Goal: Task Accomplishment & Management: Manage account settings

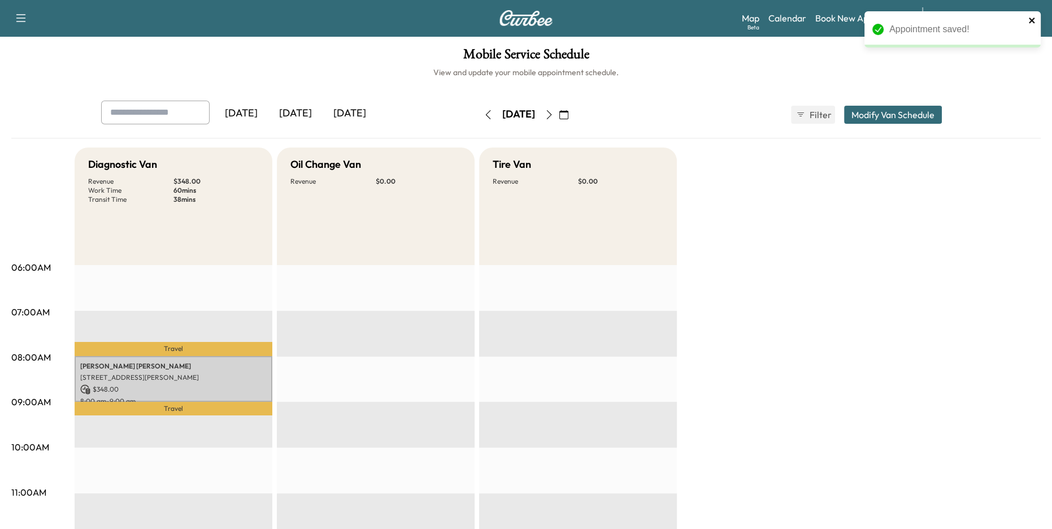
click at [1033, 21] on icon "close" at bounding box center [1032, 21] width 6 height 6
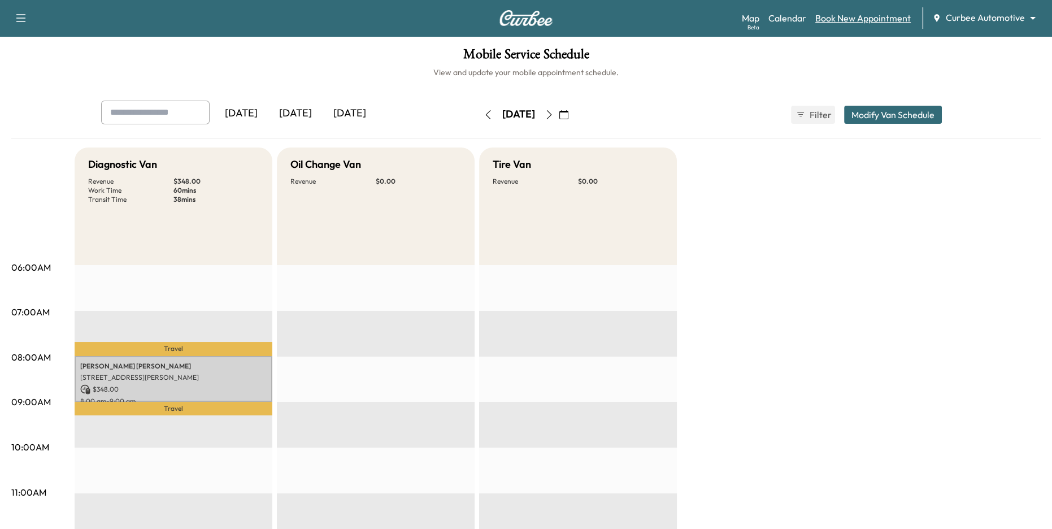
click at [887, 22] on link "Book New Appointment" at bounding box center [864, 18] width 96 height 14
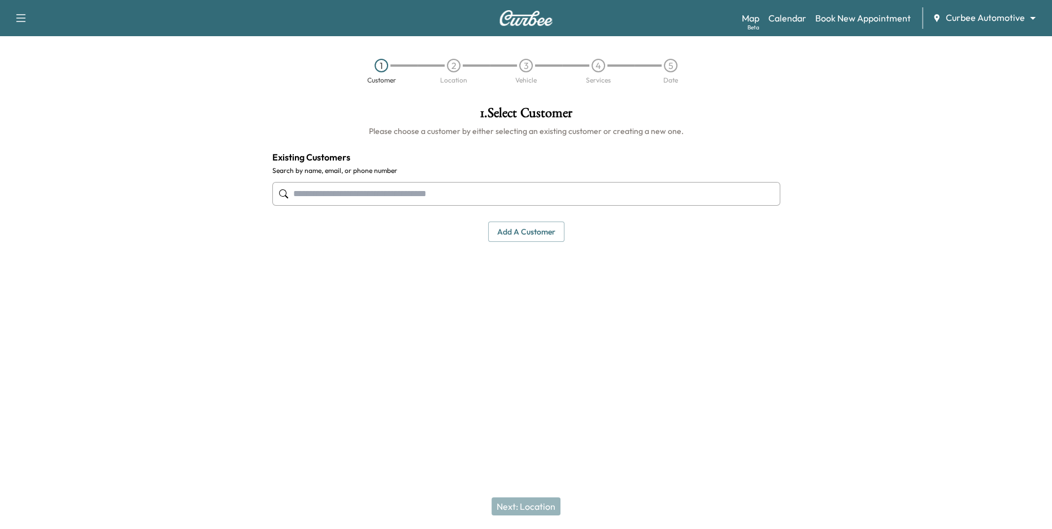
click at [515, 142] on div "1 . Select Customer Please choose a customer by either selecting an existing cu…" at bounding box center [526, 174] width 526 height 154
click at [750, 118] on h1 "1 . Select Customer" at bounding box center [526, 115] width 508 height 19
click at [530, 193] on input "text" at bounding box center [526, 194] width 508 height 24
type input "********"
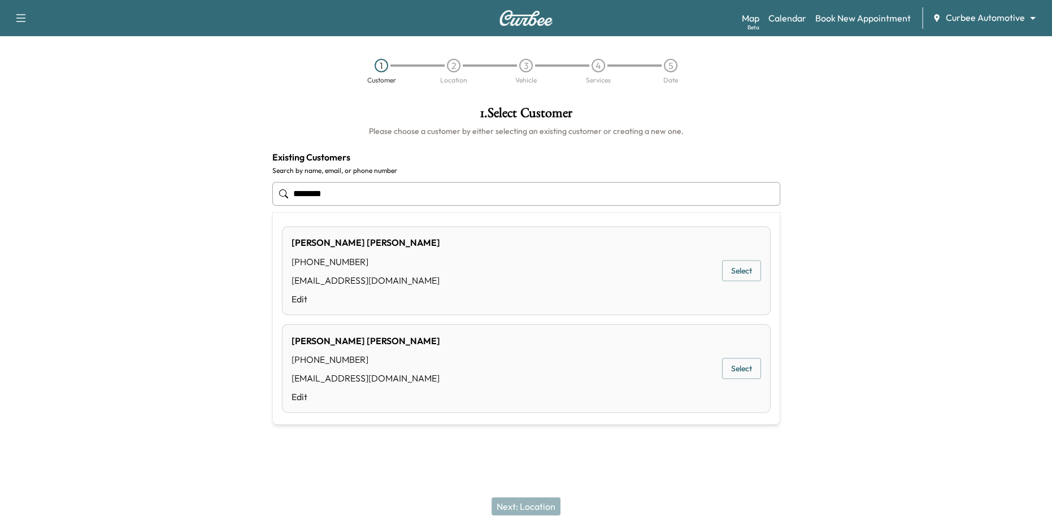
drag, startPoint x: 335, startPoint y: 193, endPoint x: 262, endPoint y: 193, distance: 72.3
click at [262, 193] on div "1 . Select Customer Please choose a customer by either selecting an existing cu…" at bounding box center [526, 229] width 1052 height 265
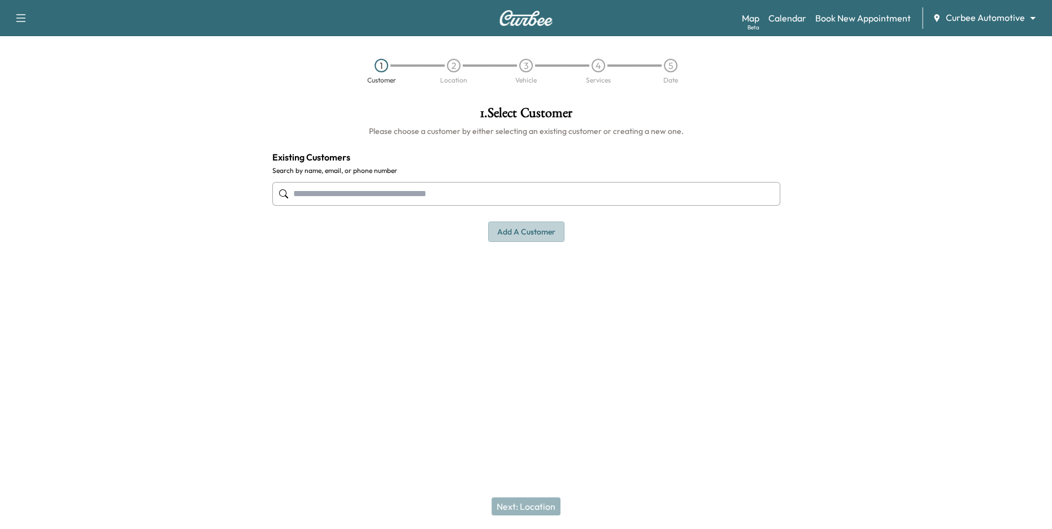
click at [518, 234] on button "Add a customer" at bounding box center [526, 232] width 76 height 21
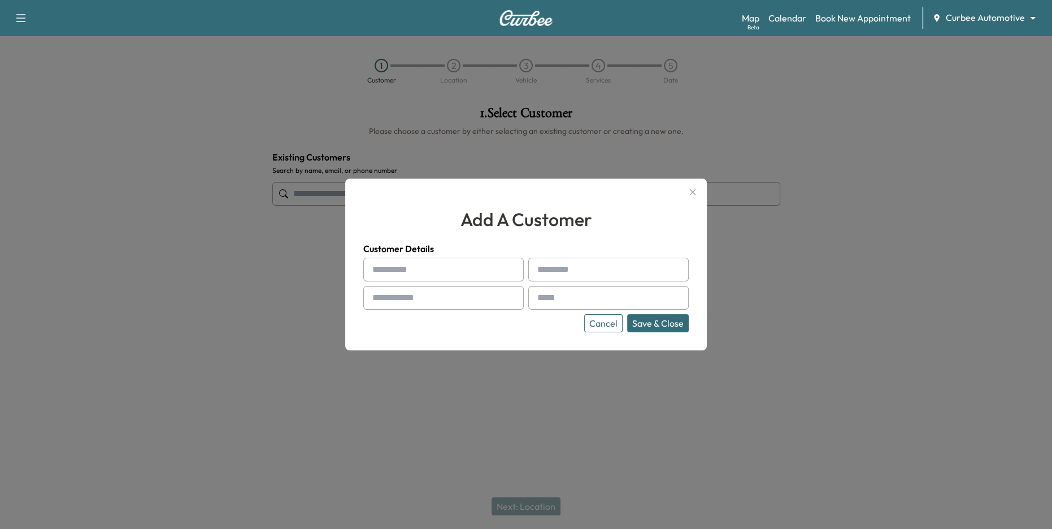
click at [465, 271] on input "text" at bounding box center [443, 270] width 161 height 24
type input "****"
type input "*******"
type input "**********"
click at [562, 299] on input "text" at bounding box center [608, 298] width 161 height 24
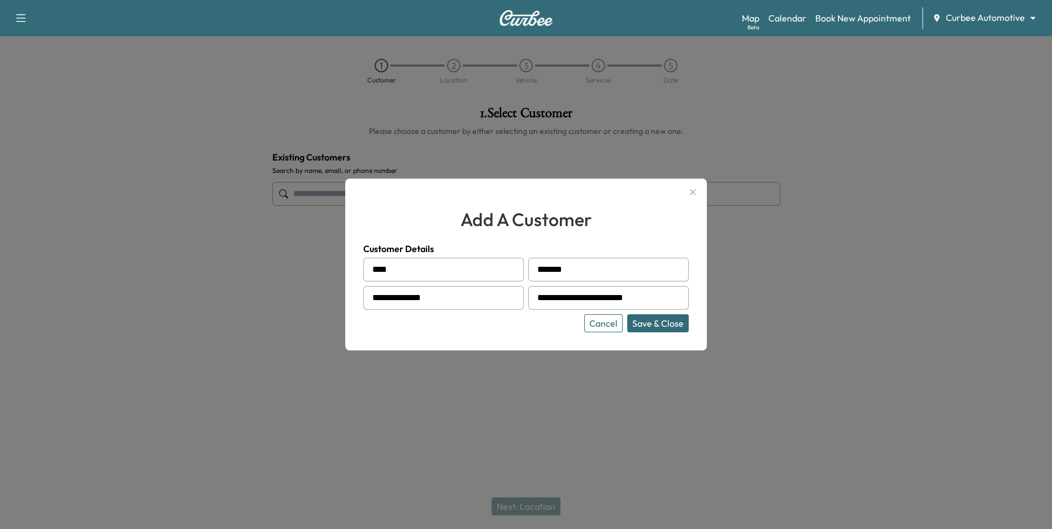
drag, startPoint x: 595, startPoint y: 297, endPoint x: 662, endPoint y: 297, distance: 66.7
click at [662, 297] on input "**********" at bounding box center [608, 298] width 161 height 24
drag, startPoint x: 584, startPoint y: 300, endPoint x: 552, endPoint y: 301, distance: 32.3
click at [552, 301] on input "**********" at bounding box center [608, 298] width 161 height 24
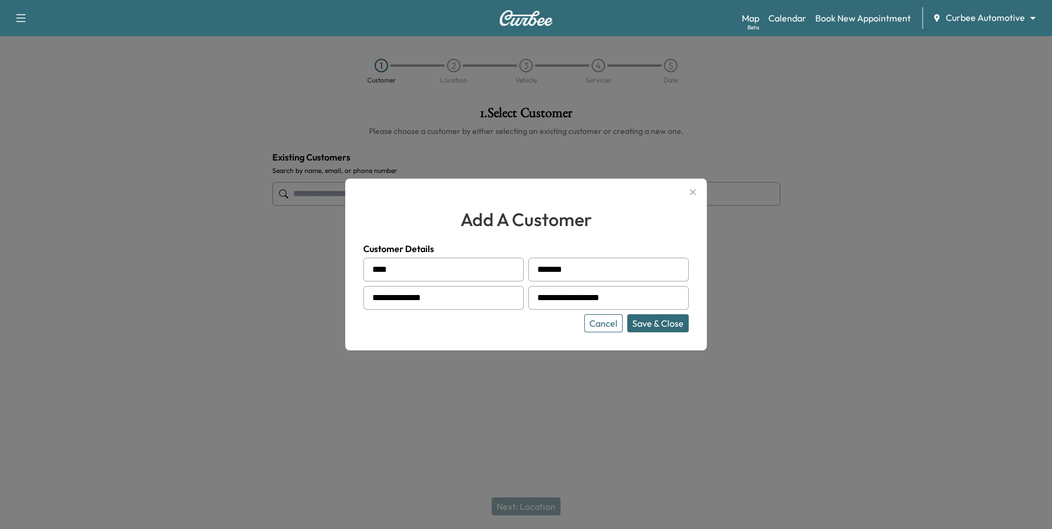
drag, startPoint x: 557, startPoint y: 301, endPoint x: 540, endPoint y: 301, distance: 17.0
click at [540, 301] on div "**********" at bounding box center [608, 298] width 161 height 24
type input "**********"
click at [543, 301] on div at bounding box center [540, 298] width 14 height 14
click at [664, 321] on button "Save & Close" at bounding box center [658, 323] width 62 height 18
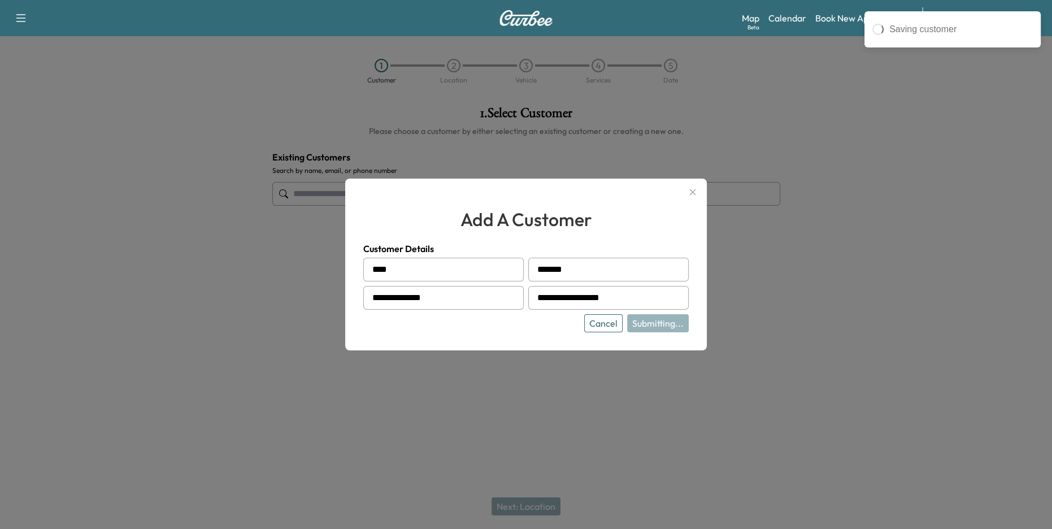
type input "**********"
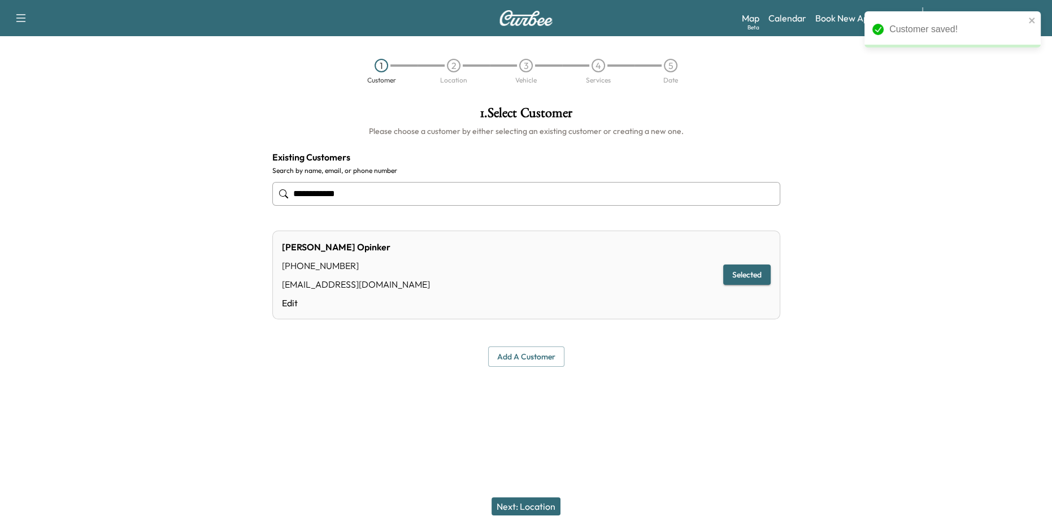
click at [506, 504] on button "Next: Location" at bounding box center [526, 506] width 69 height 18
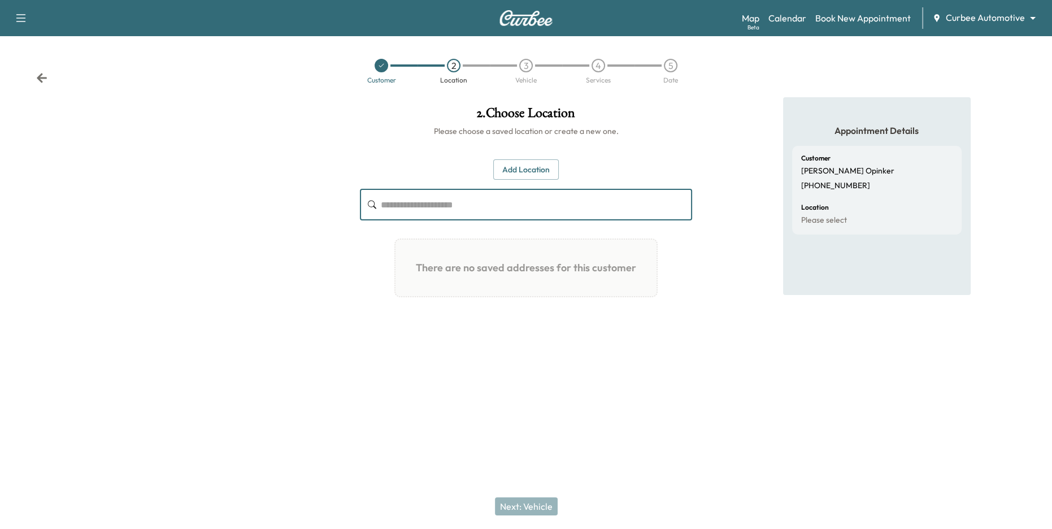
click at [461, 210] on input "text" at bounding box center [537, 205] width 312 height 32
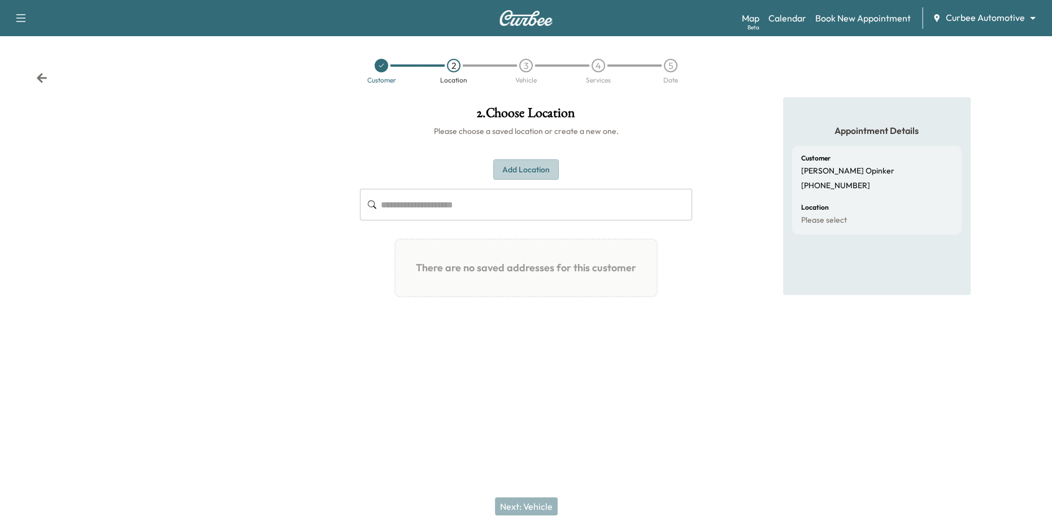
click at [517, 172] on button "Add Location" at bounding box center [526, 169] width 66 height 21
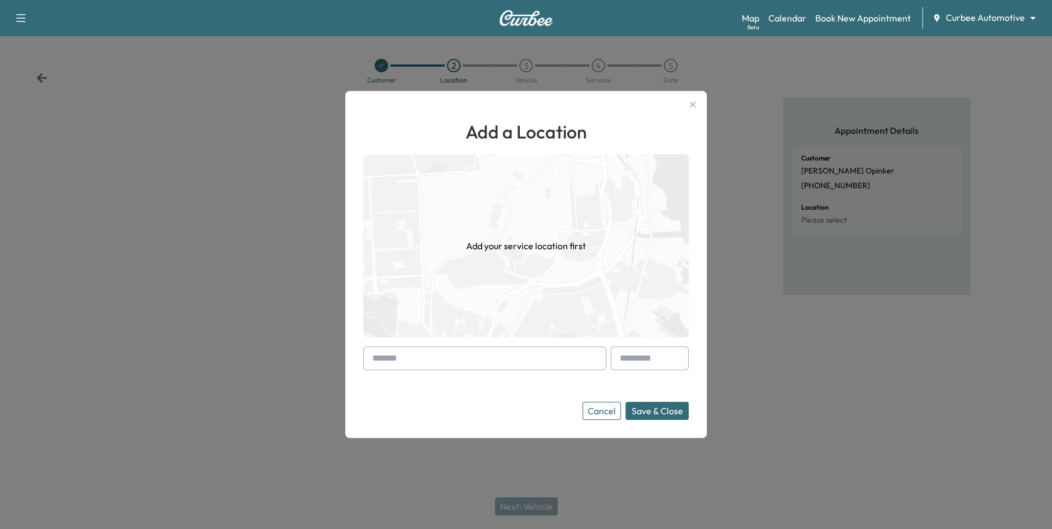
click at [516, 355] on input "text" at bounding box center [484, 358] width 243 height 24
type input "**********"
click at [691, 103] on icon "button" at bounding box center [693, 105] width 14 height 14
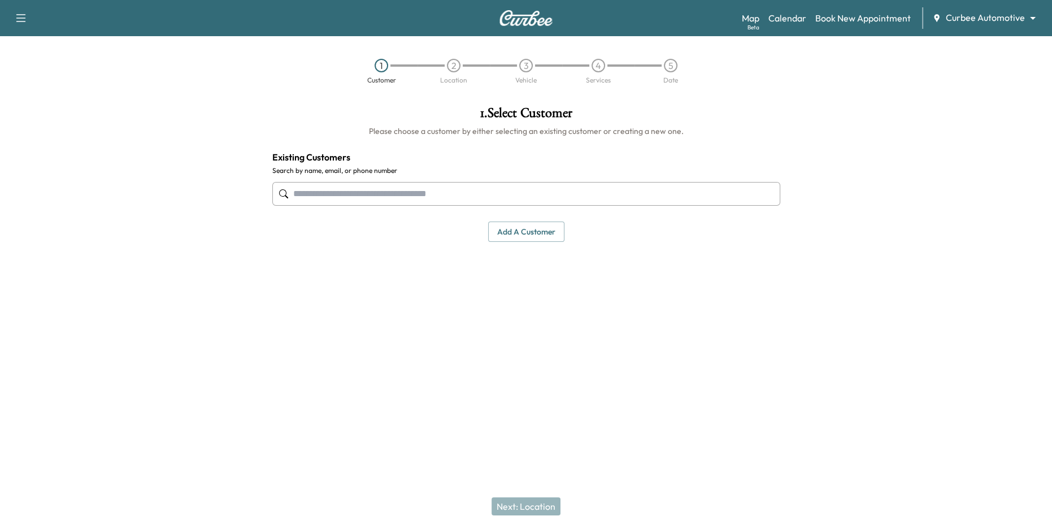
click at [415, 194] on input "text" at bounding box center [526, 194] width 508 height 24
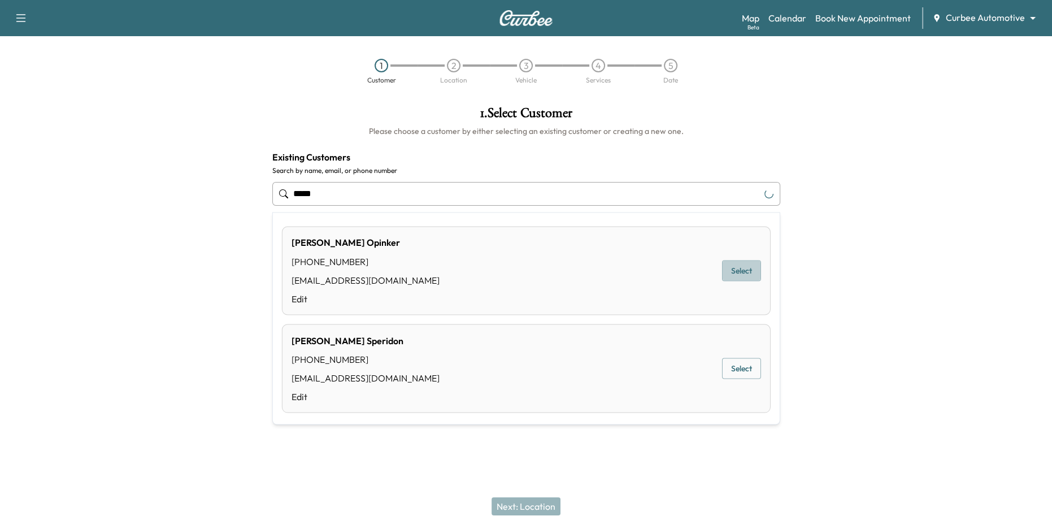
click at [737, 265] on button "Select" at bounding box center [741, 271] width 39 height 21
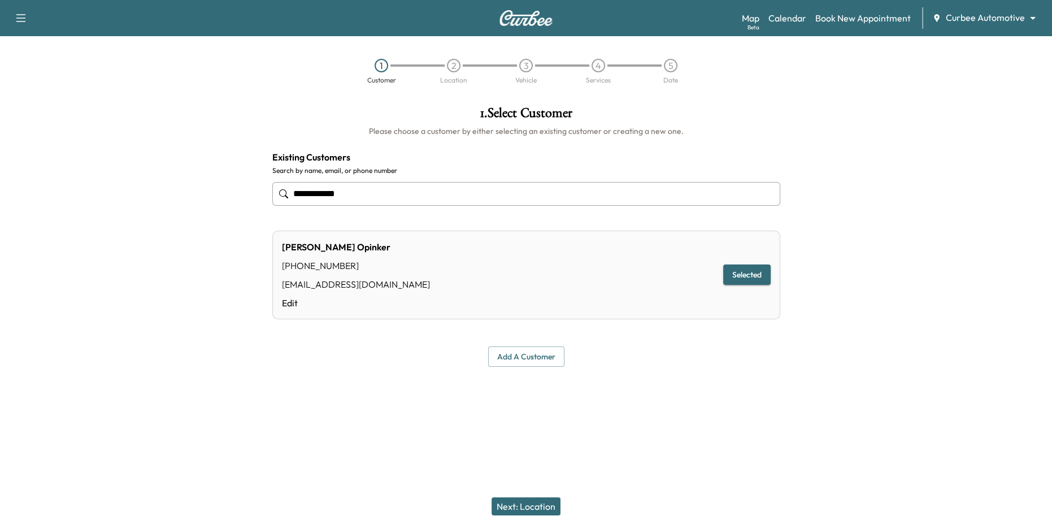
type input "**********"
click at [512, 508] on button "Next: Location" at bounding box center [526, 506] width 69 height 18
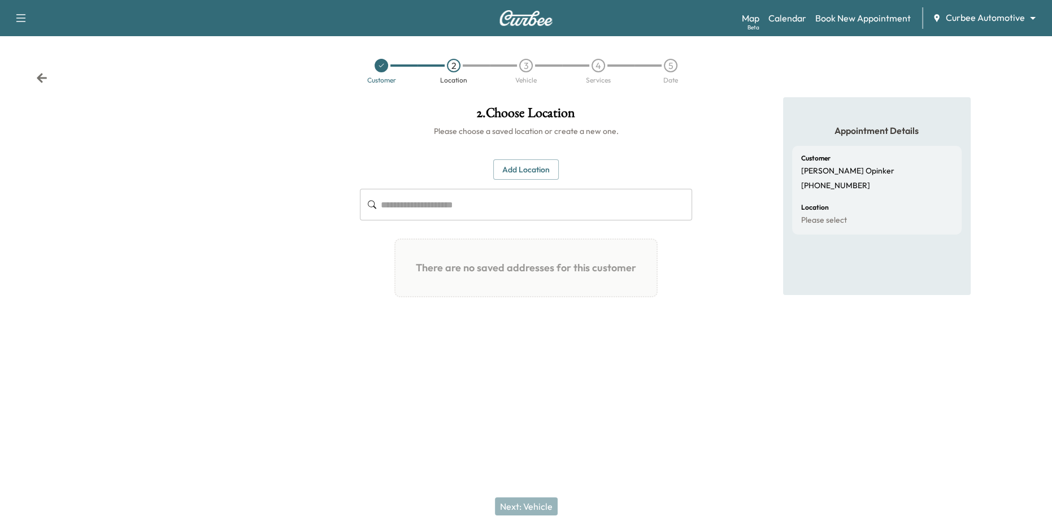
click at [521, 177] on button "Add Location" at bounding box center [526, 169] width 66 height 21
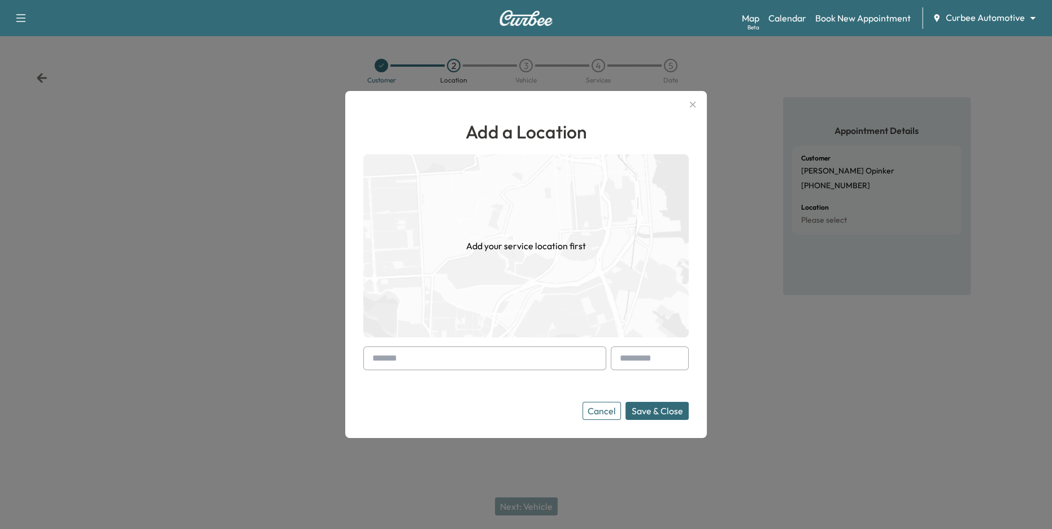
click at [439, 354] on input "text" at bounding box center [484, 358] width 243 height 24
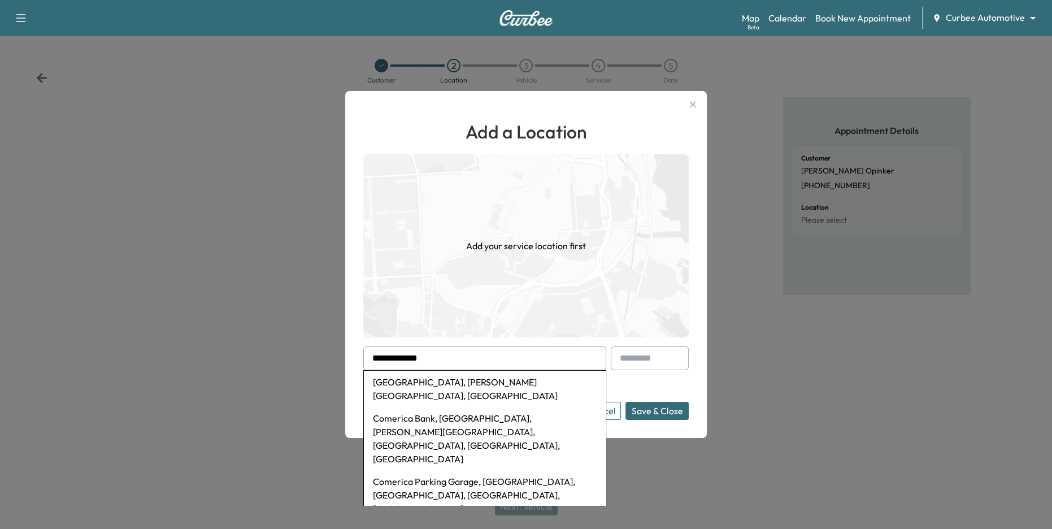
click at [464, 381] on li "[GEOGRAPHIC_DATA], [PERSON_NAME][GEOGRAPHIC_DATA], [GEOGRAPHIC_DATA]" at bounding box center [485, 389] width 242 height 36
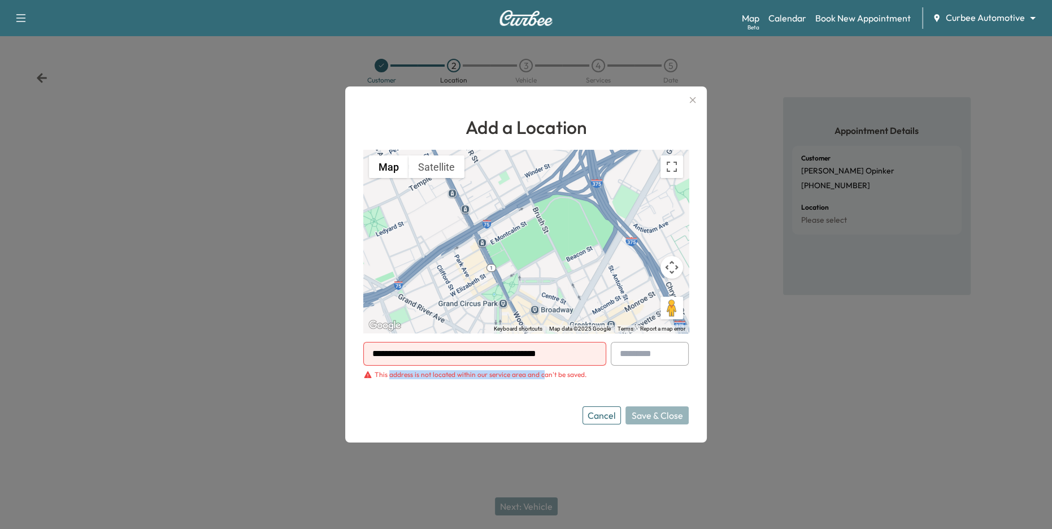
drag, startPoint x: 389, startPoint y: 374, endPoint x: 548, endPoint y: 372, distance: 158.8
click at [547, 372] on div "This address is not located within our service area and can't be saved." at bounding box center [481, 374] width 212 height 9
click at [580, 386] on form "**********" at bounding box center [526, 383] width 326 height 83
drag, startPoint x: 379, startPoint y: 377, endPoint x: 608, endPoint y: 371, distance: 229.0
click at [608, 368] on form "**********" at bounding box center [526, 383] width 326 height 83
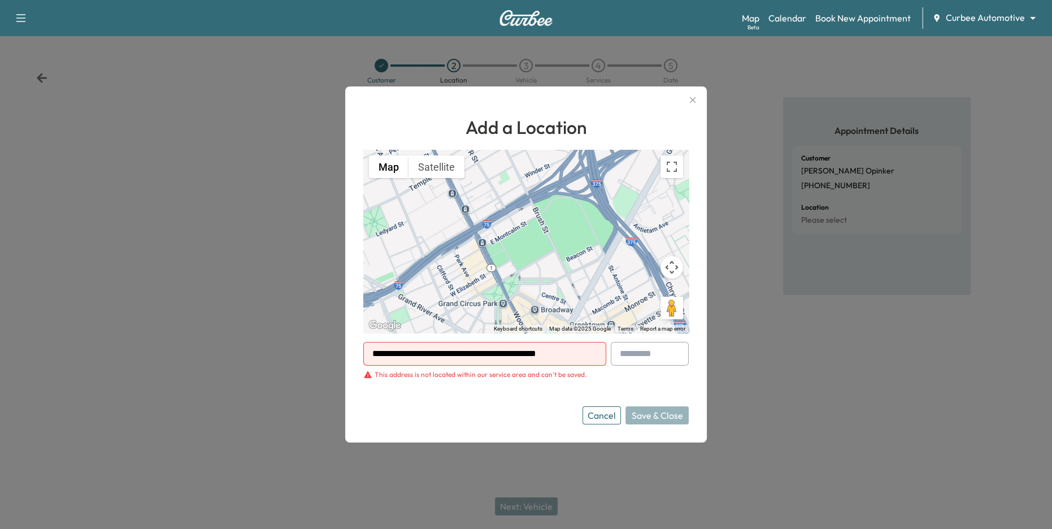
click at [606, 372] on div "This address is not located within our service area and can't be saved." at bounding box center [526, 374] width 326 height 9
click at [518, 358] on input "**********" at bounding box center [484, 354] width 243 height 24
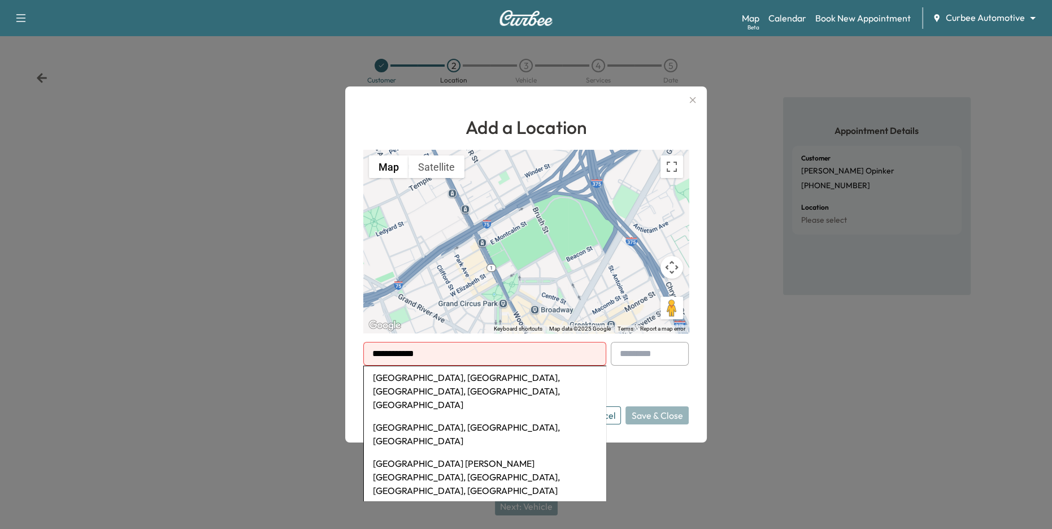
click at [517, 375] on li "[GEOGRAPHIC_DATA], [GEOGRAPHIC_DATA], [GEOGRAPHIC_DATA], [GEOGRAPHIC_DATA], [GE…" at bounding box center [485, 391] width 242 height 50
type input "**********"
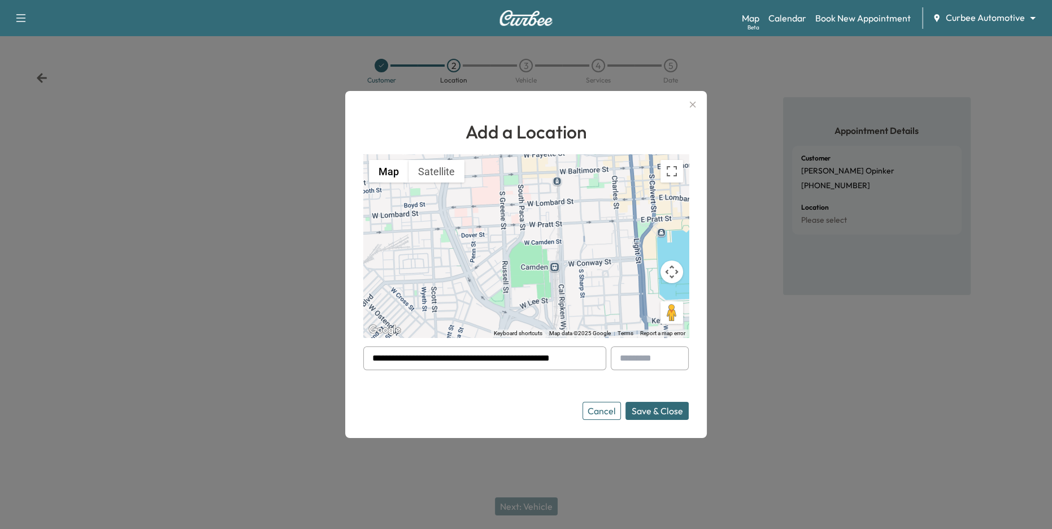
drag, startPoint x: 659, startPoint y: 410, endPoint x: 526, endPoint y: 377, distance: 136.9
click at [526, 377] on form "**********" at bounding box center [526, 382] width 326 height 73
click at [649, 403] on button "Save & Close" at bounding box center [657, 411] width 63 height 18
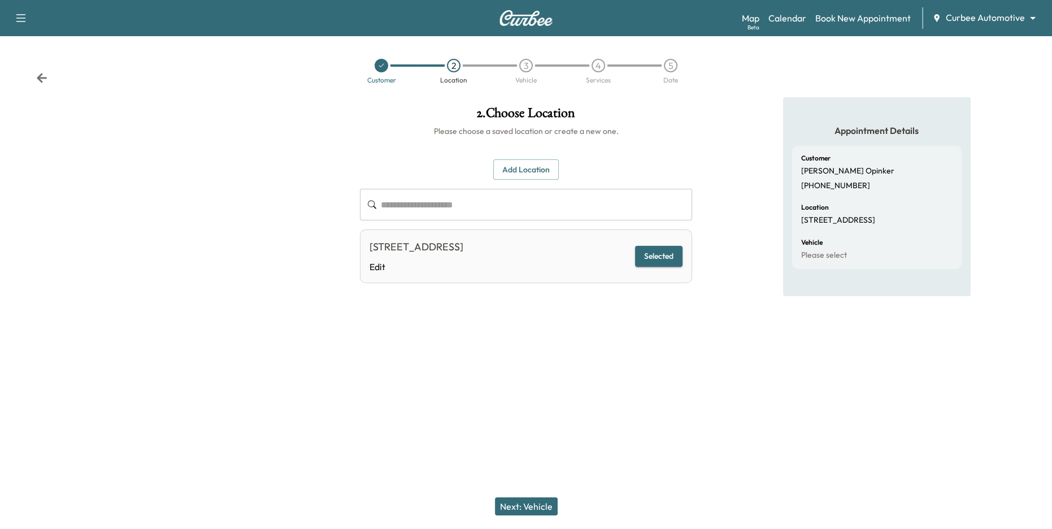
click at [512, 505] on button "Next: Vehicle" at bounding box center [526, 506] width 63 height 18
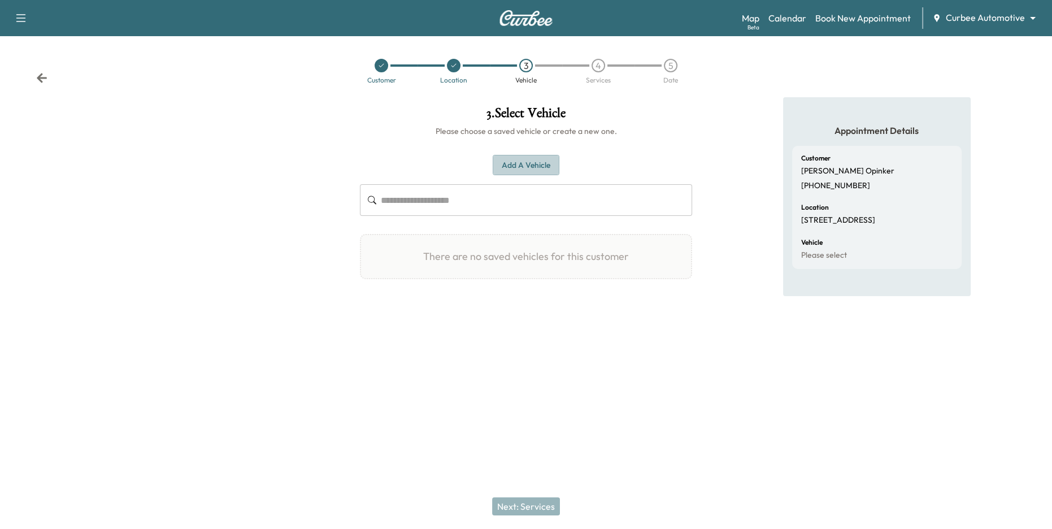
click at [519, 171] on button "Add a Vehicle" at bounding box center [526, 165] width 67 height 21
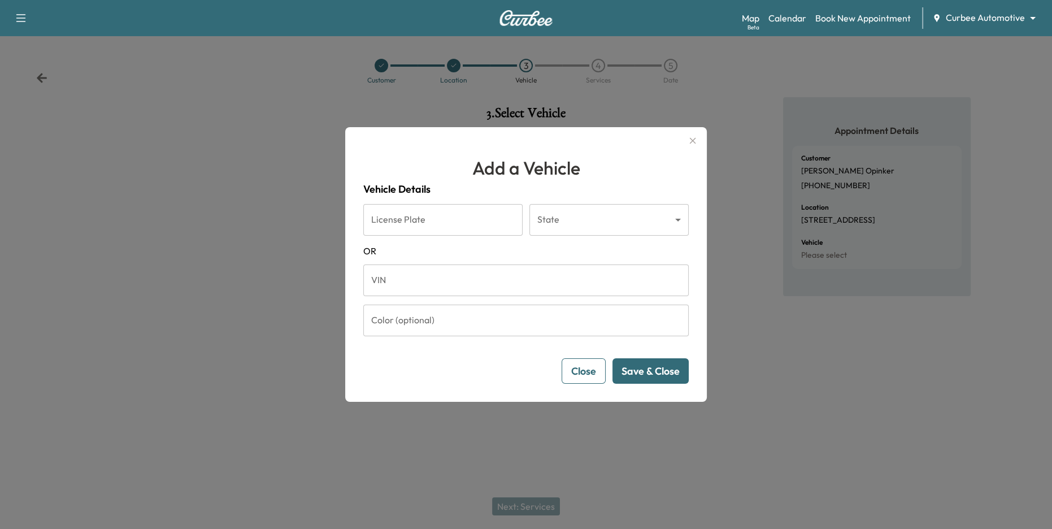
click at [448, 221] on input "License Plate" at bounding box center [442, 220] width 159 height 32
click at [550, 219] on body "Support Log Out Map Beta Calendar Book New Appointment Curbee Automotive ******…" at bounding box center [526, 264] width 1052 height 529
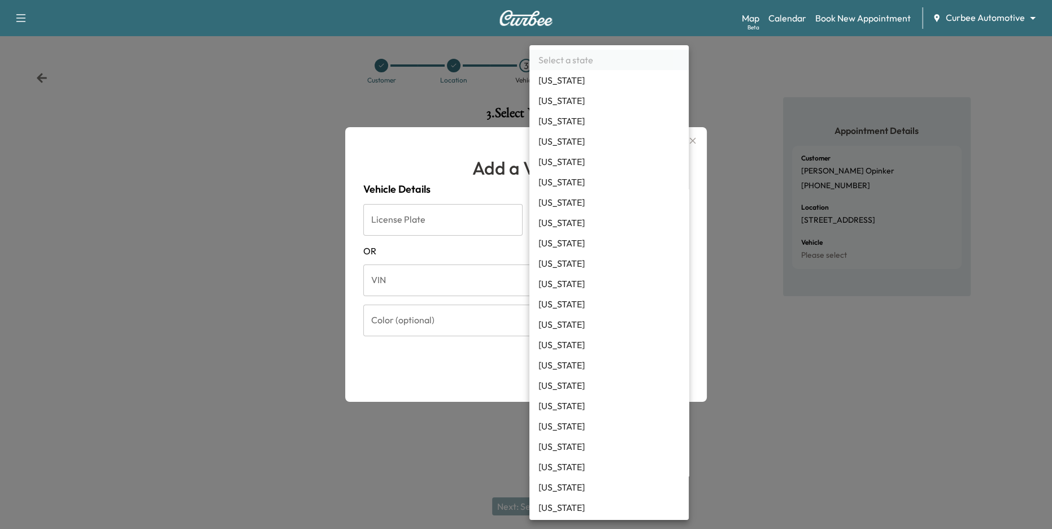
click at [443, 219] on div at bounding box center [526, 264] width 1052 height 529
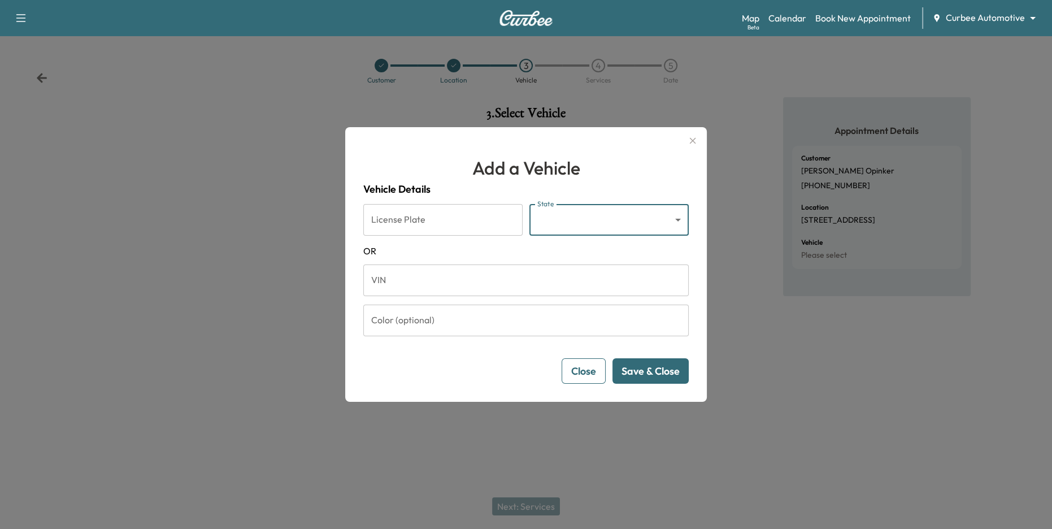
click at [423, 222] on input "License Plate" at bounding box center [442, 220] width 159 height 32
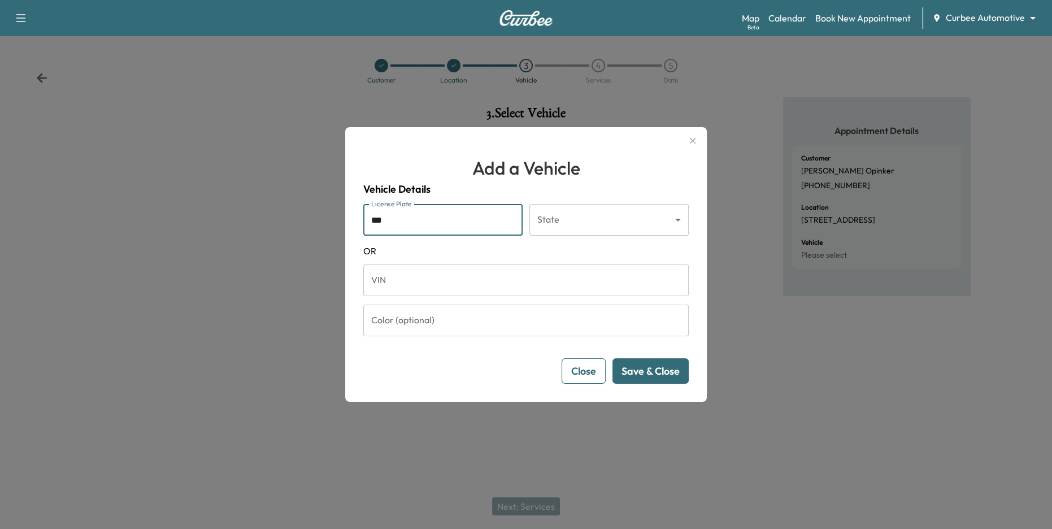
type input "***"
click at [601, 226] on body "Support Log Out Map Beta Calendar Book New Appointment Curbee Automotive ******…" at bounding box center [526, 264] width 1052 height 529
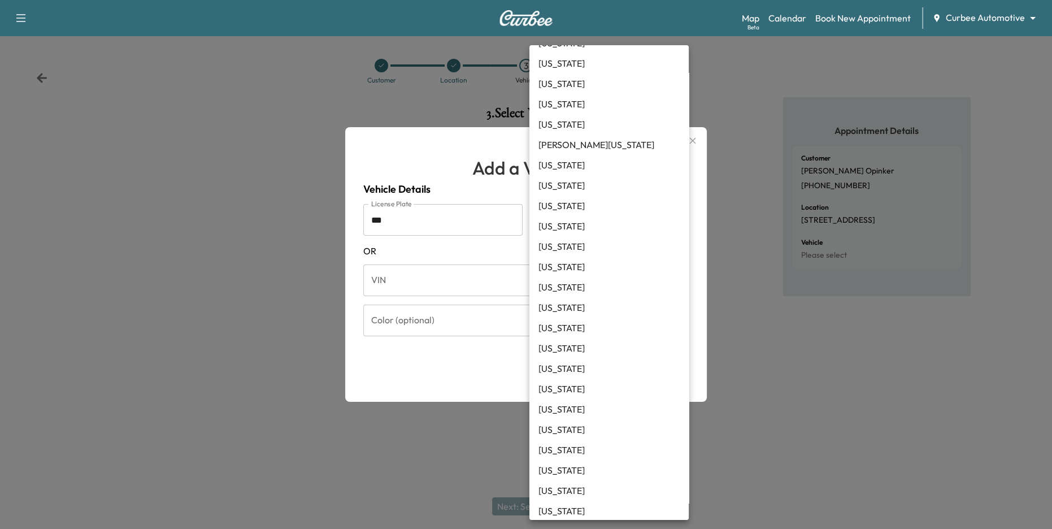
scroll to position [774, 0]
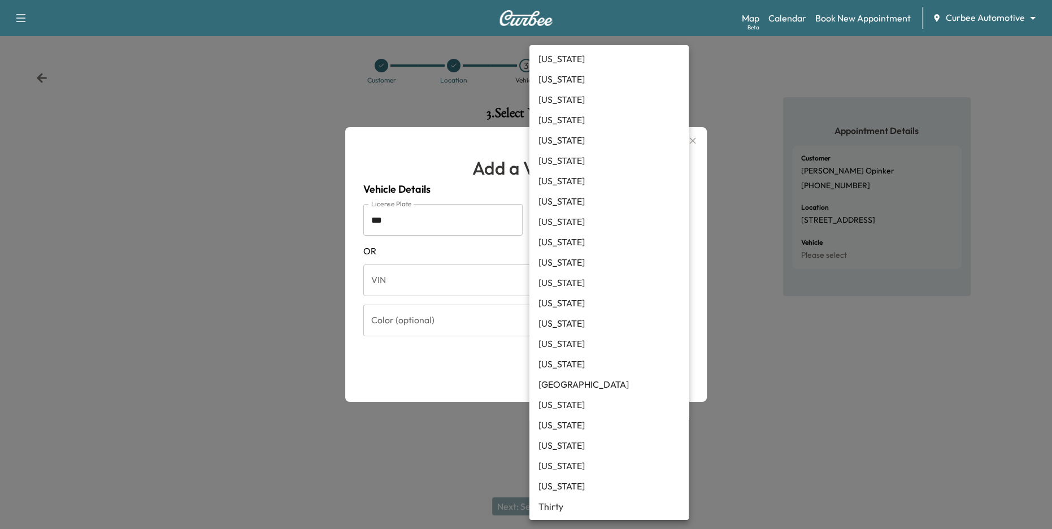
click at [567, 343] on li "[US_STATE]" at bounding box center [609, 343] width 159 height 20
type input "**"
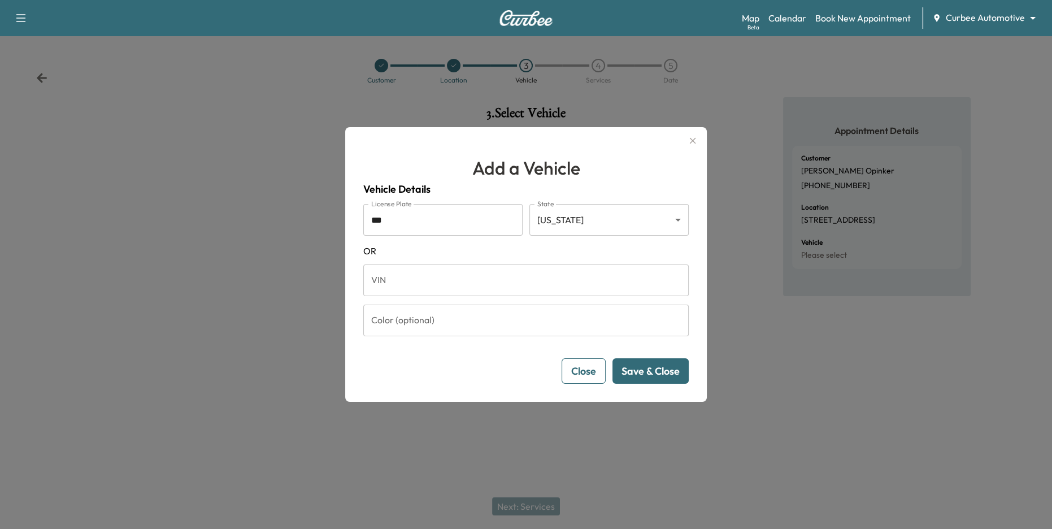
click at [647, 365] on button "Save & Close" at bounding box center [651, 370] width 76 height 25
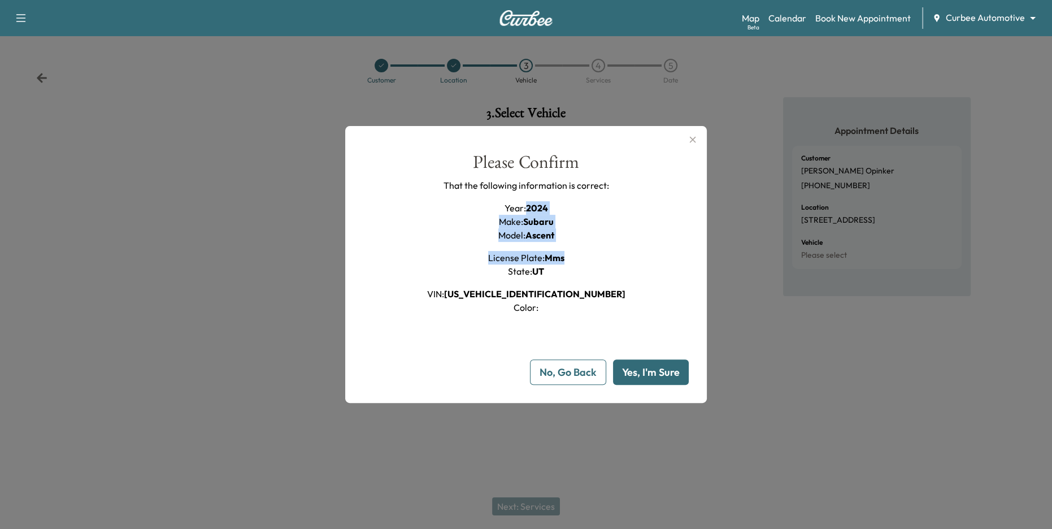
drag, startPoint x: 525, startPoint y: 205, endPoint x: 579, endPoint y: 272, distance: 86.1
click at [578, 271] on div "Year : 2024 Make : Subaru Model : Ascent License Plate : mms State : [US_STATE]…" at bounding box center [526, 257] width 198 height 113
click at [595, 283] on div "Please Confirm That the following information is correct: Year : 2024 Make : Su…" at bounding box center [526, 233] width 326 height 161
click at [667, 371] on button "Yes, I'm Sure" at bounding box center [651, 371] width 76 height 25
type input "**"
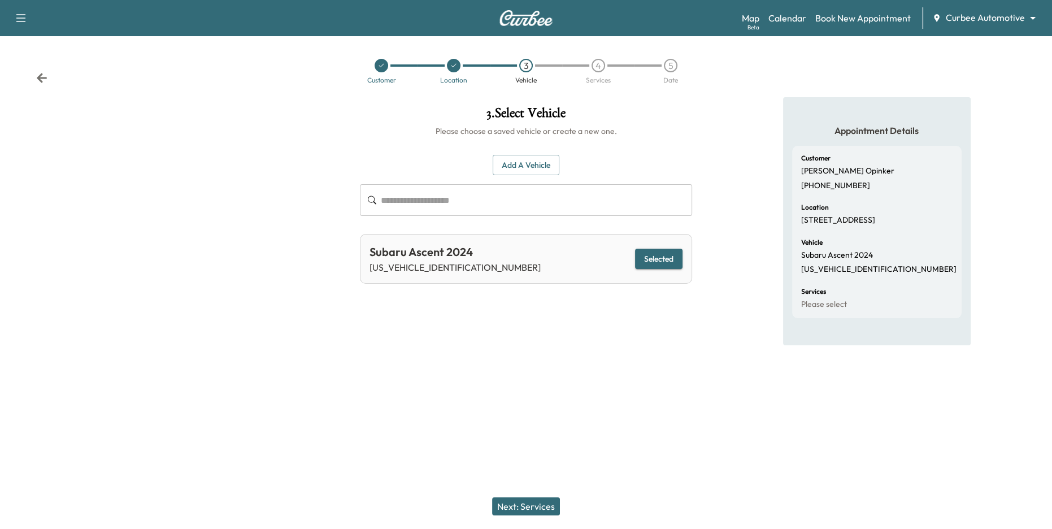
click at [506, 504] on button "Next: Services" at bounding box center [526, 506] width 68 height 18
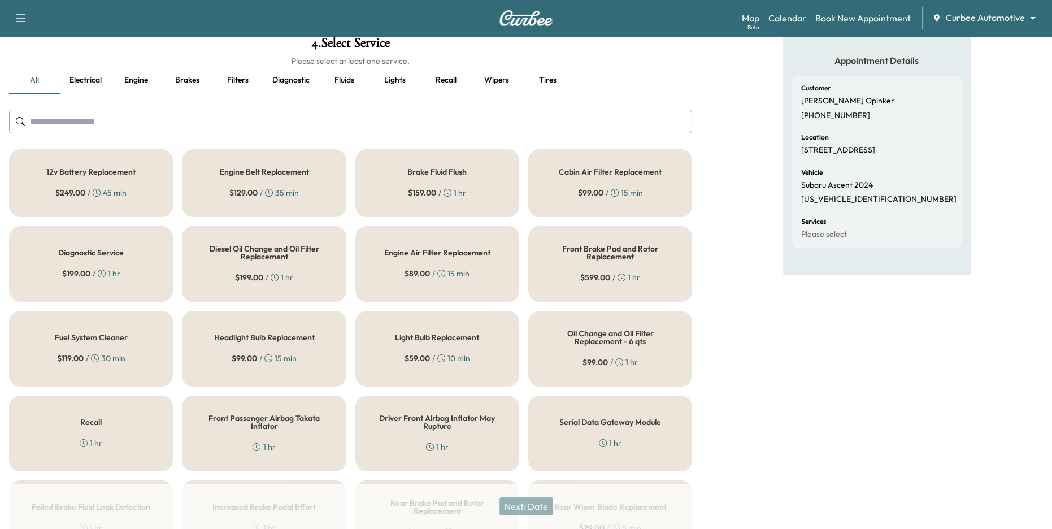
scroll to position [64, 0]
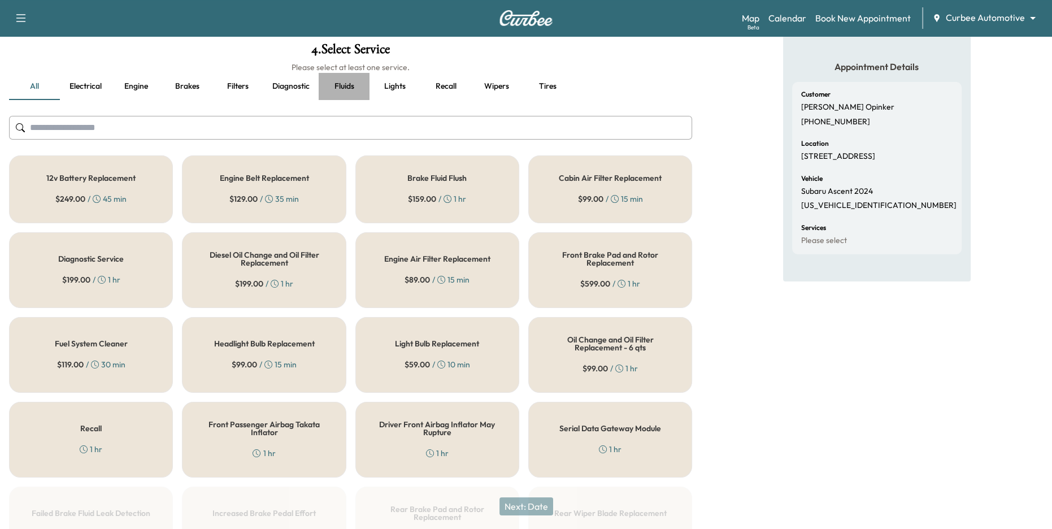
click at [341, 85] on button "Fluids" at bounding box center [344, 86] width 51 height 27
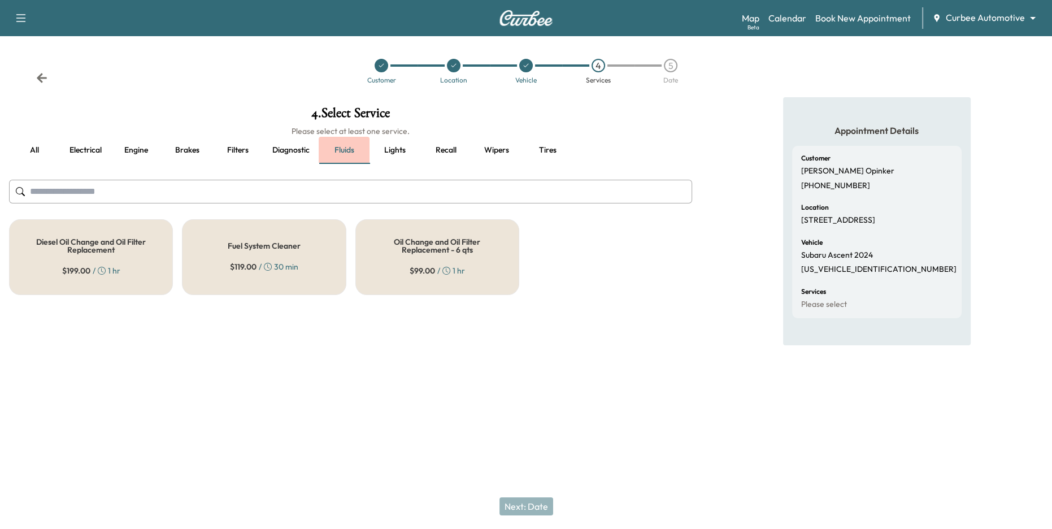
scroll to position [0, 0]
click at [452, 268] on div "$ 99.00 / 1 hr" at bounding box center [437, 270] width 55 height 11
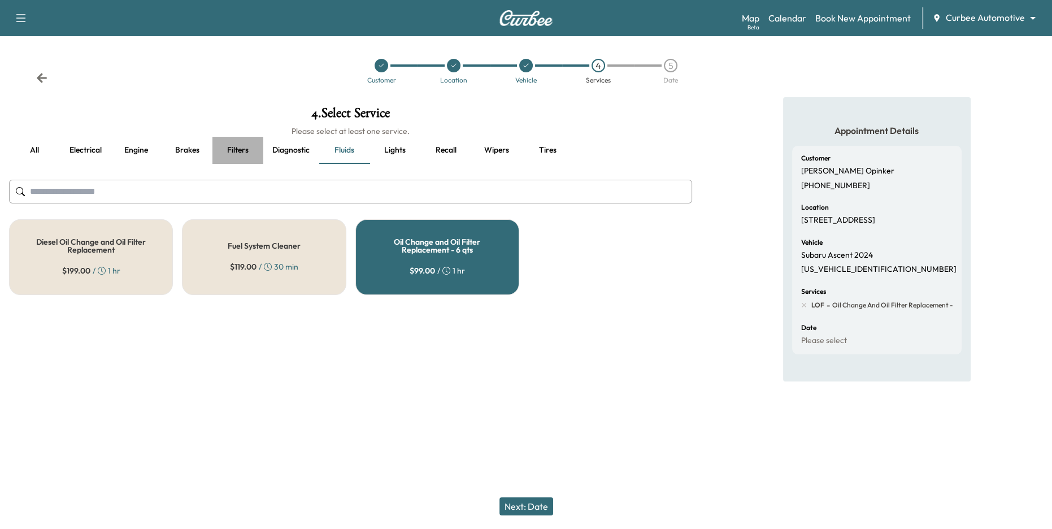
click at [233, 144] on button "Filters" at bounding box center [238, 150] width 51 height 27
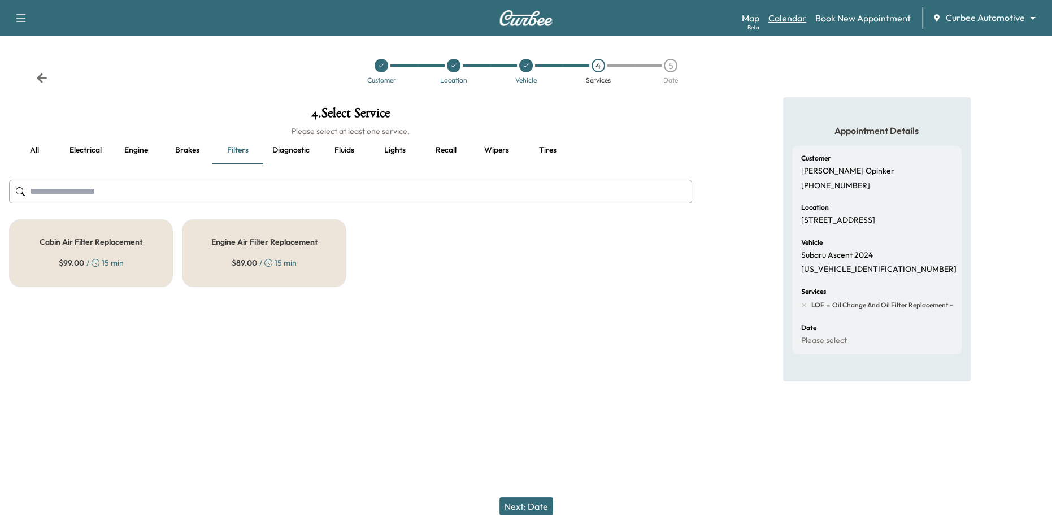
click at [793, 18] on link "Calendar" at bounding box center [788, 18] width 38 height 14
click at [97, 233] on div "Cabin Air Filter Replacement $ 99.00 / 15 min" at bounding box center [91, 253] width 164 height 68
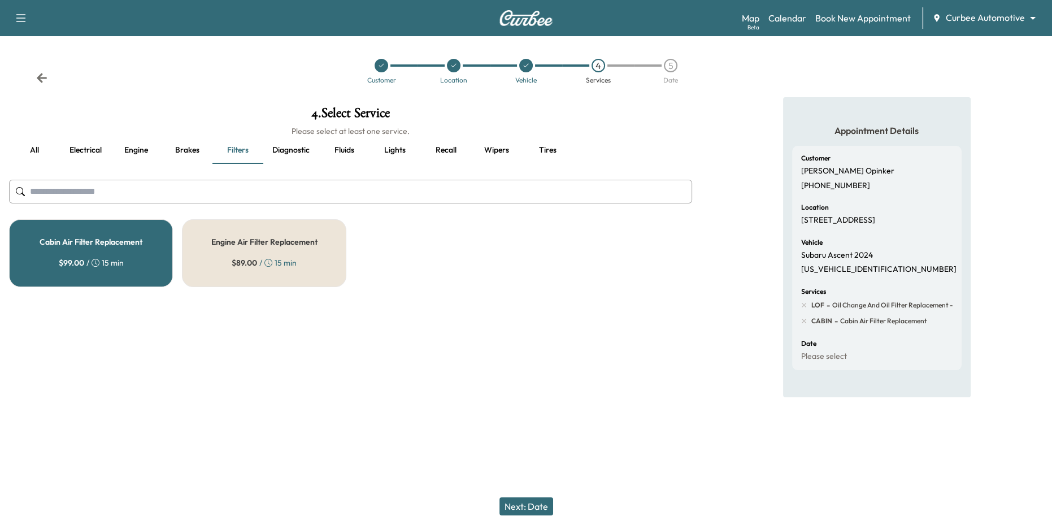
click at [835, 306] on div "Services LOF - Oil Change and Oil Filter Replacement - 6 qts CABIN - Cabin Air …" at bounding box center [876, 307] width 151 height 38
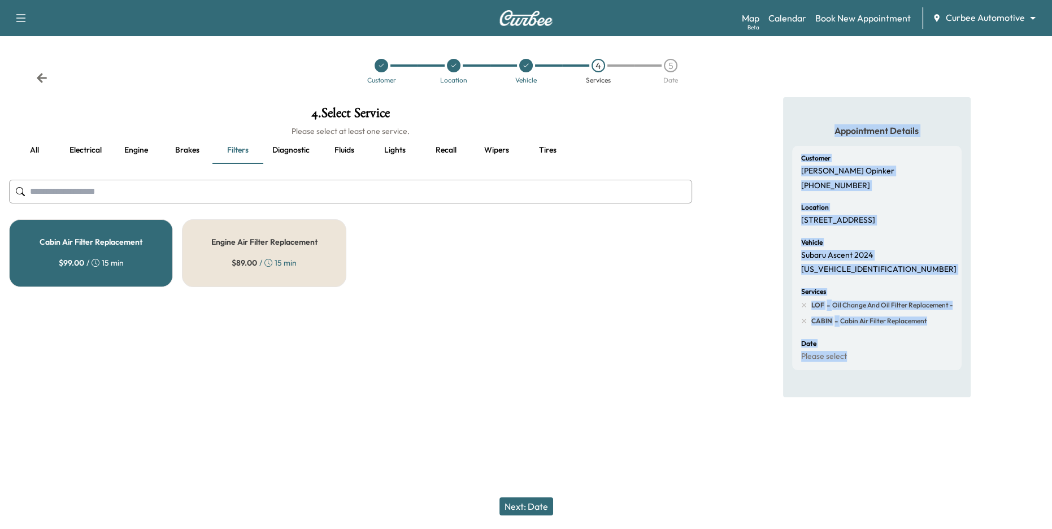
drag, startPoint x: 806, startPoint y: 126, endPoint x: 917, endPoint y: 367, distance: 265.0
click at [917, 367] on div "Appointment Details Customer [PERSON_NAME] [PHONE_NUMBER] Location [STREET_ADDR…" at bounding box center [877, 247] width 188 height 300
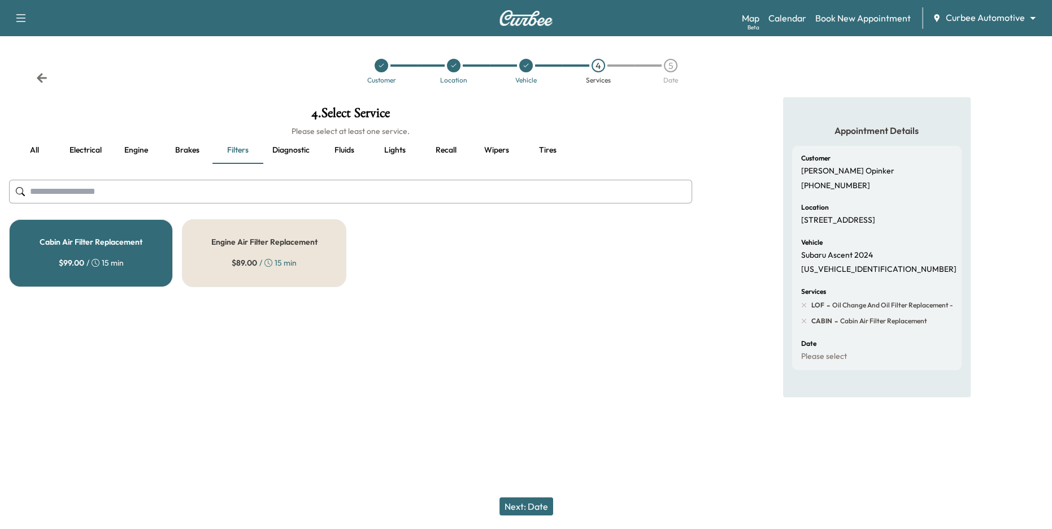
click at [912, 410] on div at bounding box center [526, 415] width 1052 height 36
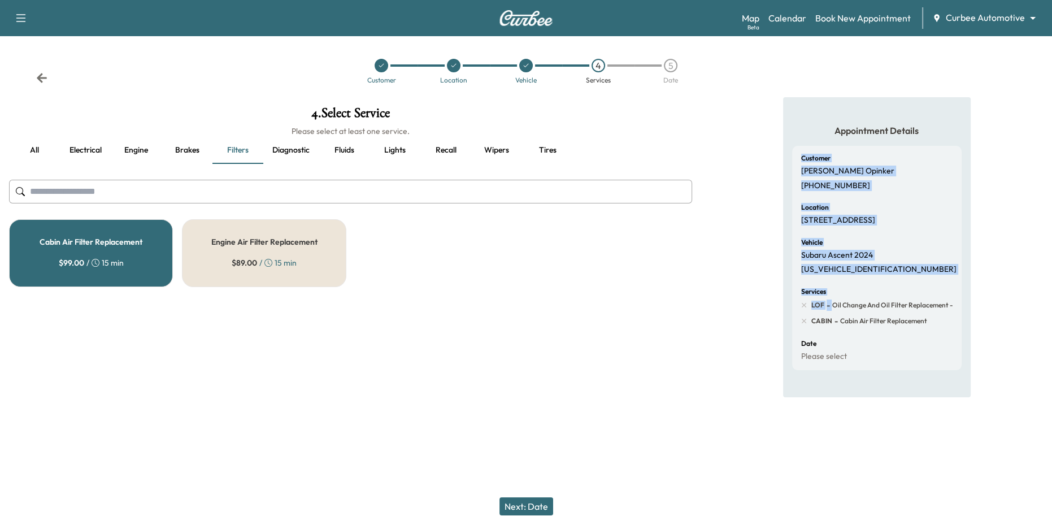
drag, startPoint x: 798, startPoint y: 155, endPoint x: 862, endPoint y: 309, distance: 166.5
click at [862, 305] on div "Customer [PERSON_NAME] [PHONE_NUMBER] Location [STREET_ADDRESS] Vehicle Subaru …" at bounding box center [877, 258] width 170 height 224
click at [513, 506] on button "Next: Date" at bounding box center [527, 506] width 54 height 18
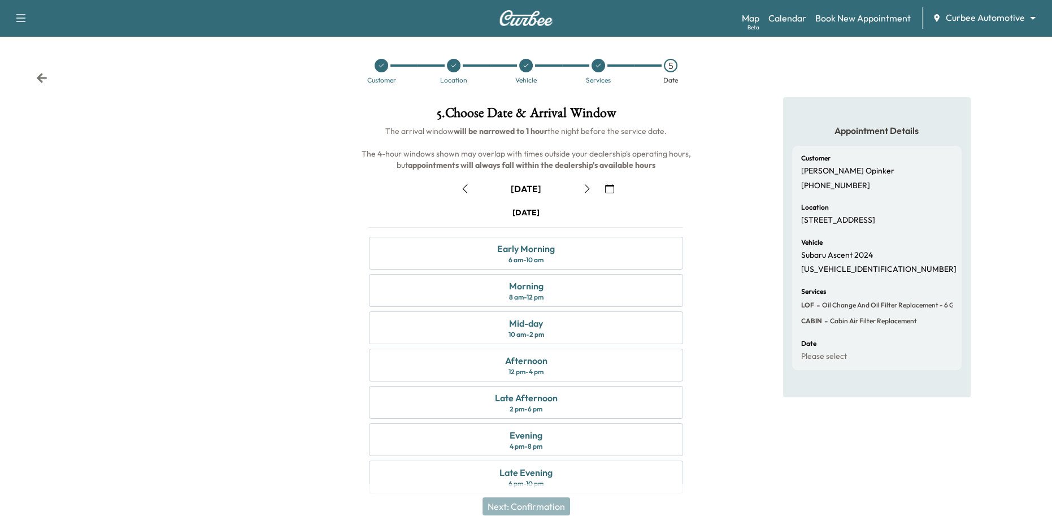
click at [733, 171] on div "Appointment Details Customer [PERSON_NAME] [PHONE_NUMBER] Location [STREET_ADDR…" at bounding box center [876, 302] width 351 height 410
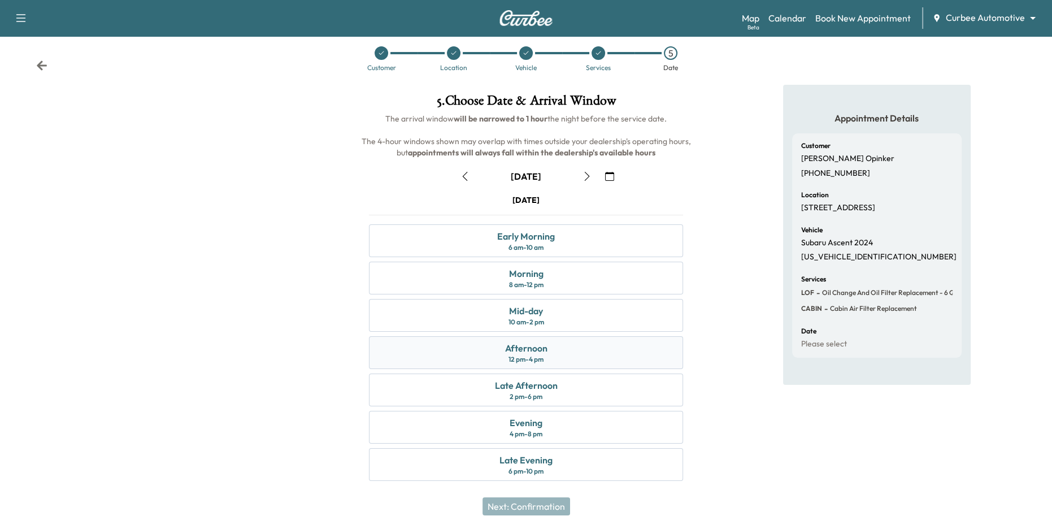
click at [549, 352] on div "Afternoon 12 pm - 4 pm" at bounding box center [526, 352] width 315 height 33
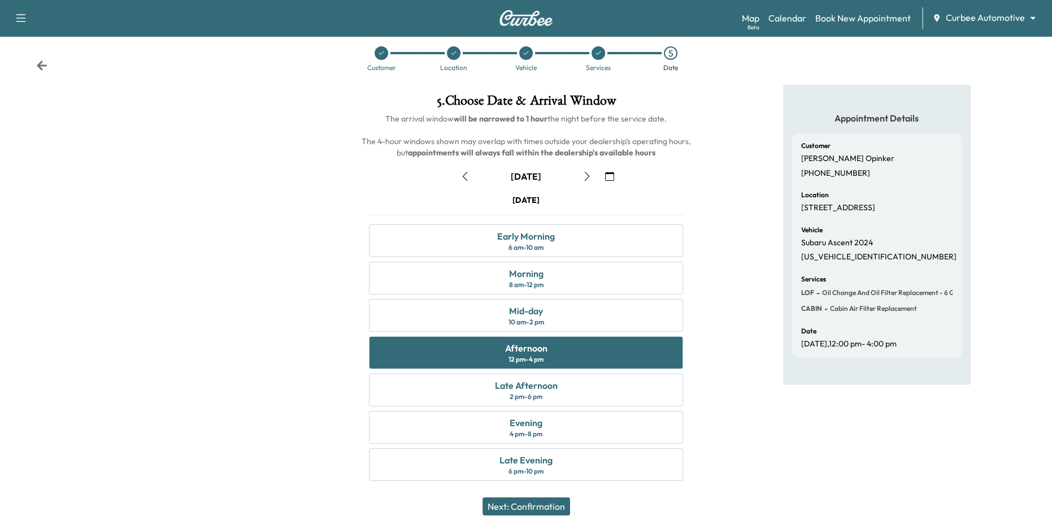
click at [508, 506] on button "Next: Confirmation" at bounding box center [527, 506] width 88 height 18
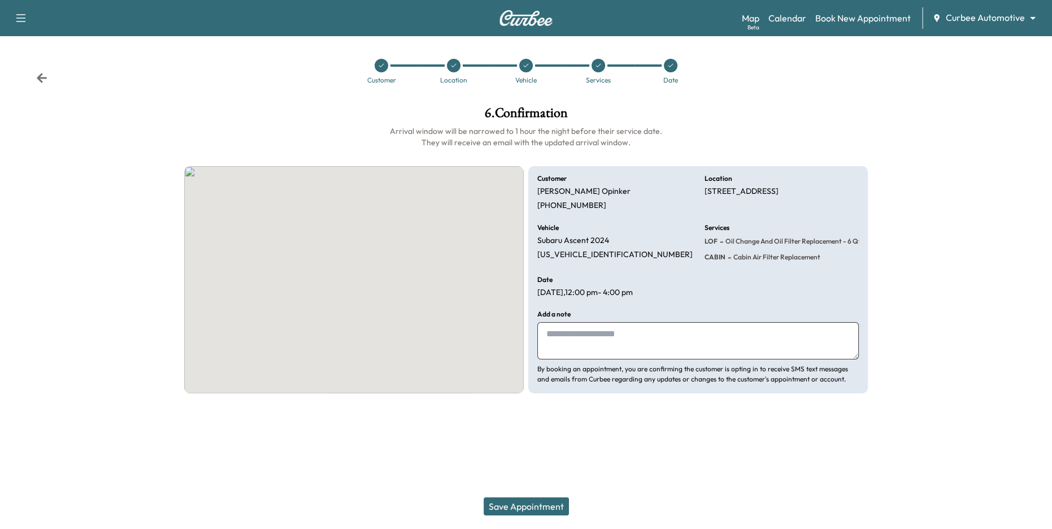
scroll to position [0, 0]
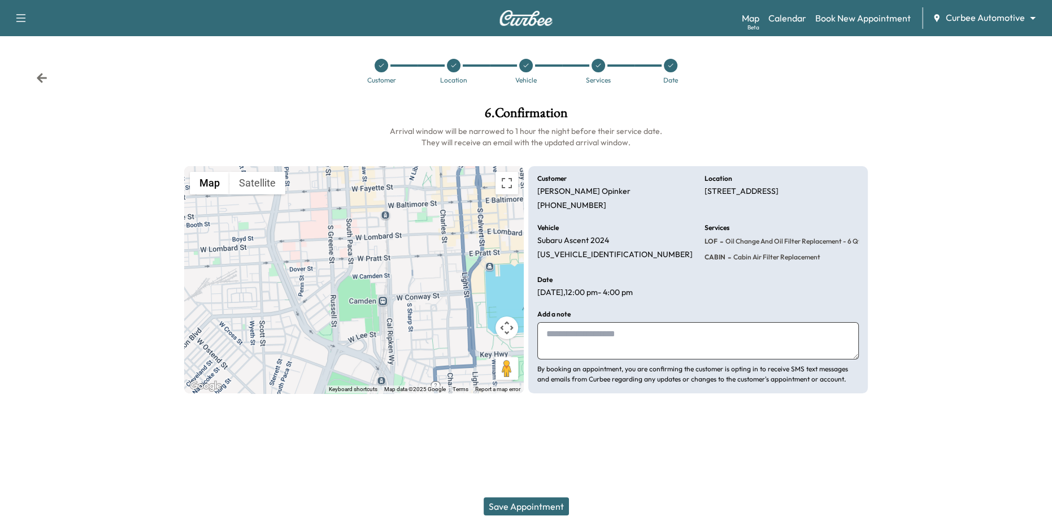
click at [591, 337] on textarea at bounding box center [698, 340] width 322 height 37
type textarea "**********"
click at [504, 502] on button "Save Appointment" at bounding box center [526, 506] width 85 height 18
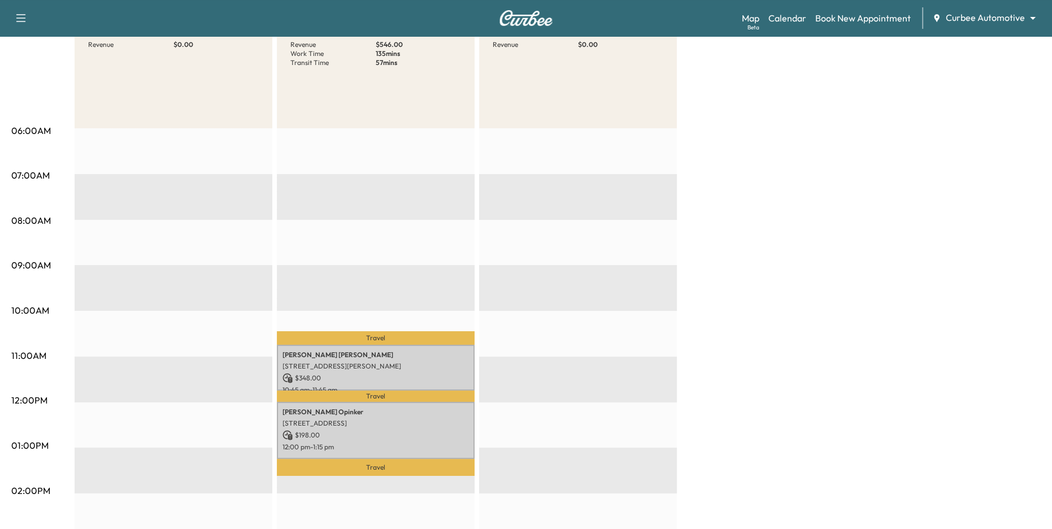
scroll to position [84, 0]
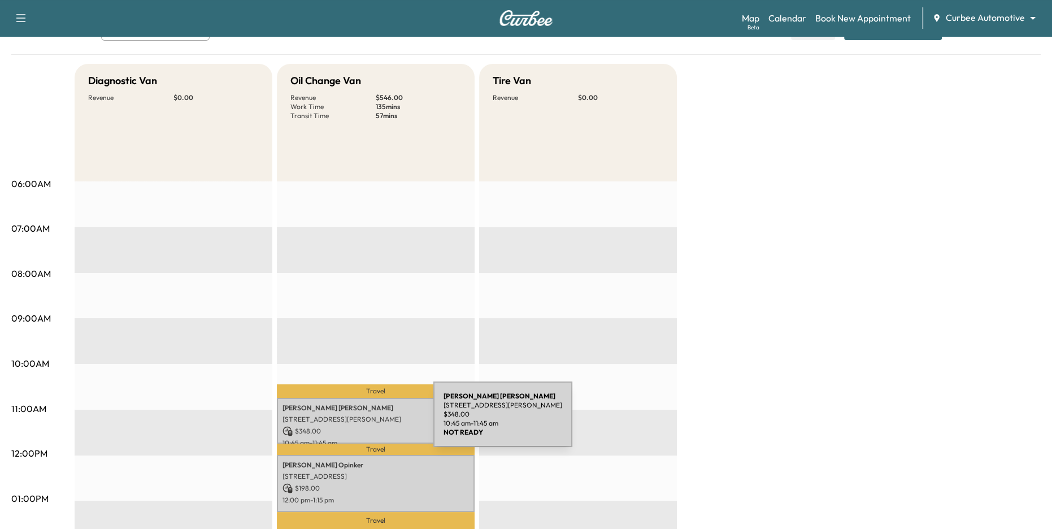
click at [349, 421] on p "[STREET_ADDRESS][PERSON_NAME]" at bounding box center [376, 419] width 187 height 9
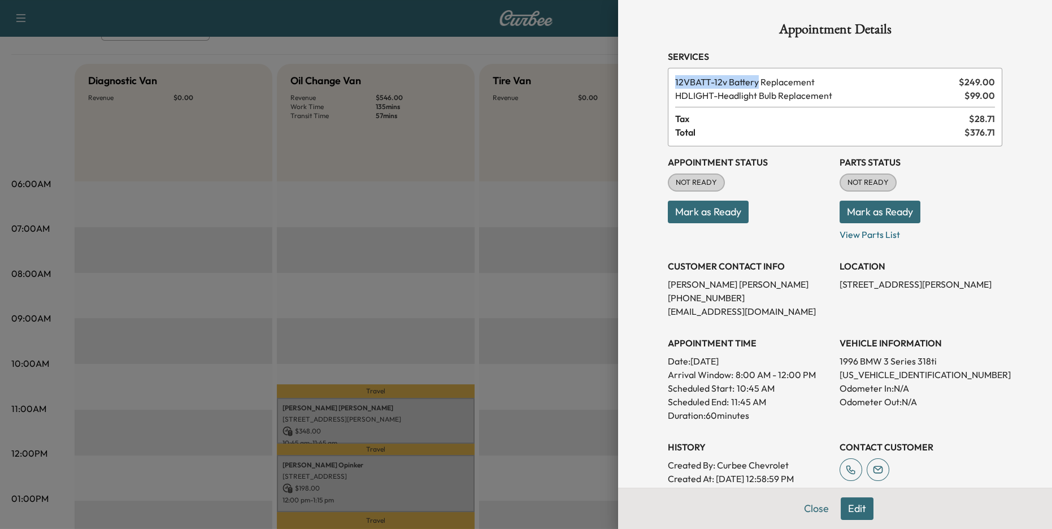
drag, startPoint x: 661, startPoint y: 84, endPoint x: 762, endPoint y: 84, distance: 100.6
click at [762, 84] on div "Appointment Details Services 12VBATT - 12v Battery Replacement $ 249.00 HDLIGHT…" at bounding box center [835, 313] width 362 height 626
drag, startPoint x: 690, startPoint y: 102, endPoint x: 766, endPoint y: 102, distance: 76.9
click at [764, 102] on div "12VBATT - 12v Battery Replacement $ 249.00 HDLIGHT - Headlight Bulb Replacement…" at bounding box center [835, 107] width 335 height 79
click at [367, 228] on div at bounding box center [526, 264] width 1052 height 529
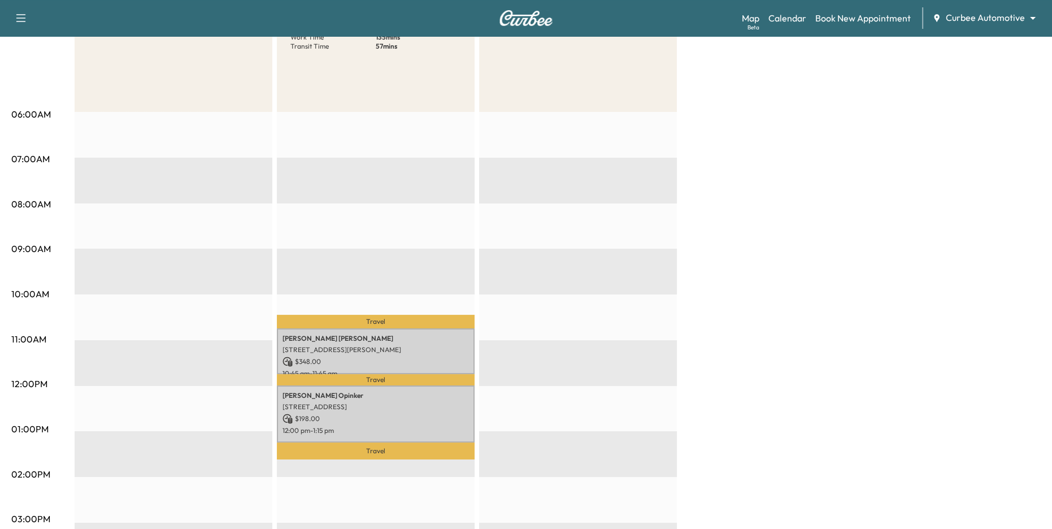
scroll to position [157, 0]
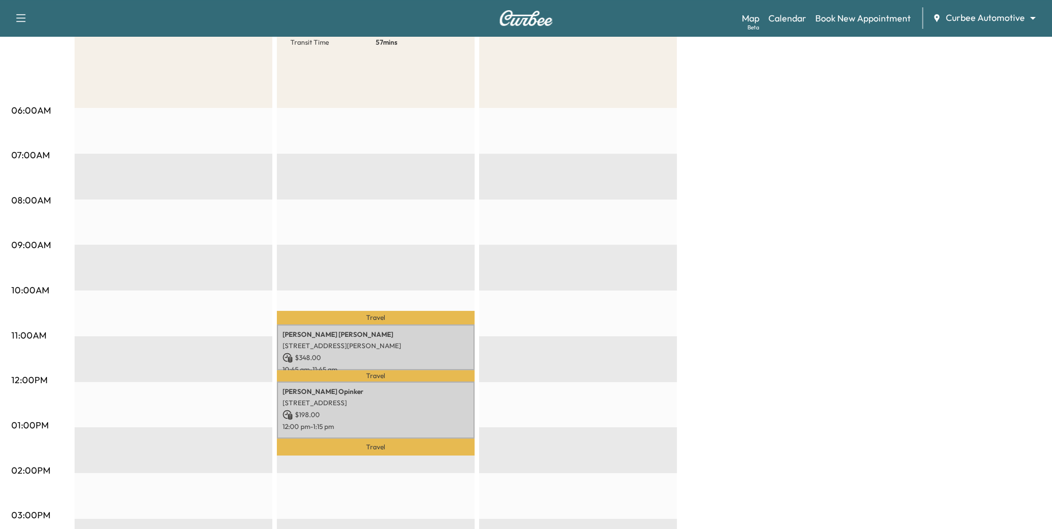
click at [976, 23] on body "Support Log Out Map Beta Calendar Book New Appointment Curbee Automotive ******…" at bounding box center [526, 107] width 1052 height 529
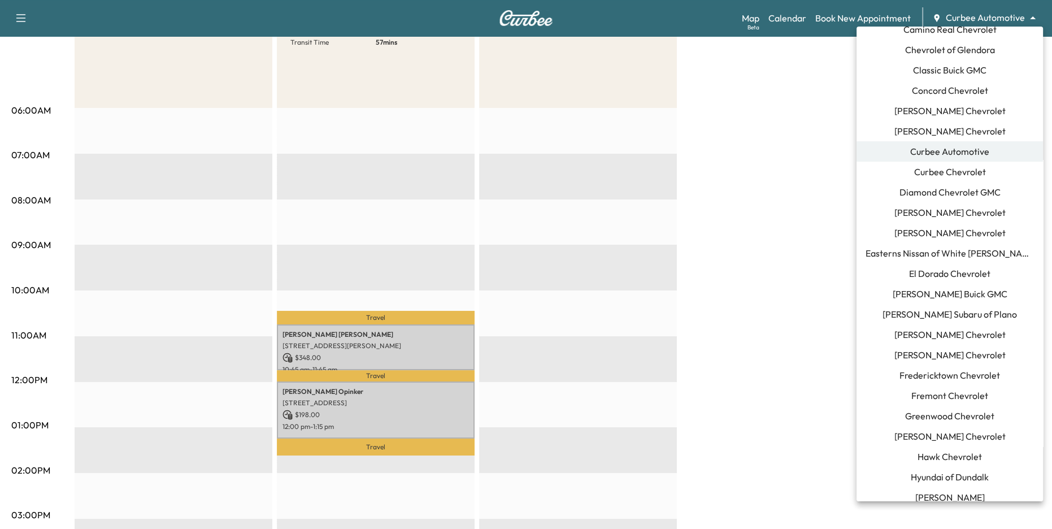
scroll to position [158, 0]
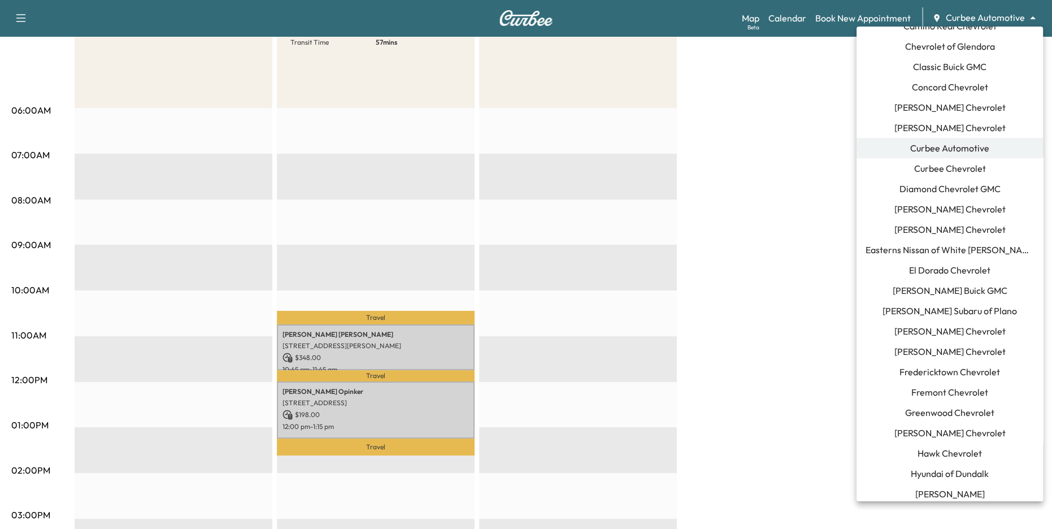
click at [1004, 306] on li "[PERSON_NAME] Subaru of Plano" at bounding box center [950, 311] width 187 height 20
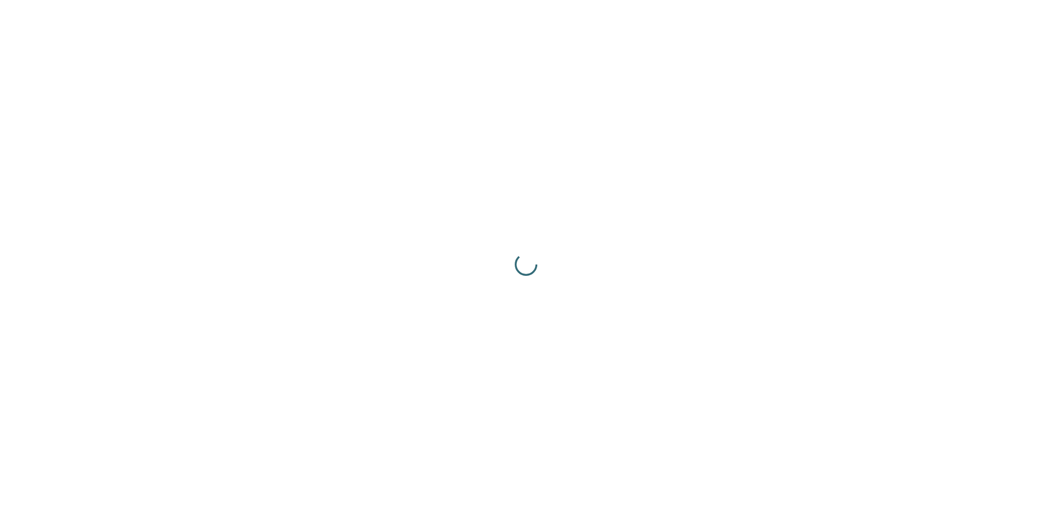
scroll to position [0, 0]
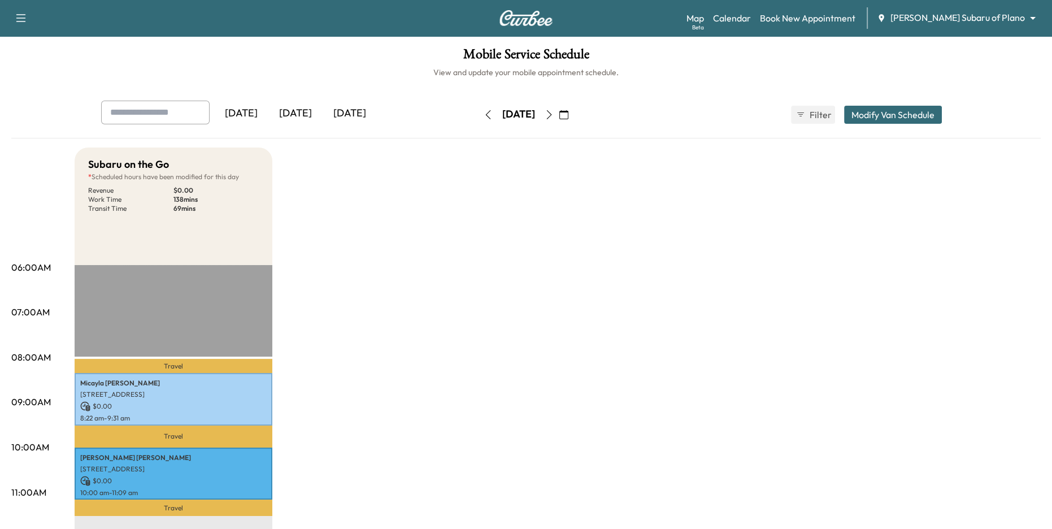
click at [970, 19] on body "Support Log Out Map Beta Calendar Book New Appointment [PERSON_NAME] Subaru of …" at bounding box center [526, 264] width 1052 height 529
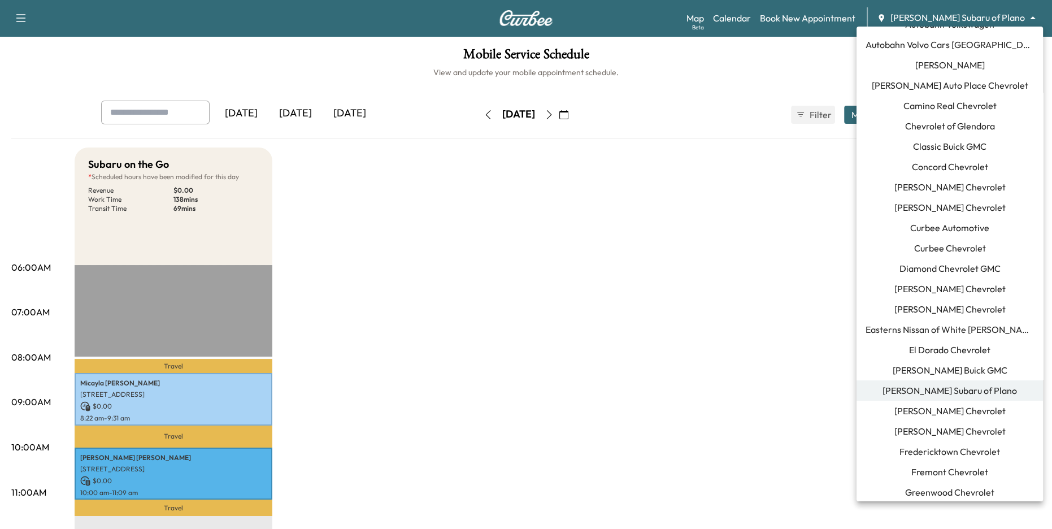
scroll to position [95, 0]
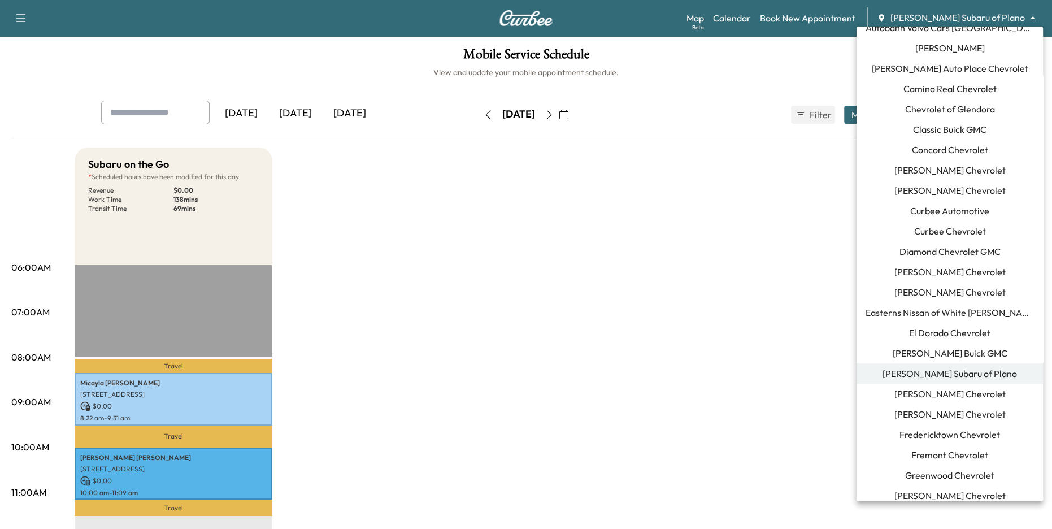
click at [790, 182] on div at bounding box center [526, 264] width 1052 height 529
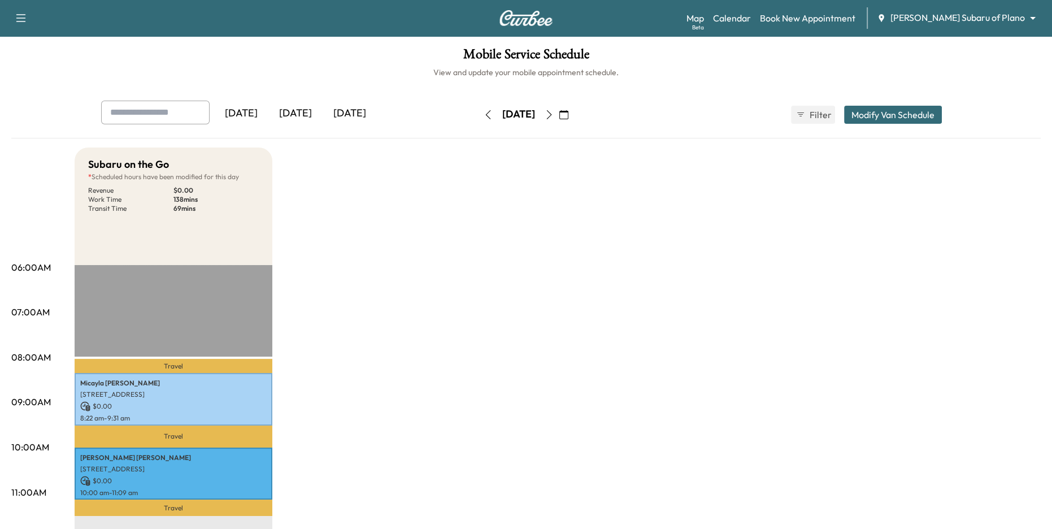
click at [869, 117] on button "Modify Van Schedule" at bounding box center [893, 115] width 98 height 18
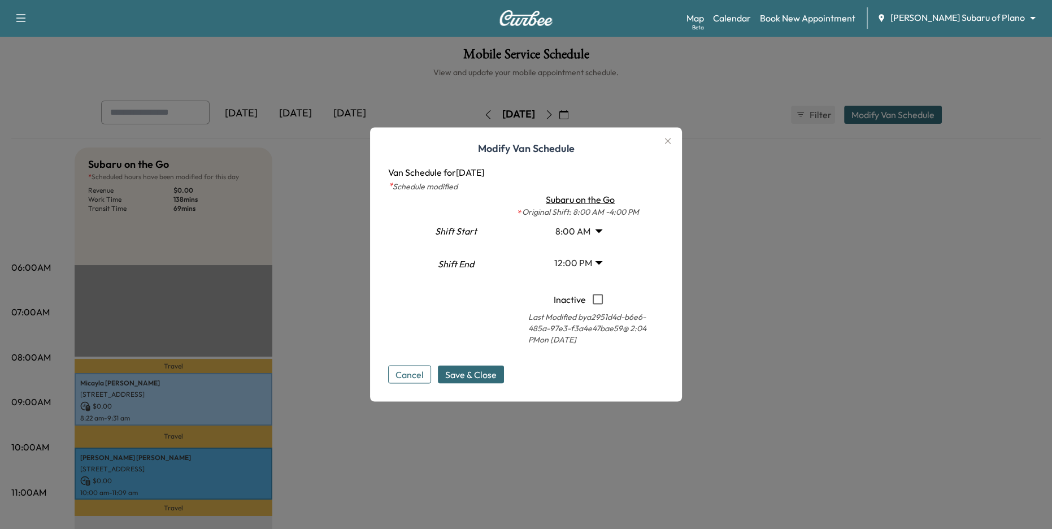
click at [871, 113] on div at bounding box center [526, 264] width 1052 height 529
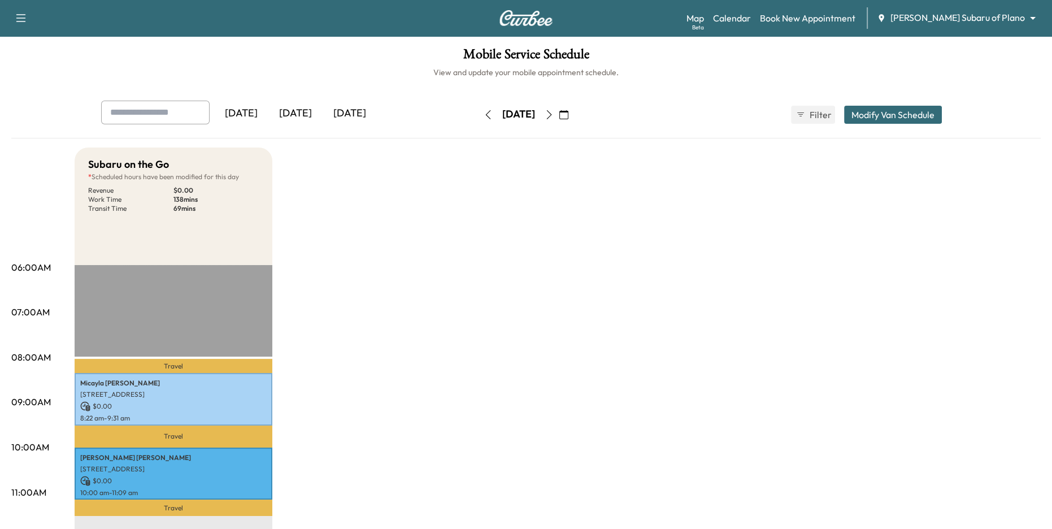
click at [871, 113] on button "Modify Van Schedule" at bounding box center [893, 115] width 98 height 18
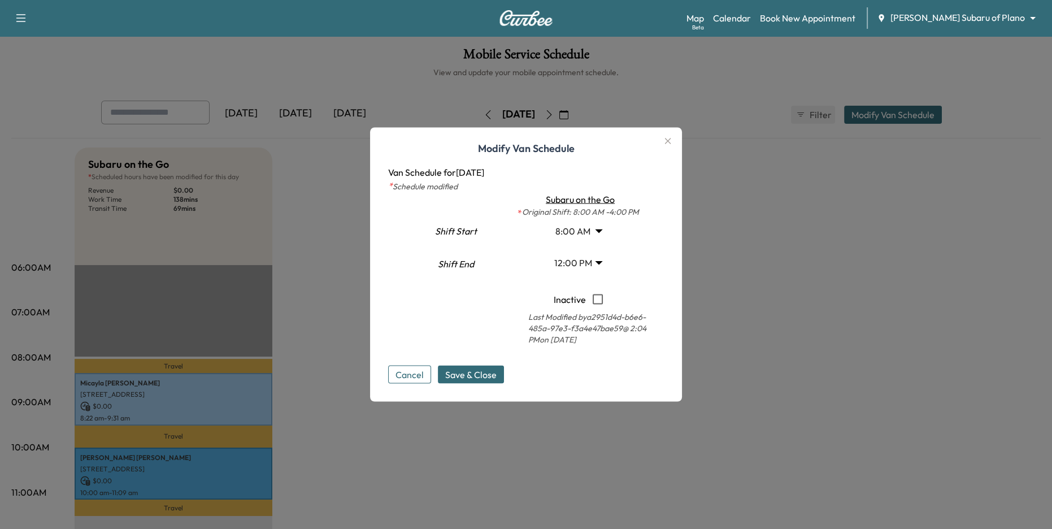
click at [667, 140] on icon "button" at bounding box center [668, 142] width 14 height 14
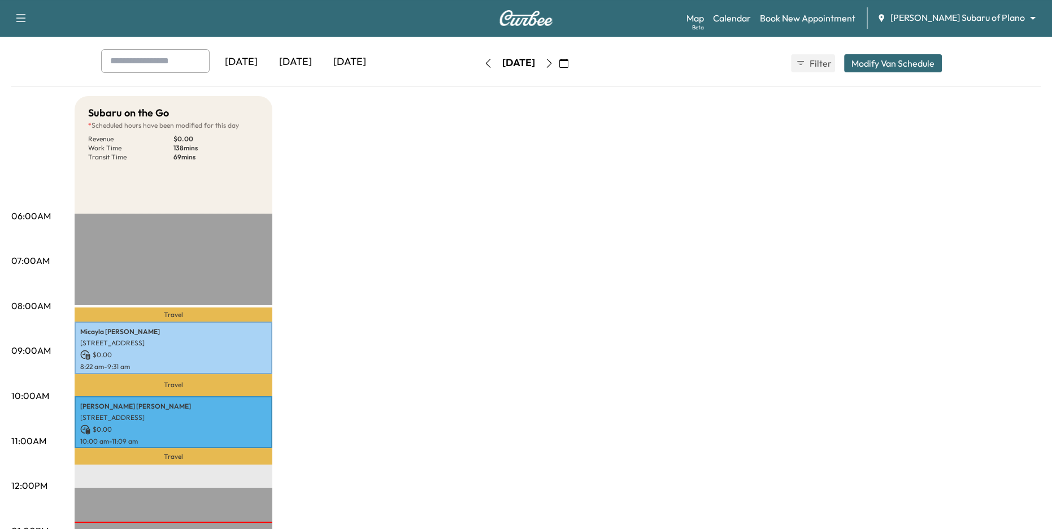
scroll to position [51, 0]
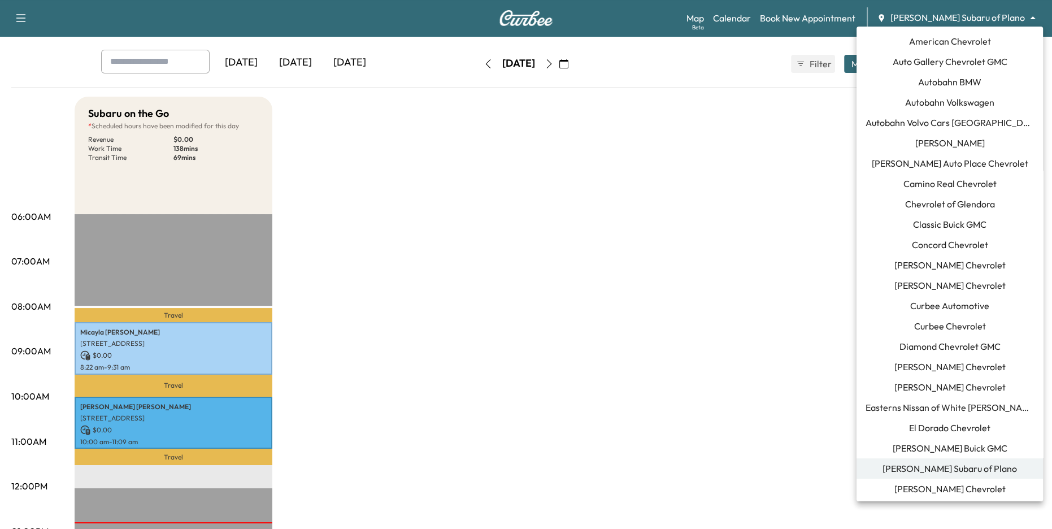
click at [982, 20] on body "Support Log Out Map Beta Calendar Book New Appointment [PERSON_NAME] Subaru of …" at bounding box center [526, 213] width 1052 height 529
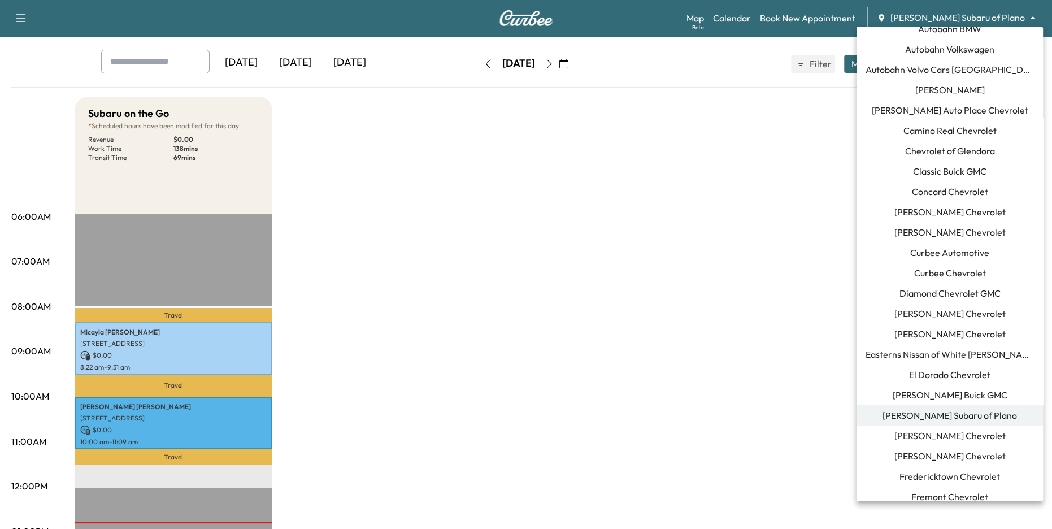
scroll to position [71, 0]
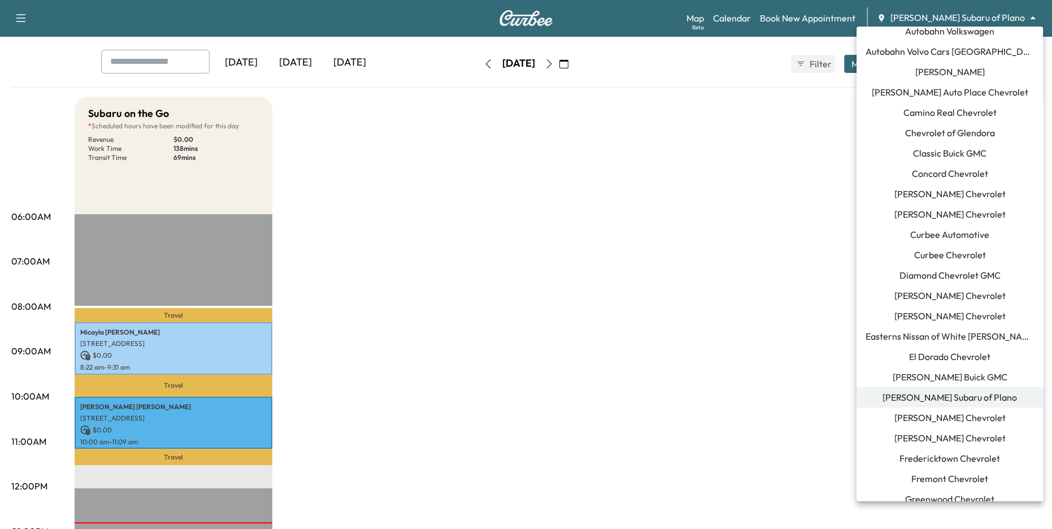
click at [971, 375] on span "[PERSON_NAME] Buick GMC" at bounding box center [950, 377] width 115 height 14
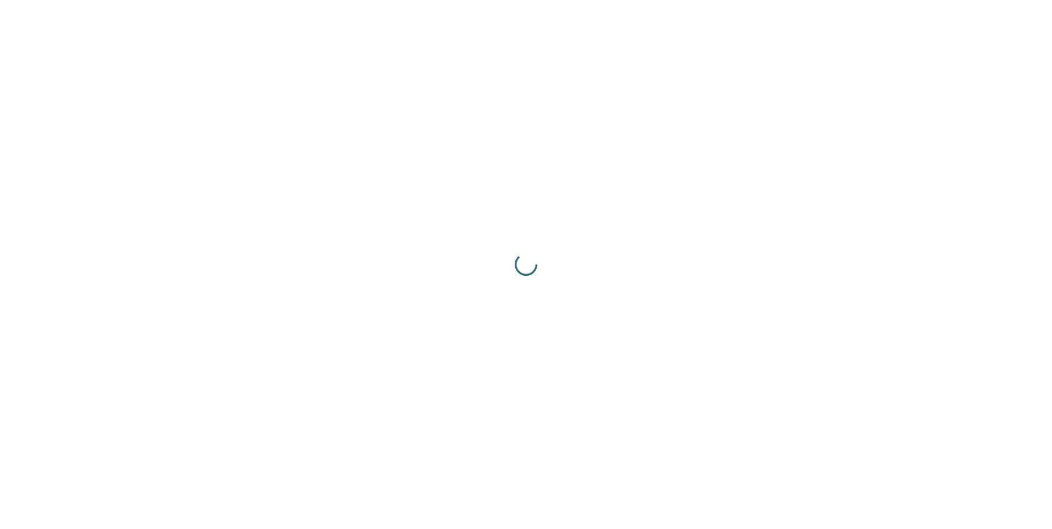
scroll to position [0, 0]
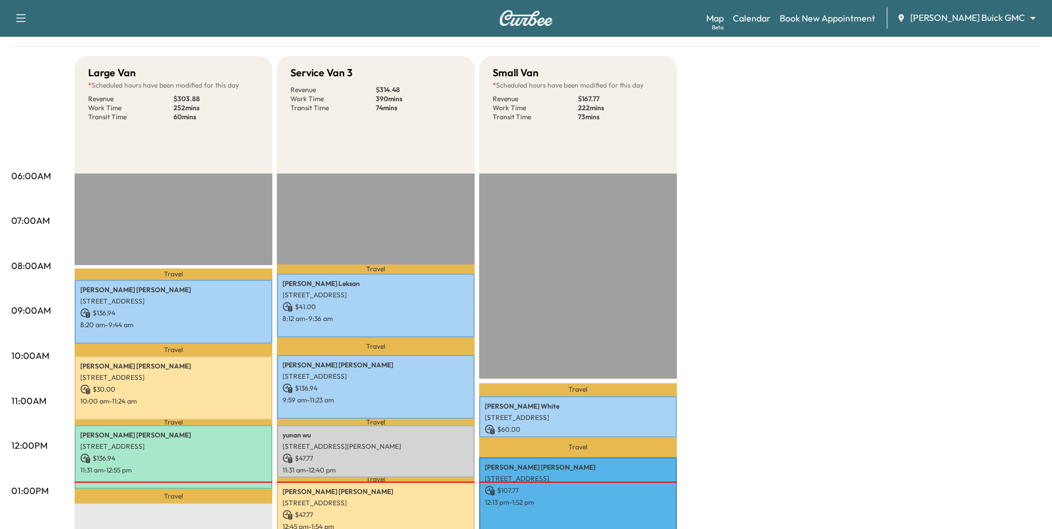
scroll to position [96, 0]
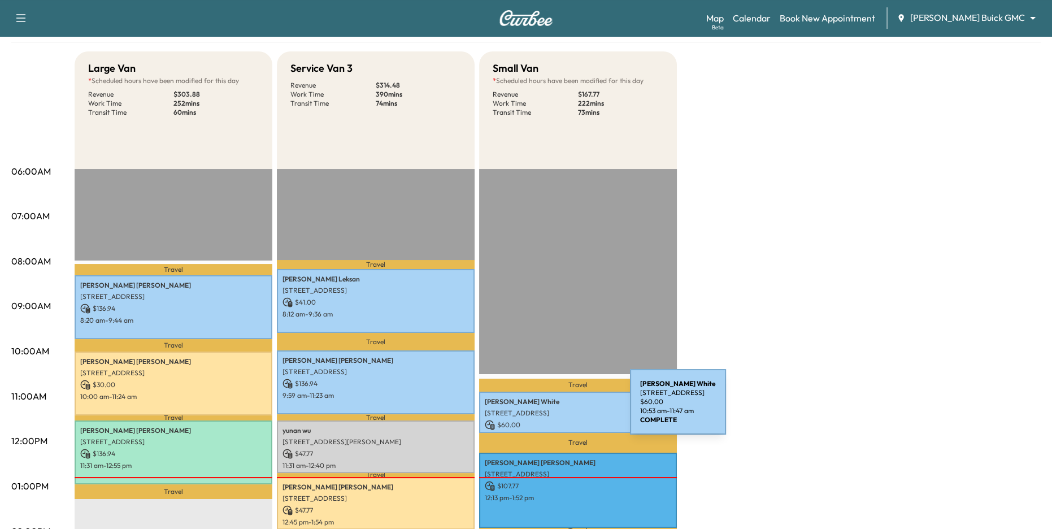
click at [545, 409] on p "[STREET_ADDRESS]" at bounding box center [578, 413] width 187 height 9
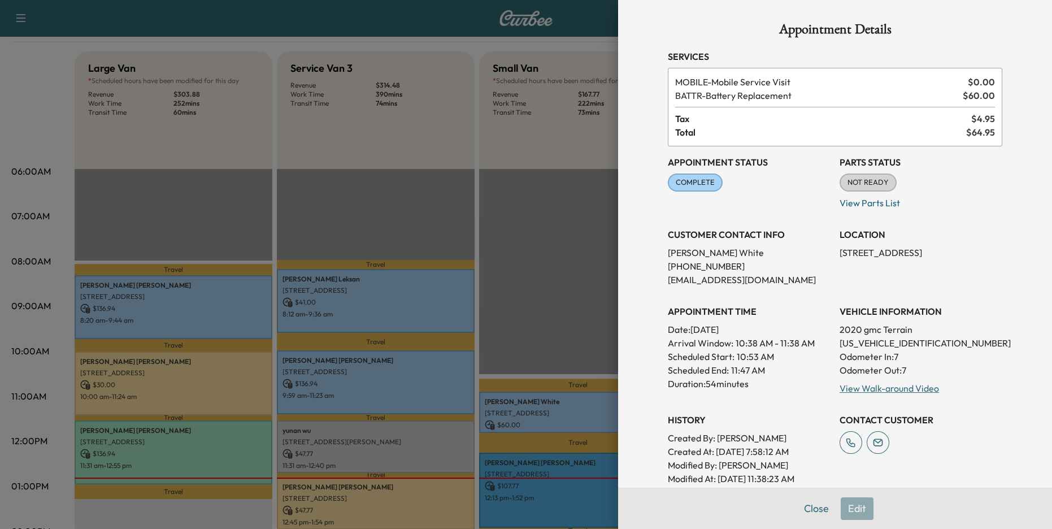
scroll to position [211, 0]
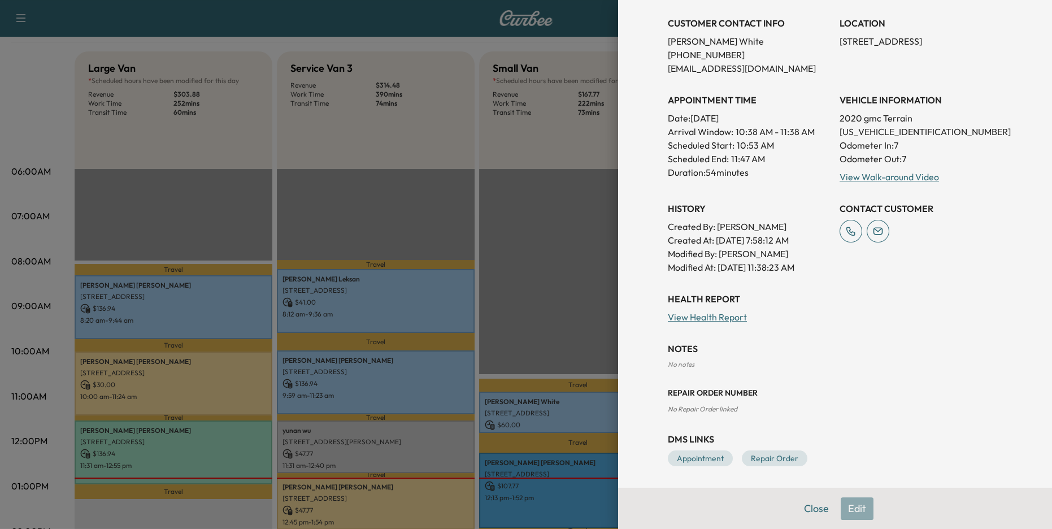
click at [567, 292] on div at bounding box center [526, 264] width 1052 height 529
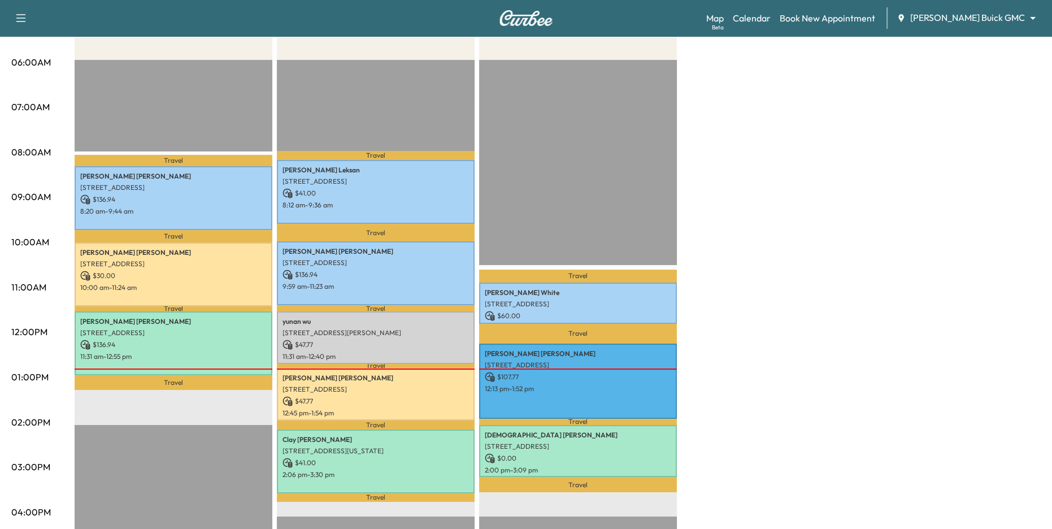
scroll to position [232, 0]
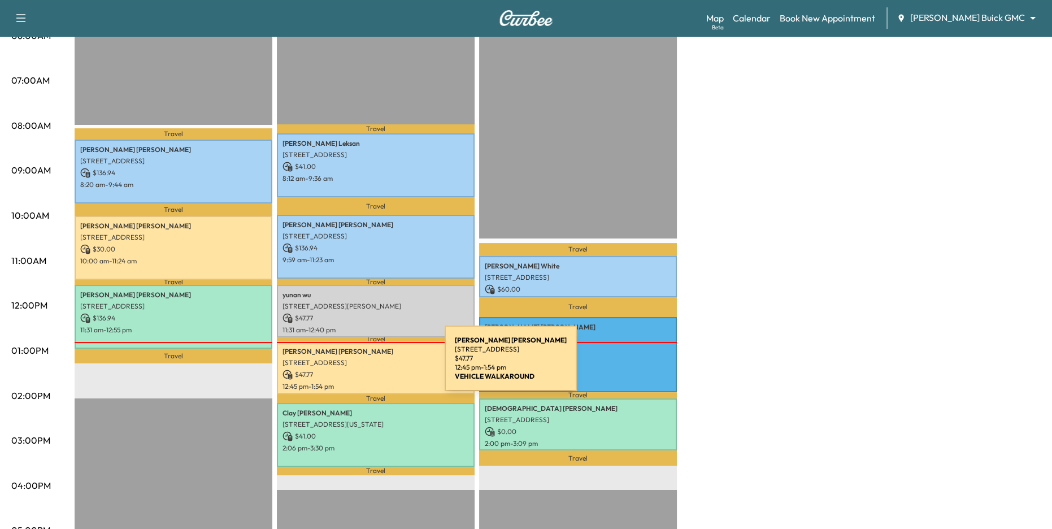
click at [360, 365] on p "[STREET_ADDRESS]" at bounding box center [376, 362] width 187 height 9
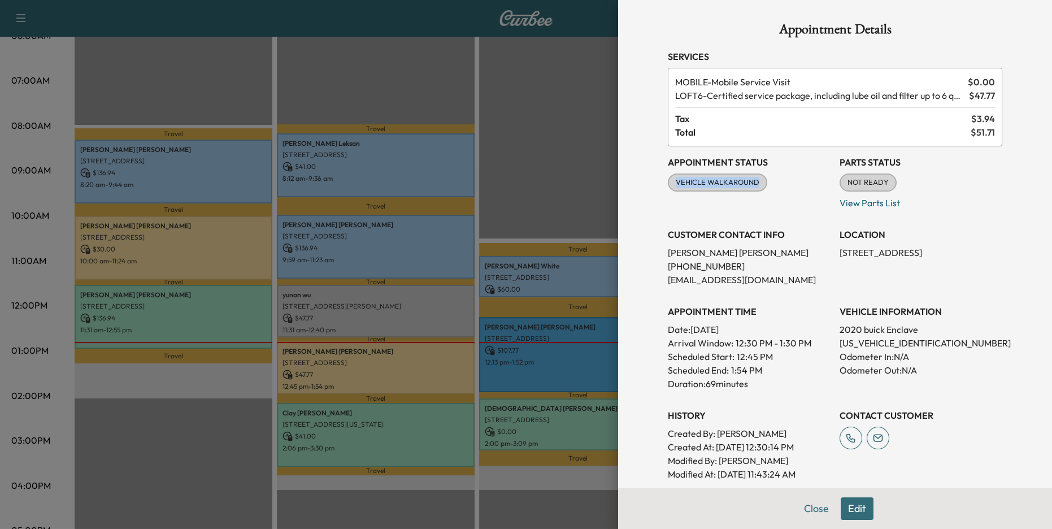
drag, startPoint x: 673, startPoint y: 182, endPoint x: 762, endPoint y: 180, distance: 88.8
click at [762, 180] on span "VEHICLE WALKAROUND" at bounding box center [717, 182] width 97 height 11
click at [770, 198] on div "Appointment Status VEHICLE WALKAROUND [PERSON_NAME] as Not Ready" at bounding box center [749, 177] width 163 height 63
click at [349, 376] on div at bounding box center [526, 264] width 1052 height 529
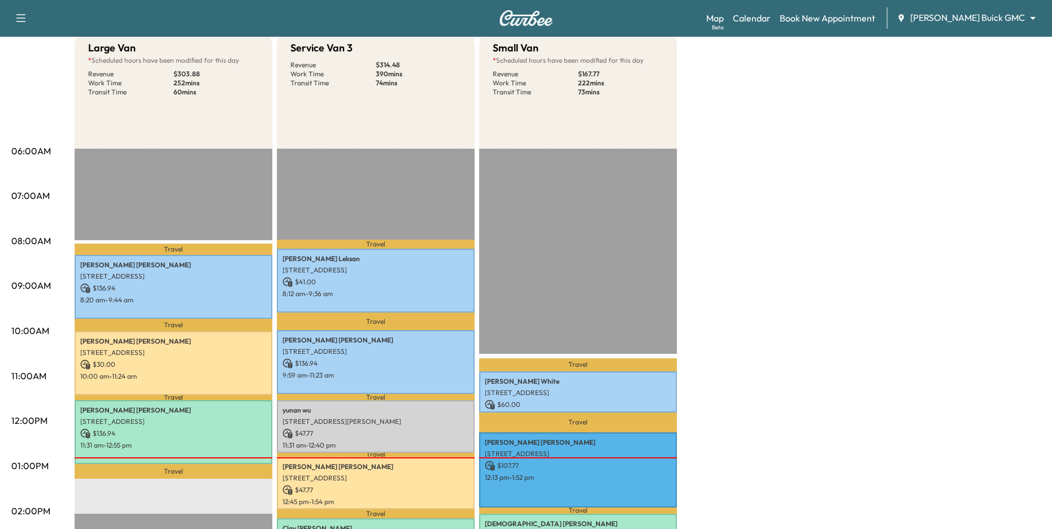
scroll to position [10, 0]
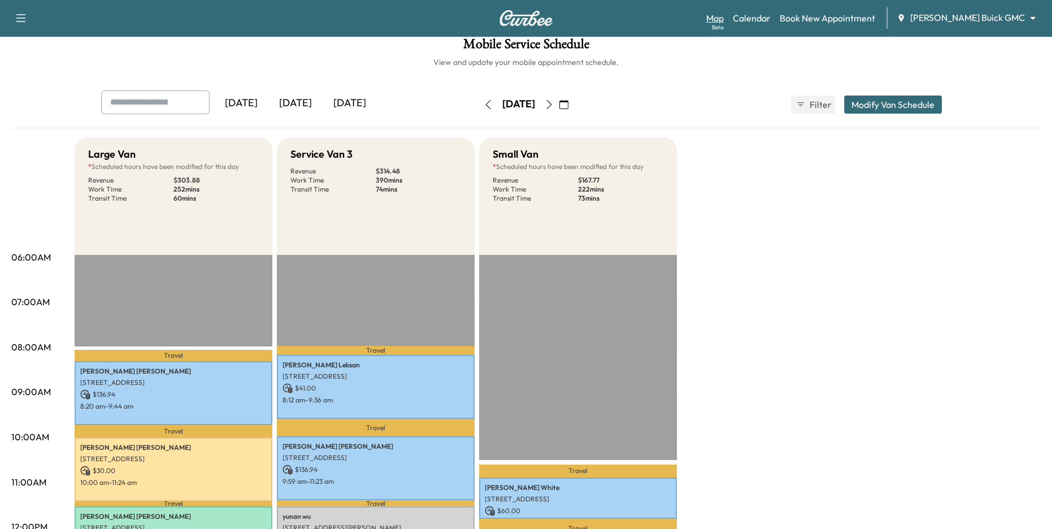
click at [724, 21] on link "Map Beta" at bounding box center [715, 18] width 18 height 14
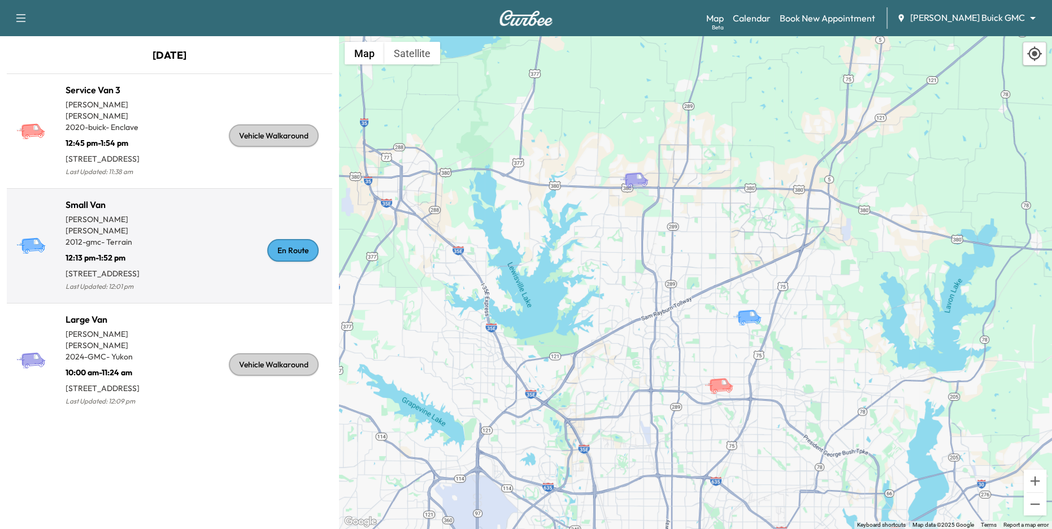
click at [232, 202] on div "Small Van [PERSON_NAME] 2012 - gmc - Terrain 12:13 pm - 1:52 pm [STREET_ADDRESS…" at bounding box center [169, 245] width 321 height 105
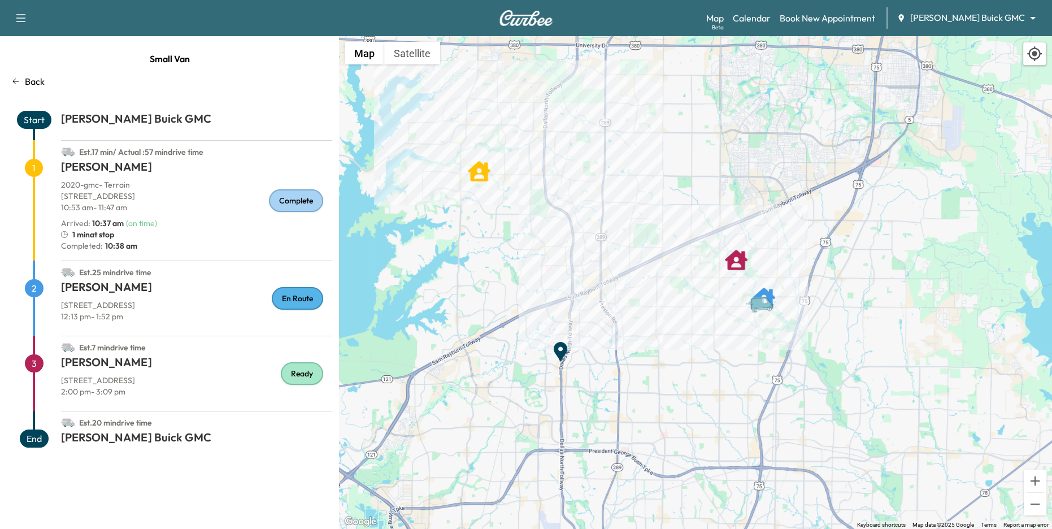
click at [27, 82] on p "Back" at bounding box center [35, 82] width 20 height 14
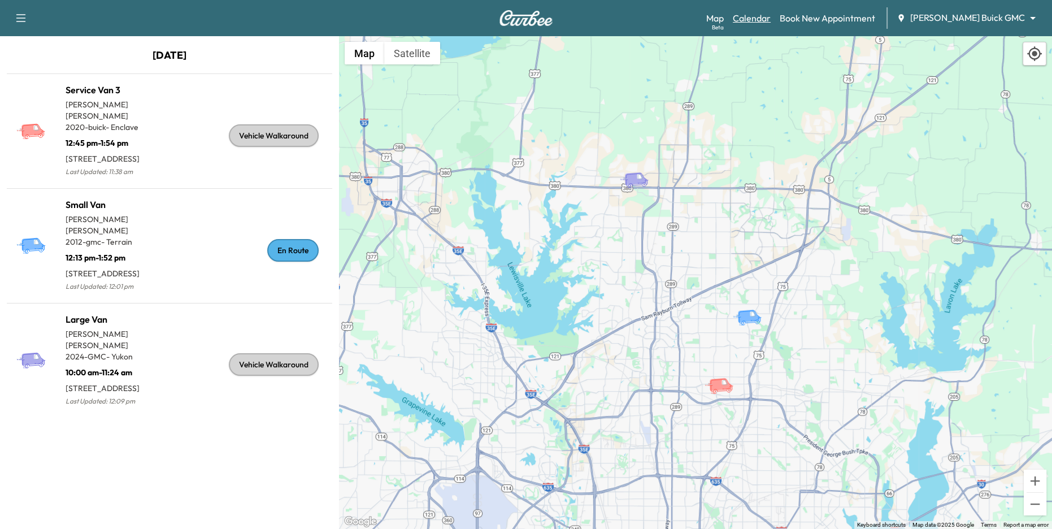
click at [771, 20] on link "Calendar" at bounding box center [752, 18] width 38 height 14
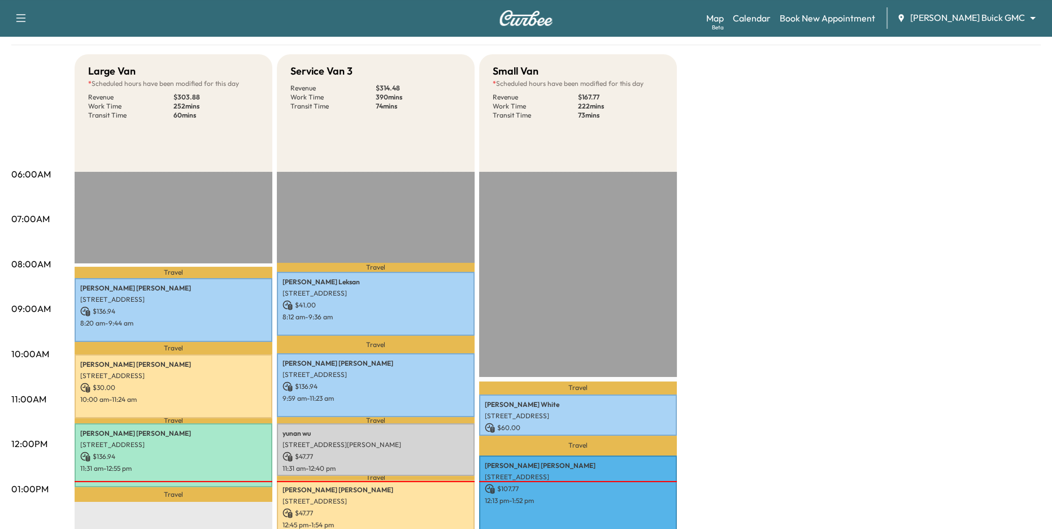
scroll to position [191, 0]
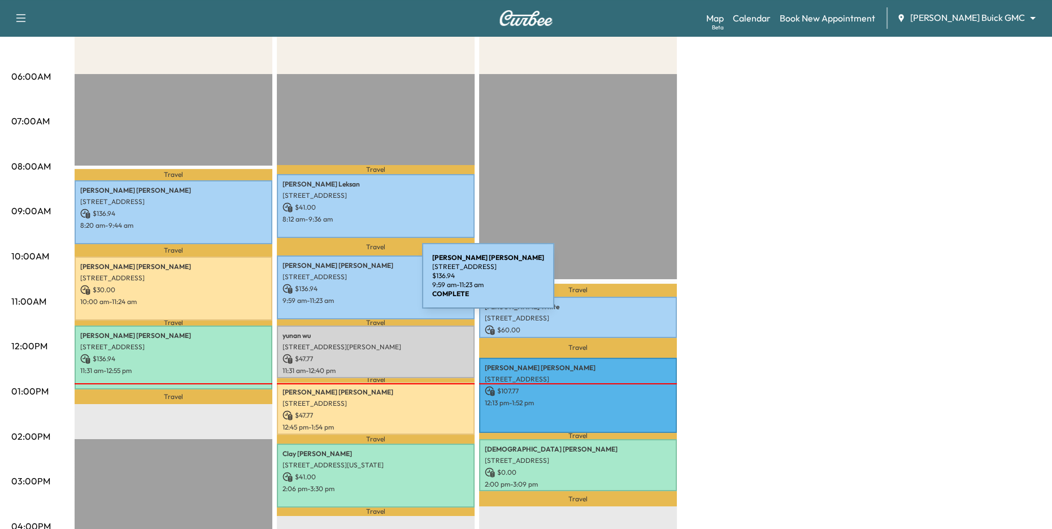
click at [337, 284] on p "$ 136.94" at bounding box center [376, 289] width 187 height 10
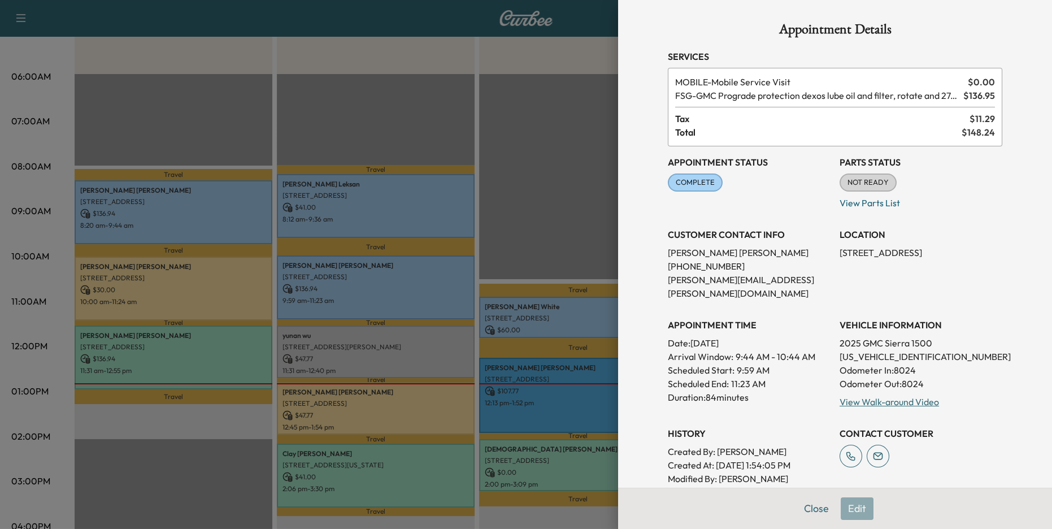
click at [337, 283] on div at bounding box center [526, 264] width 1052 height 529
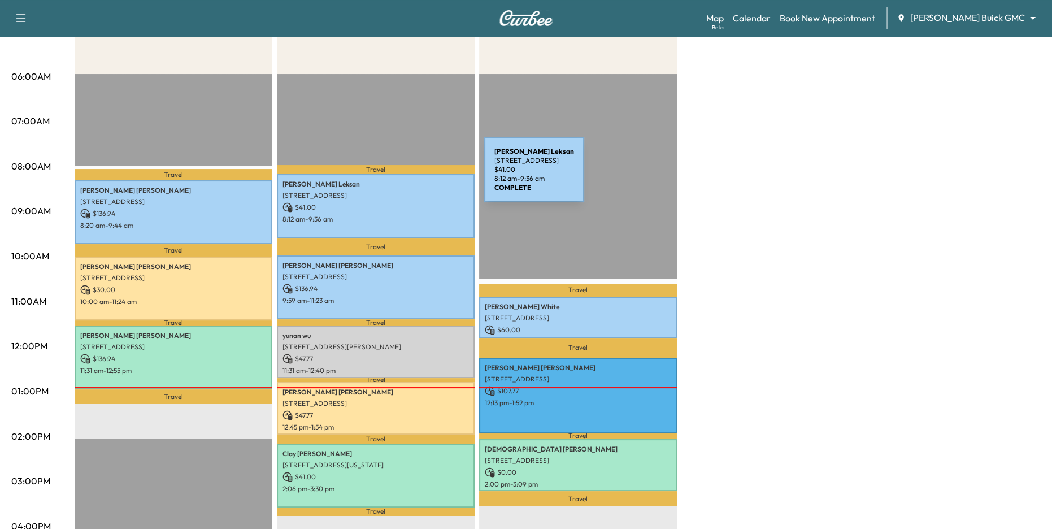
click at [391, 189] on div "[PERSON_NAME] [STREET_ADDRESS] $ 41.00 8:12 am - 9:36 am" at bounding box center [376, 206] width 198 height 64
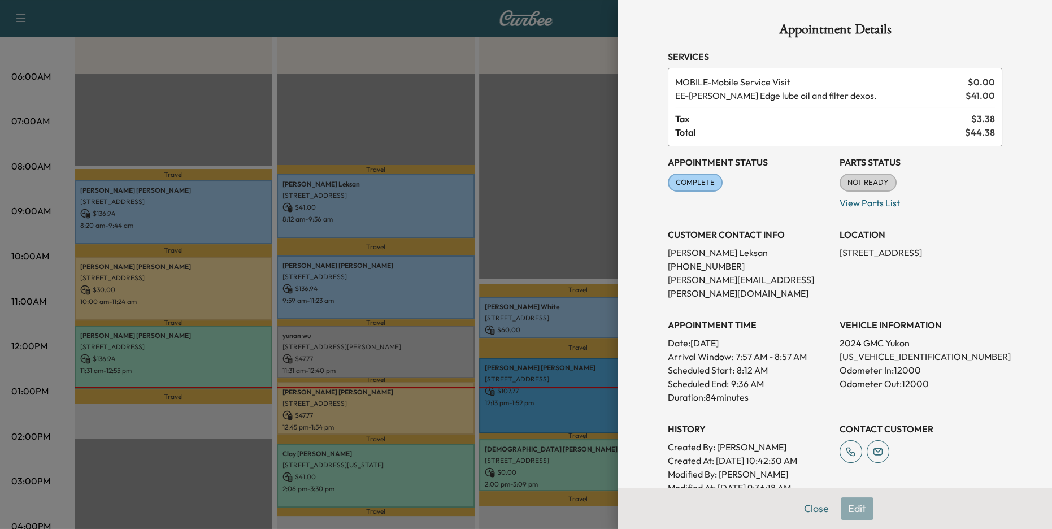
click at [556, 138] on div at bounding box center [526, 264] width 1052 height 529
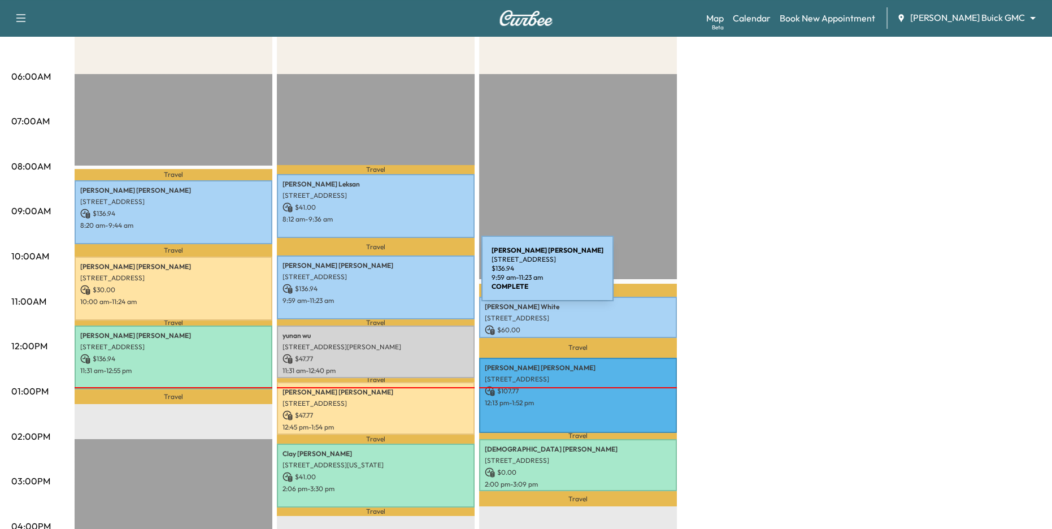
click at [397, 275] on p "[STREET_ADDRESS]" at bounding box center [376, 276] width 187 height 9
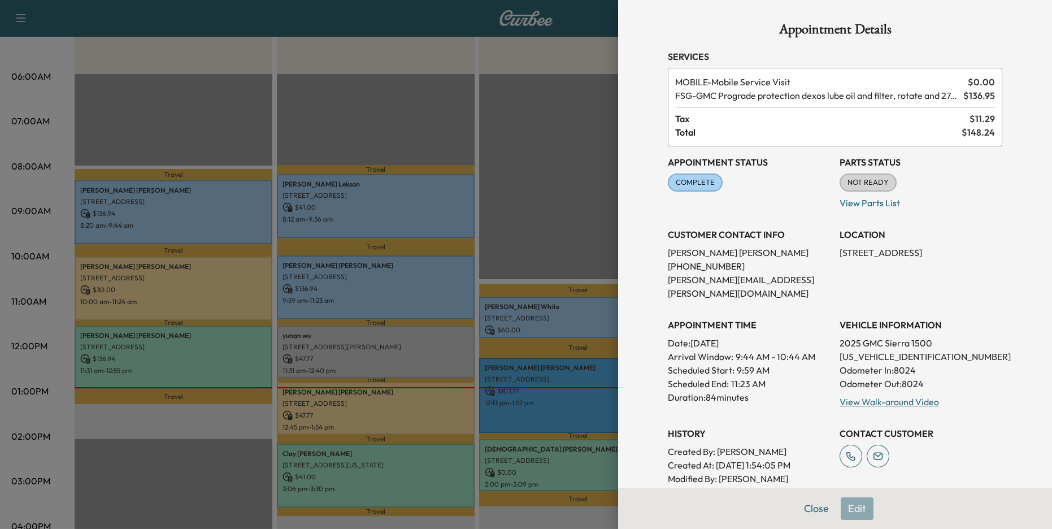
click at [453, 261] on div at bounding box center [526, 264] width 1052 height 529
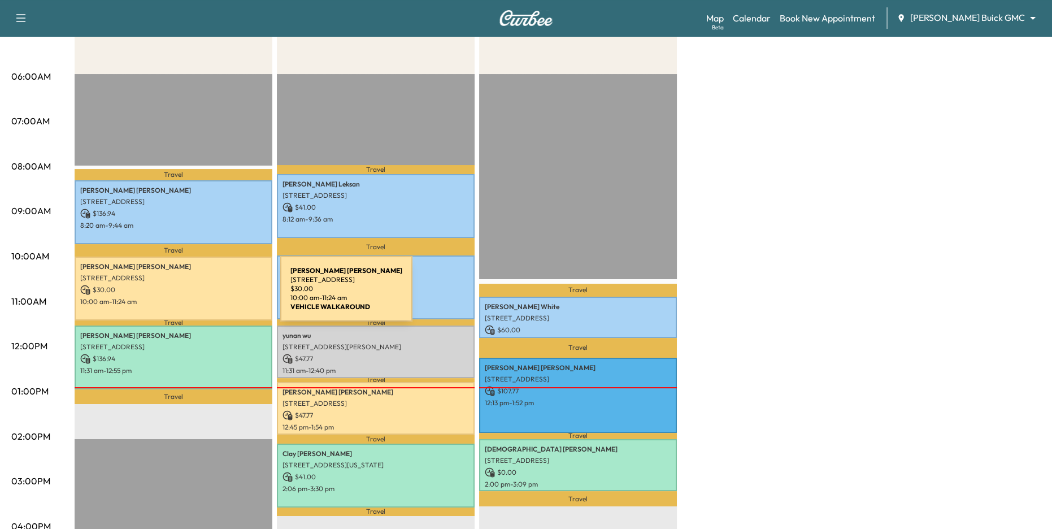
click at [196, 296] on div "[PERSON_NAME] [STREET_ADDRESS] $ 30.00 10:00 am - 11:24 am" at bounding box center [174, 289] width 198 height 64
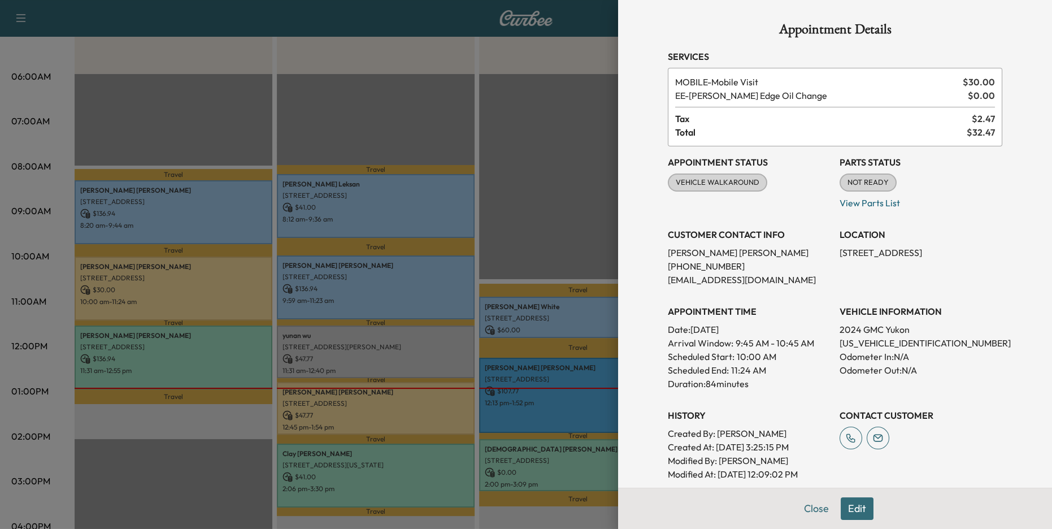
click at [510, 162] on div at bounding box center [526, 264] width 1052 height 529
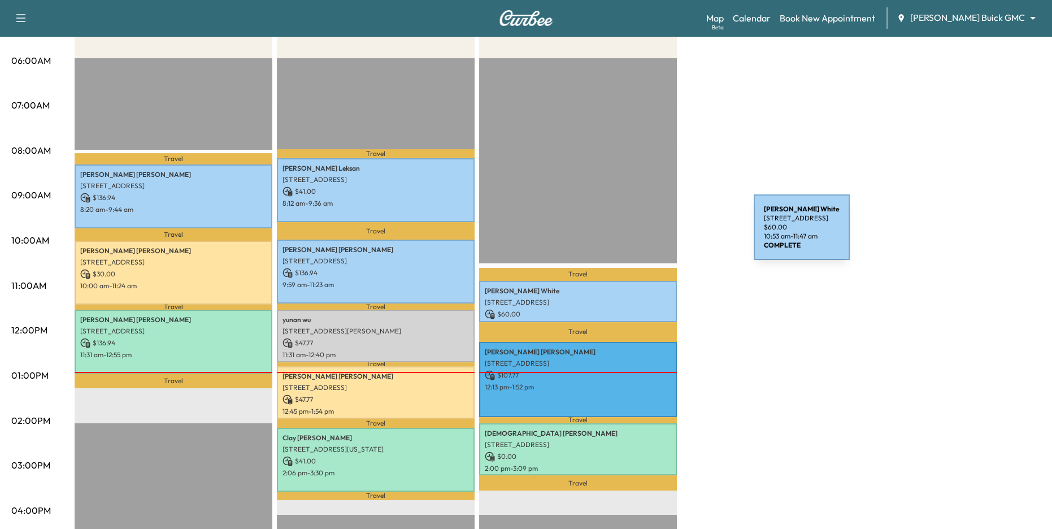
scroll to position [203, 0]
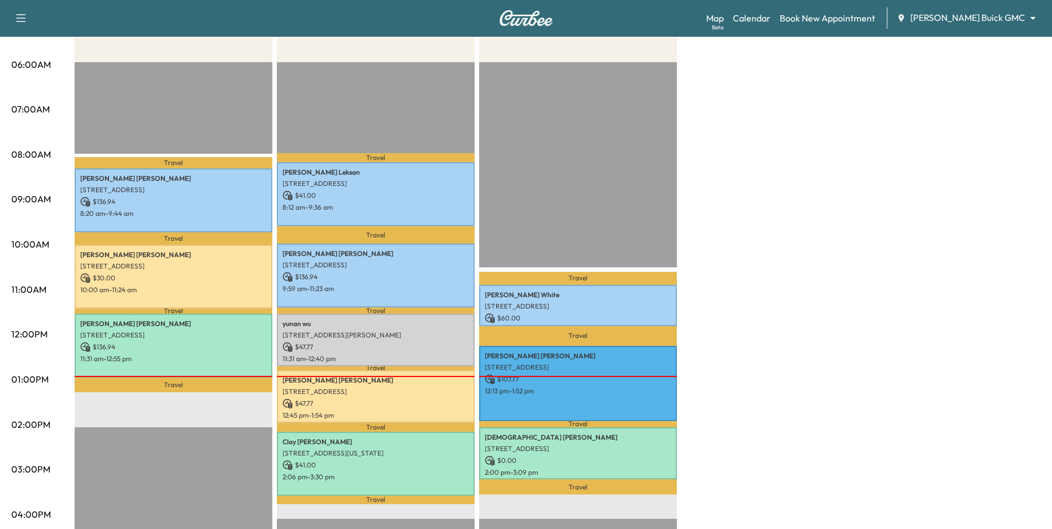
click at [985, 23] on body "Support Log Out Map Beta Calendar Book New Appointment [PERSON_NAME] Buick GMC …" at bounding box center [526, 61] width 1052 height 529
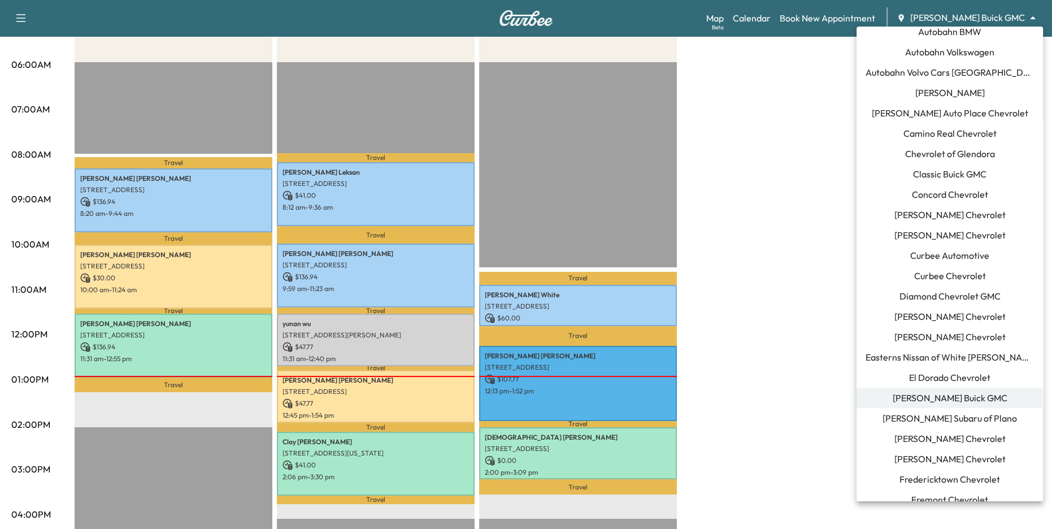
scroll to position [51, 0]
click at [948, 419] on span "[PERSON_NAME] Subaru of Plano" at bounding box center [950, 417] width 135 height 14
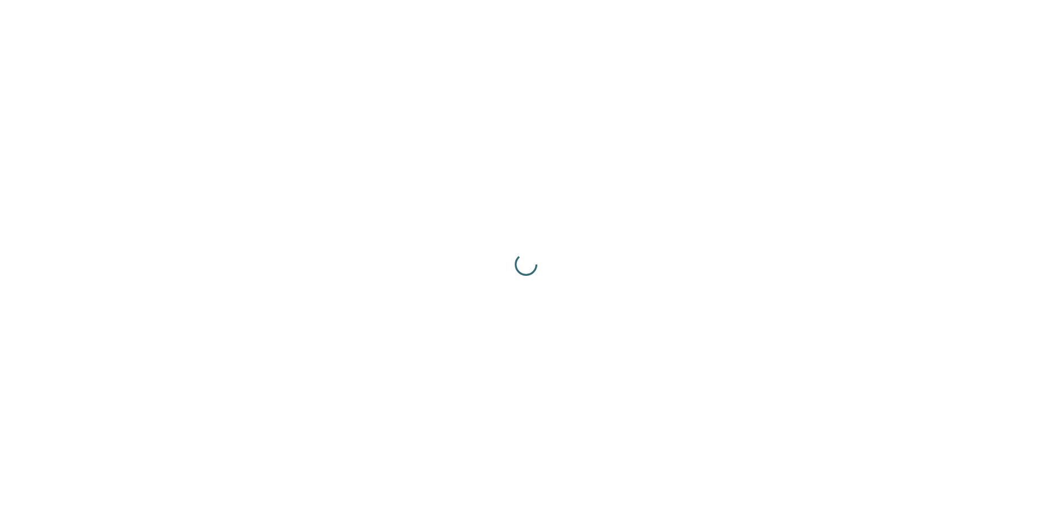
scroll to position [0, 0]
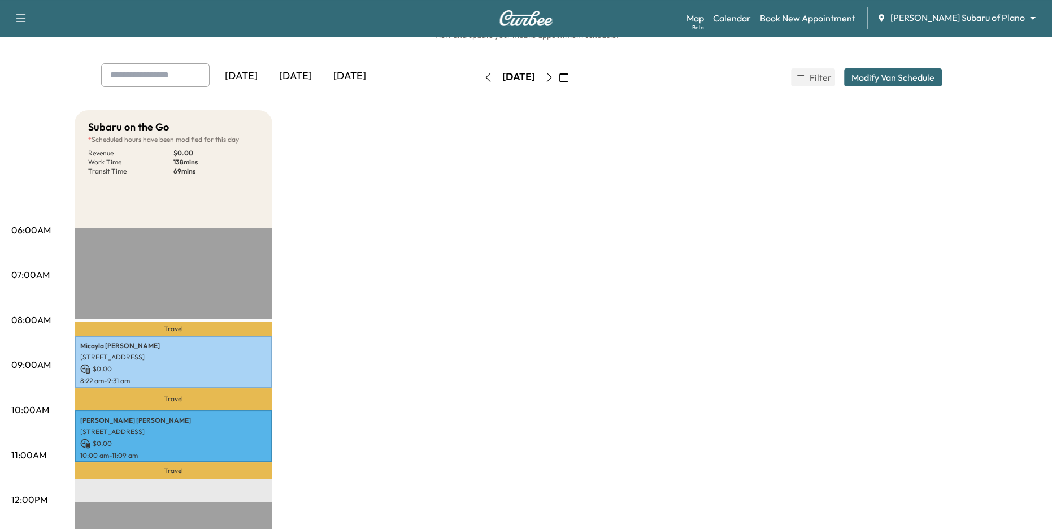
scroll to position [32, 0]
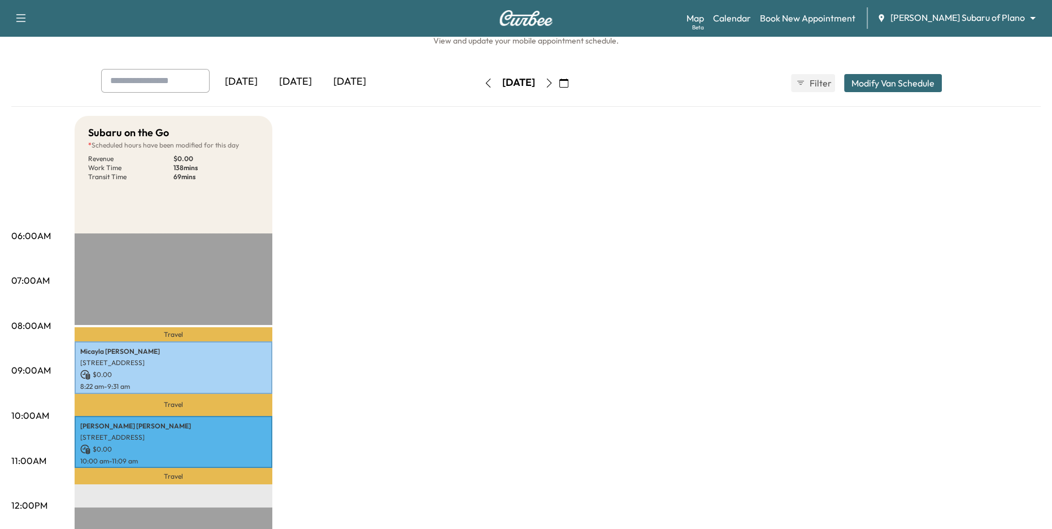
click at [484, 85] on icon "button" at bounding box center [488, 83] width 9 height 9
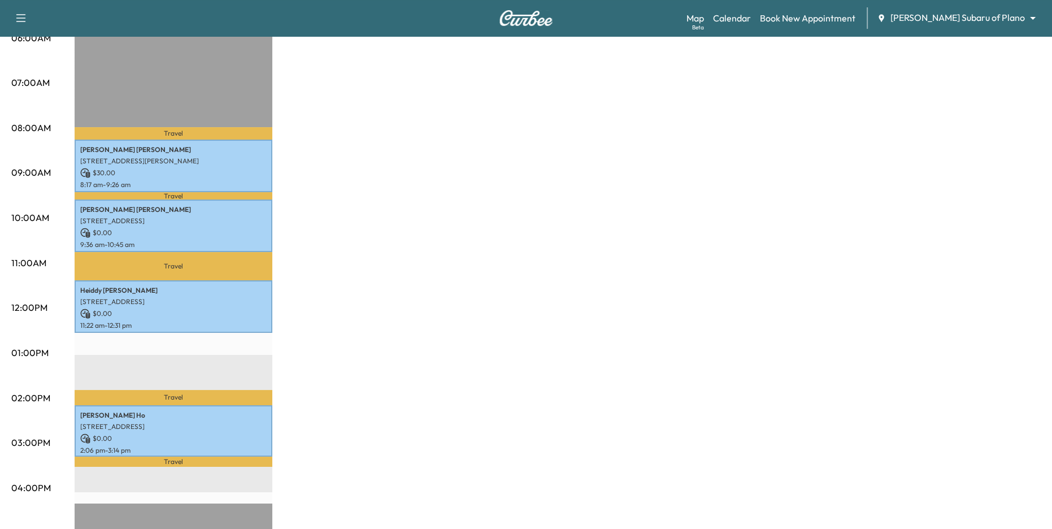
scroll to position [194, 0]
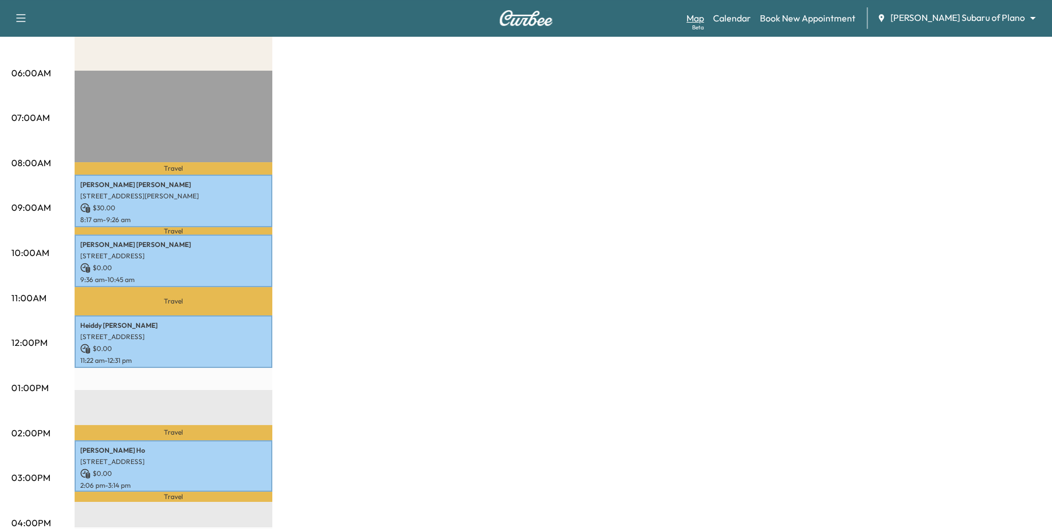
click at [704, 23] on link "Map Beta" at bounding box center [696, 18] width 18 height 14
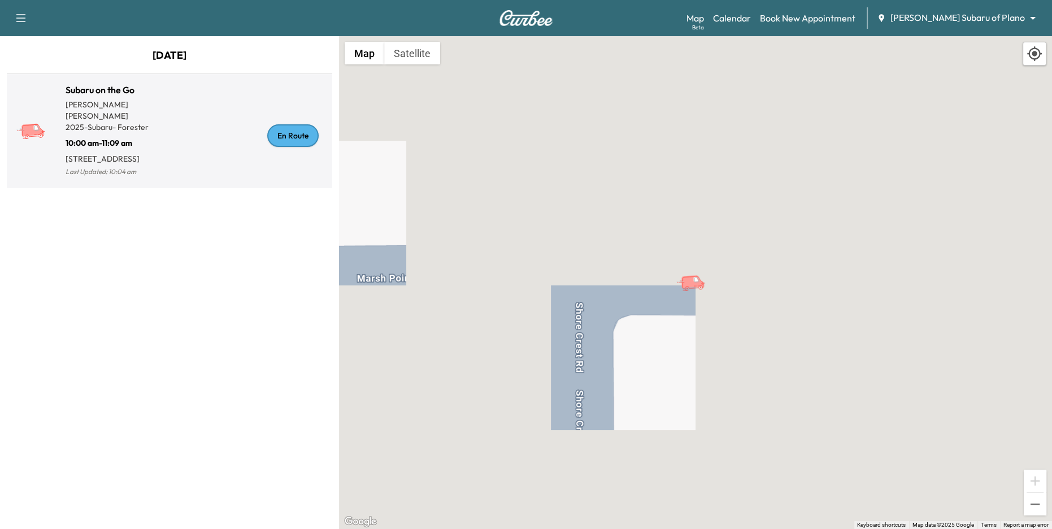
click at [239, 164] on div "En Route" at bounding box center [249, 135] width 158 height 87
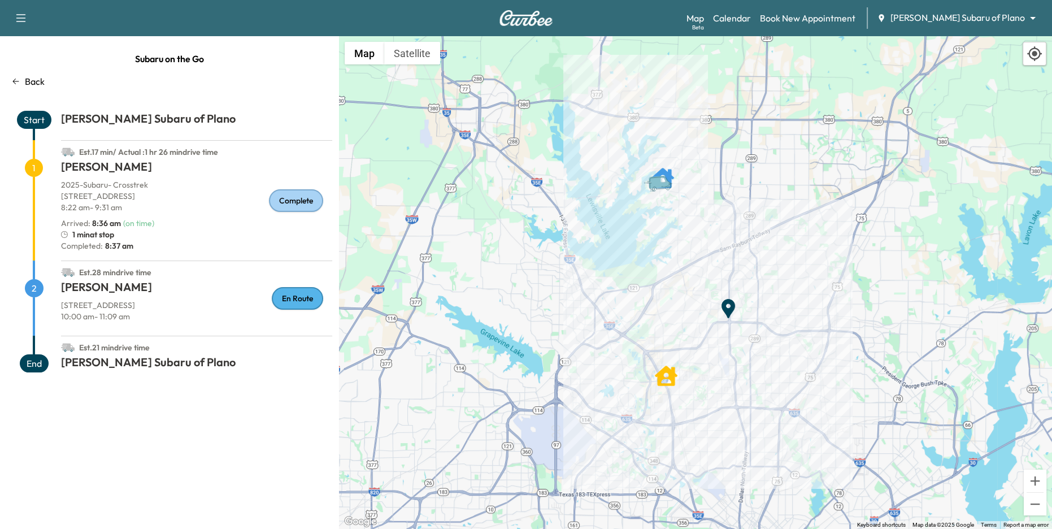
drag, startPoint x: 89, startPoint y: 222, endPoint x: 123, endPoint y: 230, distance: 34.8
click at [124, 230] on div "[PERSON_NAME] 2025 - Subaru - Crosstrek [STREET_ADDRESS] 8:22 am - 9:31 am Arri…" at bounding box center [196, 210] width 271 height 102
click at [110, 245] on span "8:37 am" at bounding box center [118, 245] width 31 height 11
click at [751, 21] on link "Calendar" at bounding box center [732, 18] width 38 height 14
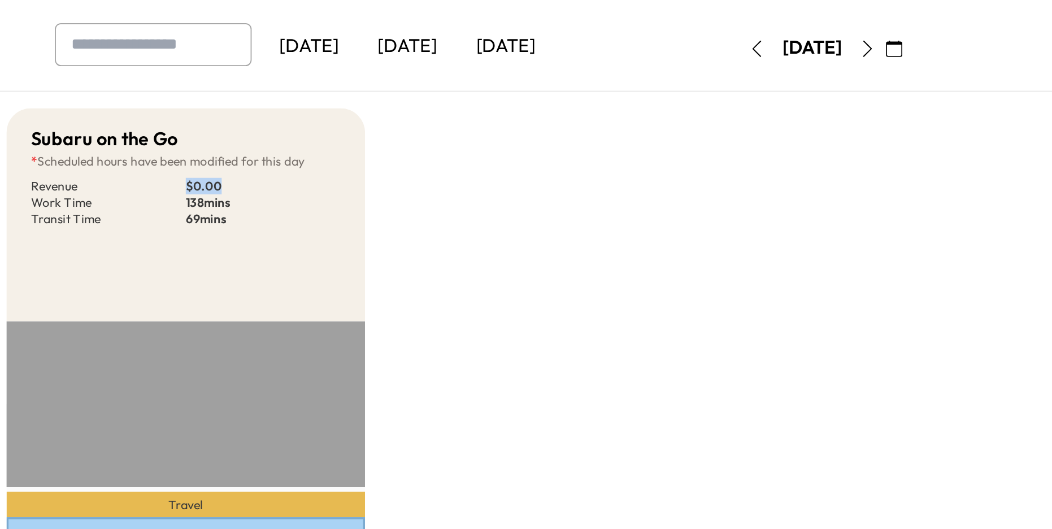
drag, startPoint x: 172, startPoint y: 188, endPoint x: 201, endPoint y: 188, distance: 28.3
click at [200, 188] on div "Revenue $ 0.00 Work Time 138 mins Transit Time 69 mins" at bounding box center [173, 199] width 171 height 27
click at [202, 190] on p "$ 0.00" at bounding box center [216, 190] width 85 height 9
drag, startPoint x: 199, startPoint y: 190, endPoint x: 165, endPoint y: 190, distance: 33.9
click at [165, 190] on div "Revenue $ 0.00 Work Time 138 mins Transit Time 69 mins" at bounding box center [173, 199] width 171 height 27
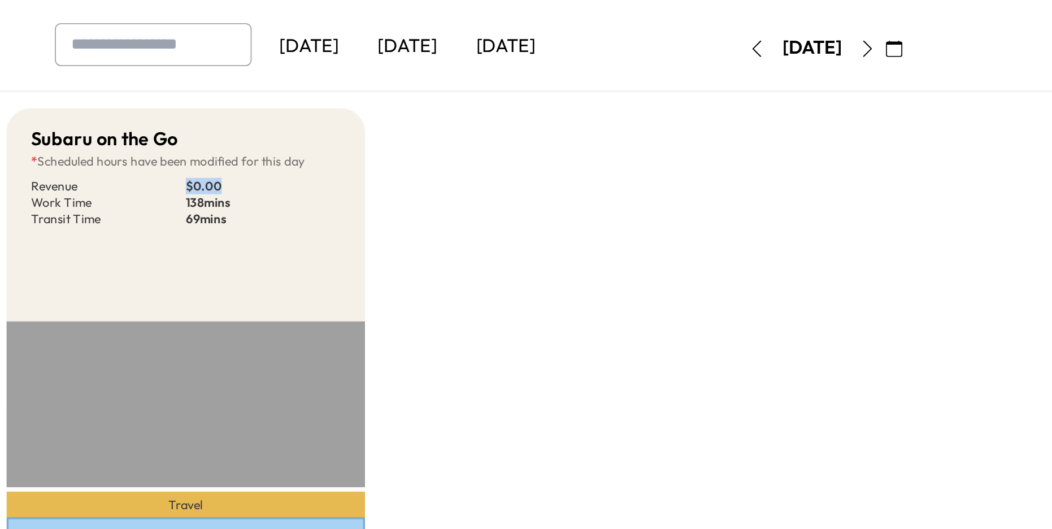
drag, startPoint x: 172, startPoint y: 198, endPoint x: 197, endPoint y: 212, distance: 28.8
click at [197, 212] on div "Revenue $ 0.00 Work Time 138 mins Transit Time 69 mins" at bounding box center [173, 199] width 171 height 27
click at [211, 210] on p "69 mins" at bounding box center [216, 208] width 85 height 9
drag, startPoint x: 172, startPoint y: 198, endPoint x: 201, endPoint y: 201, distance: 29.5
click at [206, 200] on div "Revenue $ 0.00 Work Time 138 mins Transit Time 69 mins" at bounding box center [173, 199] width 171 height 27
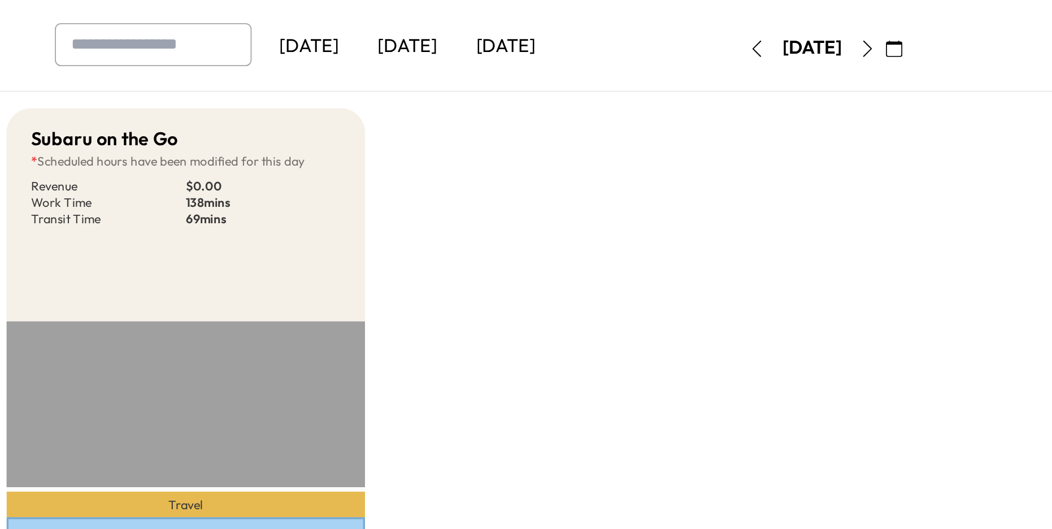
drag, startPoint x: 173, startPoint y: 205, endPoint x: 218, endPoint y: 210, distance: 45.6
click at [218, 210] on p "69 mins" at bounding box center [216, 208] width 85 height 9
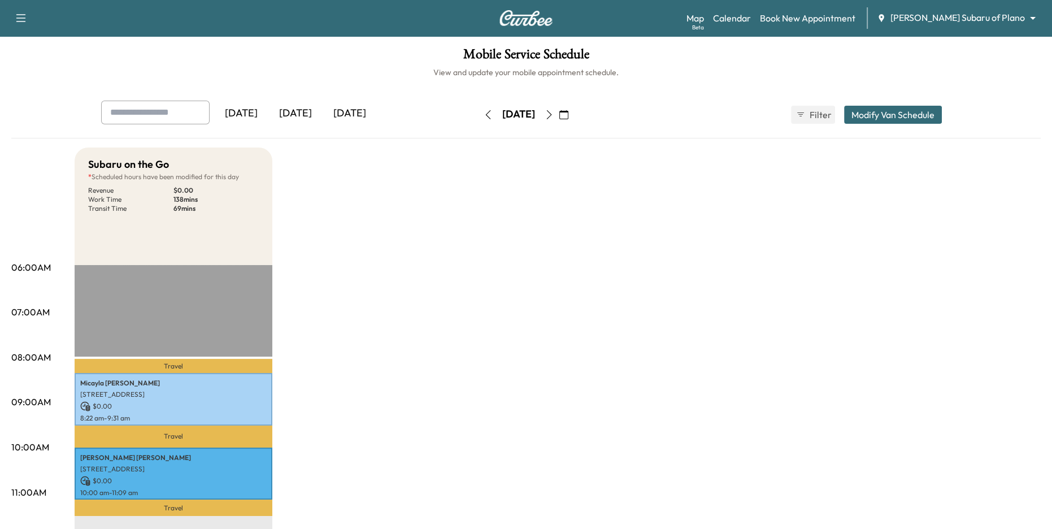
click at [960, 20] on body "Support Log Out Map Beta Calendar Book New Appointment [PERSON_NAME] Subaru of …" at bounding box center [526, 264] width 1052 height 529
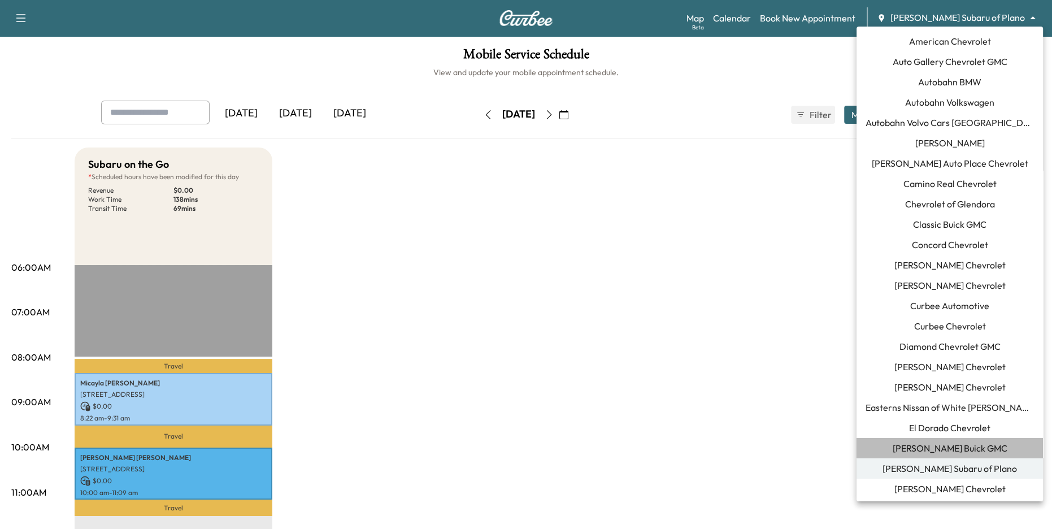
click at [969, 446] on span "[PERSON_NAME] Buick GMC" at bounding box center [950, 448] width 115 height 14
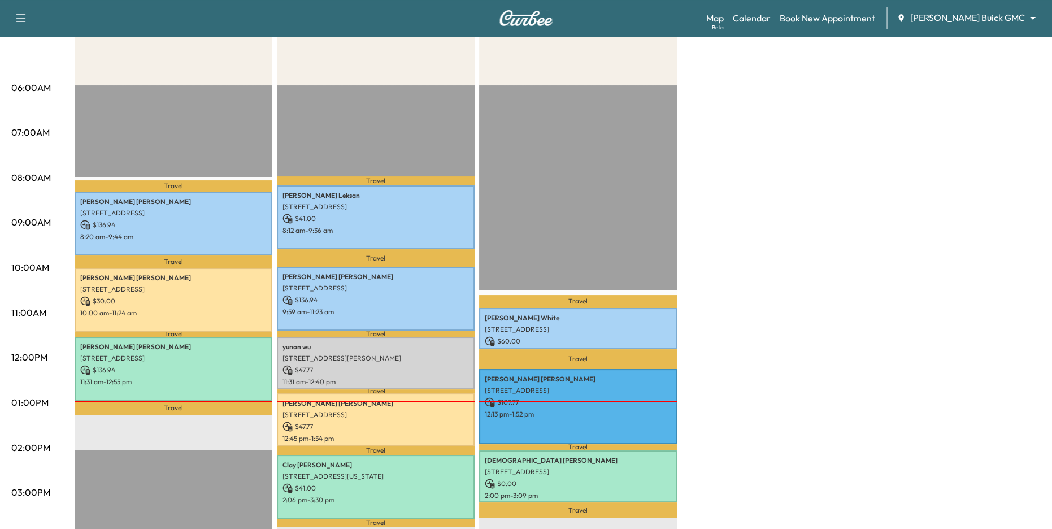
scroll to position [188, 0]
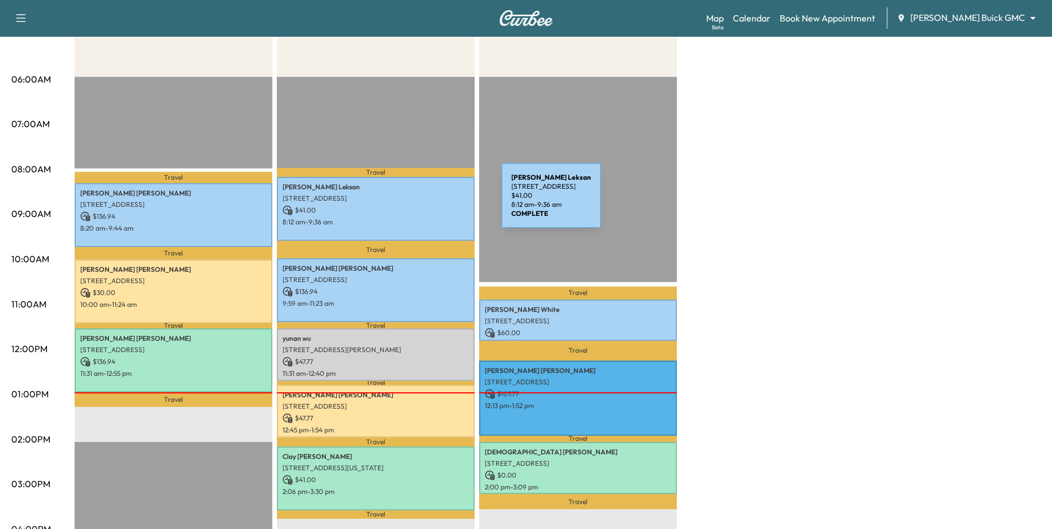
click at [417, 202] on div "[PERSON_NAME] [STREET_ADDRESS] $ 41.00 8:12 am - 9:36 am" at bounding box center [376, 209] width 198 height 64
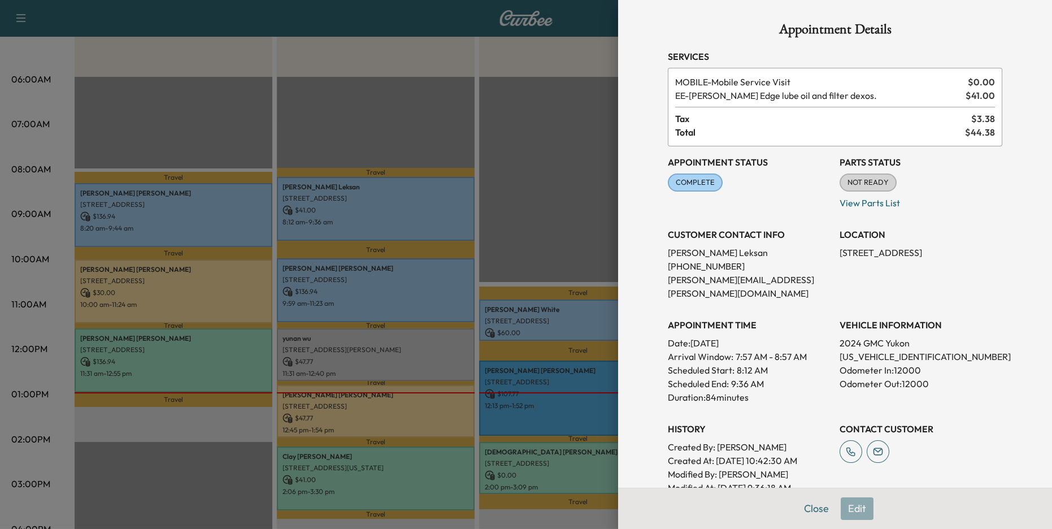
drag, startPoint x: 682, startPoint y: 102, endPoint x: 722, endPoint y: 97, distance: 40.9
click at [721, 97] on div "MOBILE - Mobile Service Visit $ 0.00 EE - [PERSON_NAME] Edge lube oil and filte…" at bounding box center [835, 107] width 335 height 79
drag, startPoint x: 680, startPoint y: 81, endPoint x: 833, endPoint y: 79, distance: 152.1
click at [833, 79] on span "MOBILE - Mobile Service Visit" at bounding box center [819, 82] width 288 height 14
drag, startPoint x: 972, startPoint y: 80, endPoint x: 996, endPoint y: 81, distance: 24.3
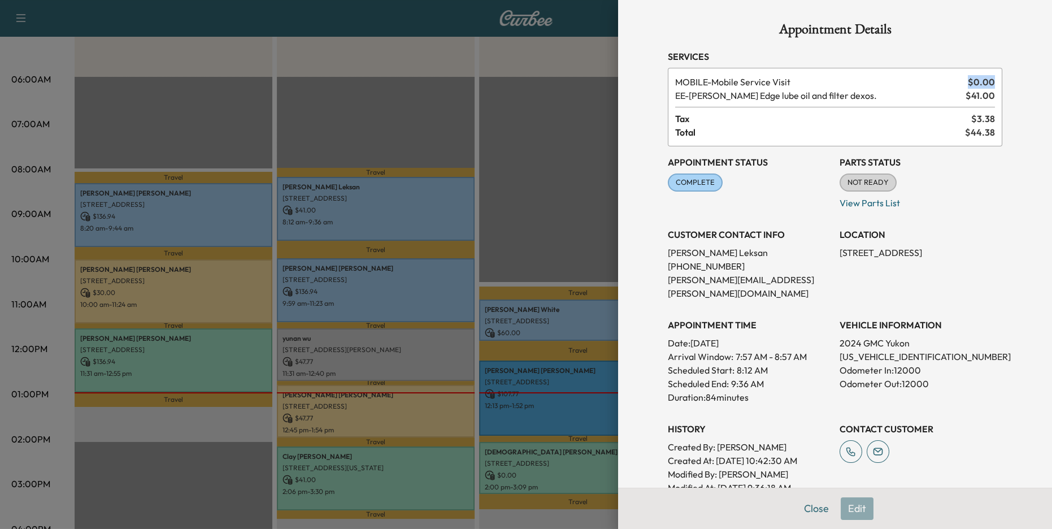
click at [995, 81] on div "MOBILE - Mobile Service Visit $ 0.00 EE - [PERSON_NAME] Edge lube oil and filte…" at bounding box center [835, 107] width 335 height 79
click at [826, 96] on span "EE - [PERSON_NAME] Edge lube oil and filter dexos." at bounding box center [818, 96] width 286 height 14
click at [828, 96] on span "EE - [PERSON_NAME] Edge lube oil and filter dexos." at bounding box center [818, 96] width 286 height 14
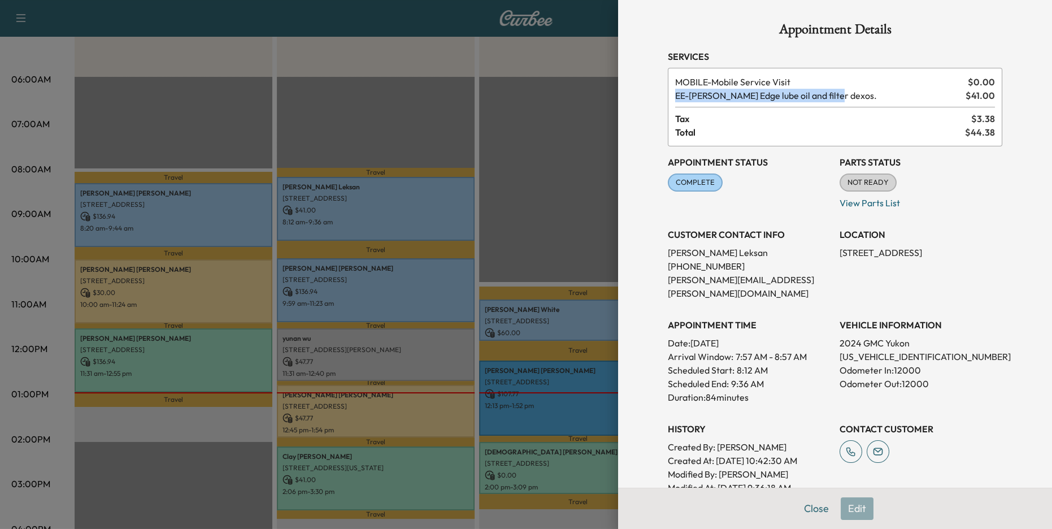
drag, startPoint x: 962, startPoint y: 96, endPoint x: 1008, endPoint y: 96, distance: 45.2
click at [1008, 96] on div "Appointment Details Services MOBILE - Mobile Service Visit $ 0.00 EE - [PERSON_…" at bounding box center [835, 354] width 362 height 709
click at [583, 201] on div at bounding box center [526, 264] width 1052 height 529
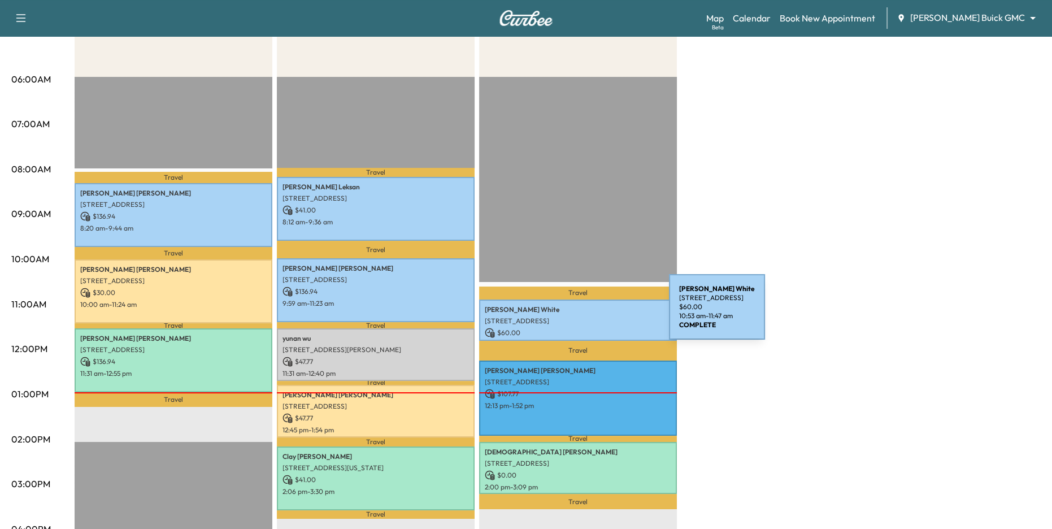
click at [584, 314] on div "[PERSON_NAME] [STREET_ADDRESS] $ 60.00 10:53 am - 11:47 am" at bounding box center [578, 320] width 198 height 41
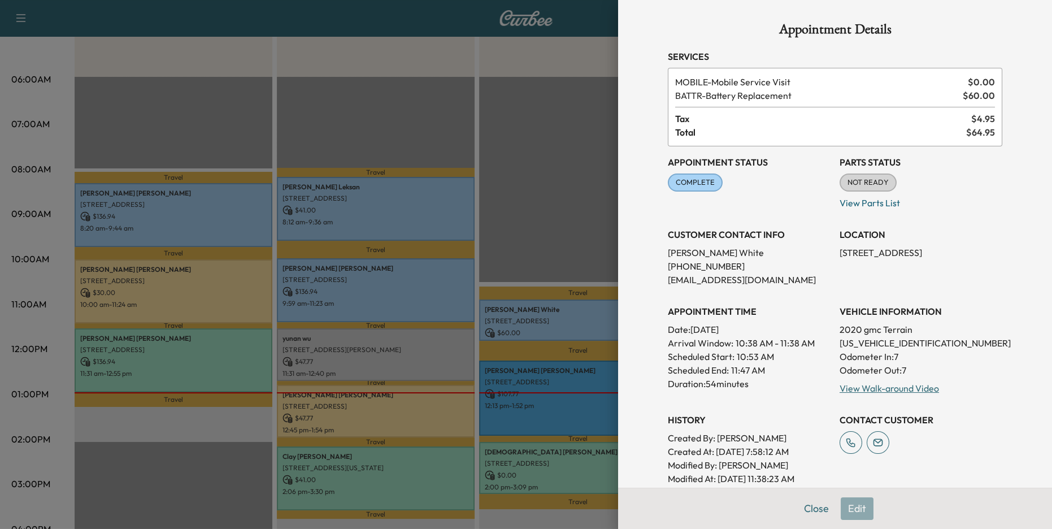
click at [566, 257] on div at bounding box center [526, 264] width 1052 height 529
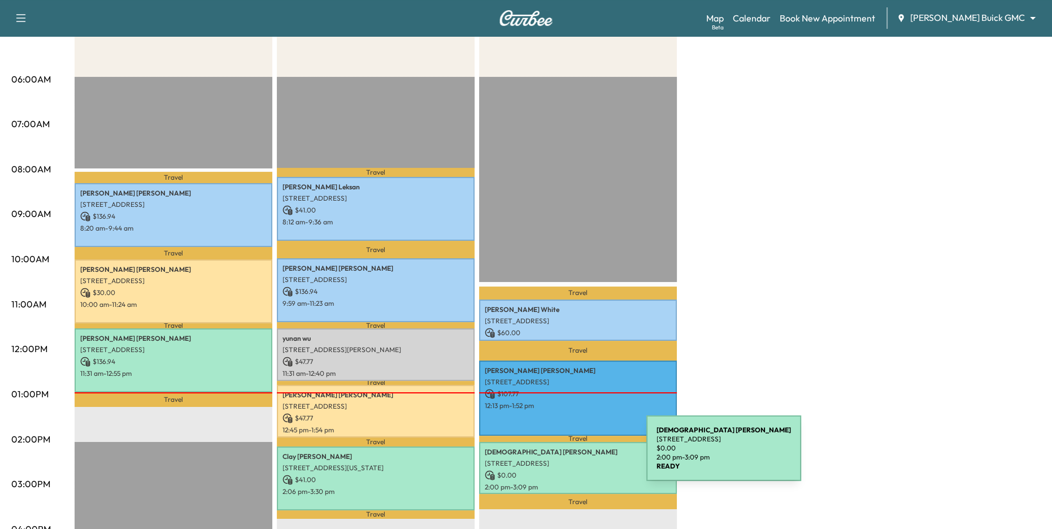
click at [562, 455] on p "[PERSON_NAME]" at bounding box center [578, 452] width 187 height 9
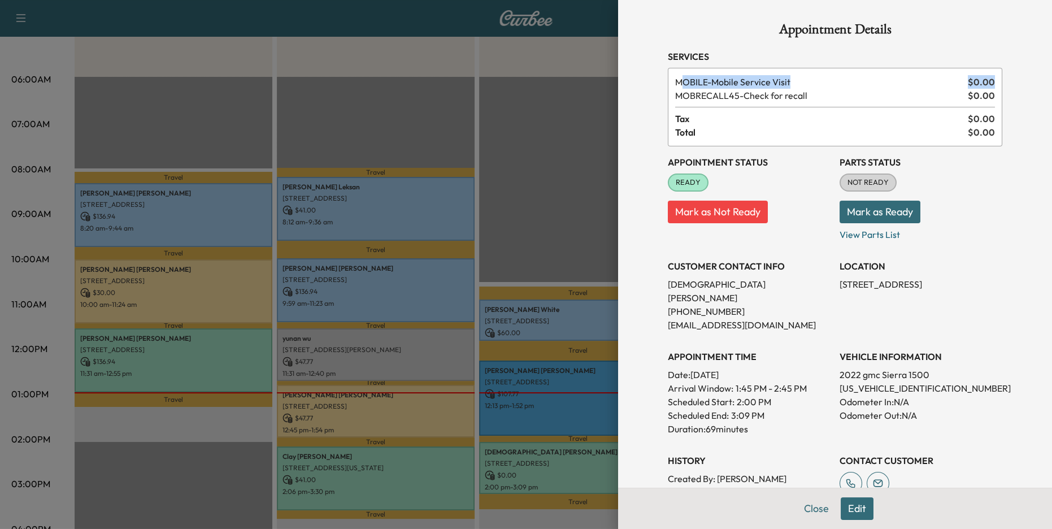
drag, startPoint x: 685, startPoint y: 80, endPoint x: 757, endPoint y: 102, distance: 75.8
click at [757, 102] on div "MOBILE - Mobile Service Visit $ 0.00 MOBRECALL45 - Check for recall $ 0.00 Tax …" at bounding box center [835, 107] width 335 height 79
click at [563, 189] on div at bounding box center [526, 264] width 1052 height 529
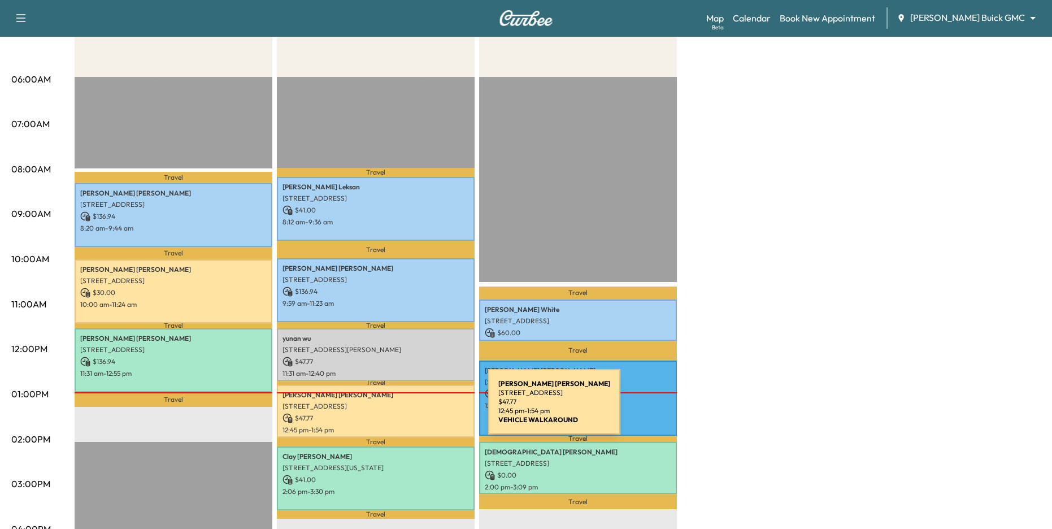
click at [404, 409] on p "[STREET_ADDRESS]" at bounding box center [376, 406] width 187 height 9
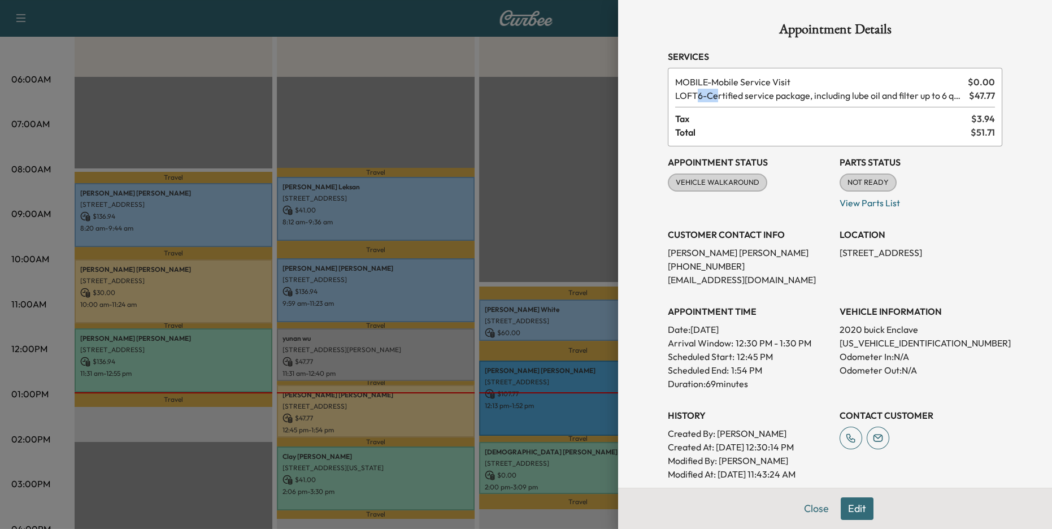
drag, startPoint x: 700, startPoint y: 92, endPoint x: 720, endPoint y: 92, distance: 20.3
click at [720, 92] on span "LOFT6 - Certified service package, including lube oil and filter up to 6 quarts…" at bounding box center [819, 96] width 289 height 14
click at [574, 158] on div at bounding box center [526, 264] width 1052 height 529
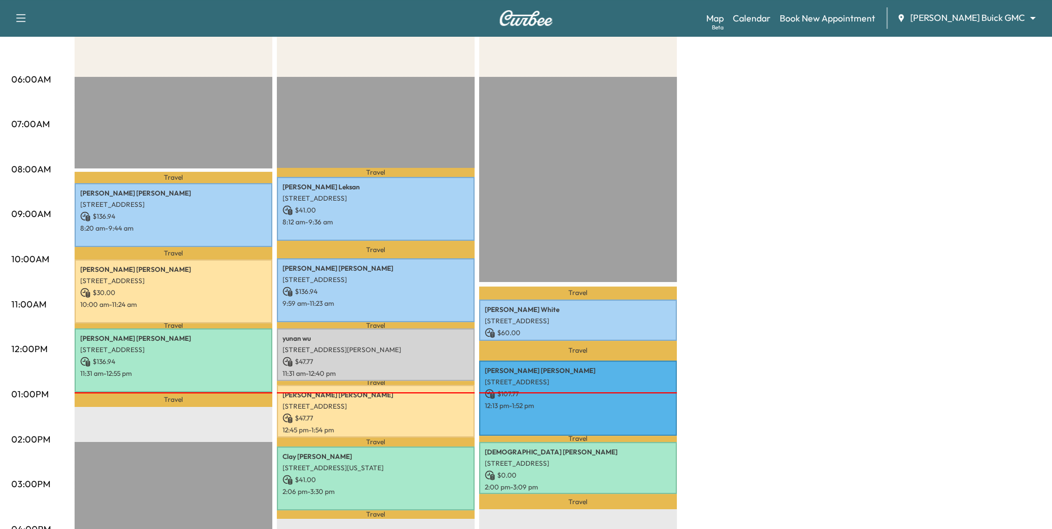
click at [973, 18] on body "Support Log Out Map Beta Calendar Book New Appointment [PERSON_NAME] Buick GMC …" at bounding box center [526, 76] width 1052 height 529
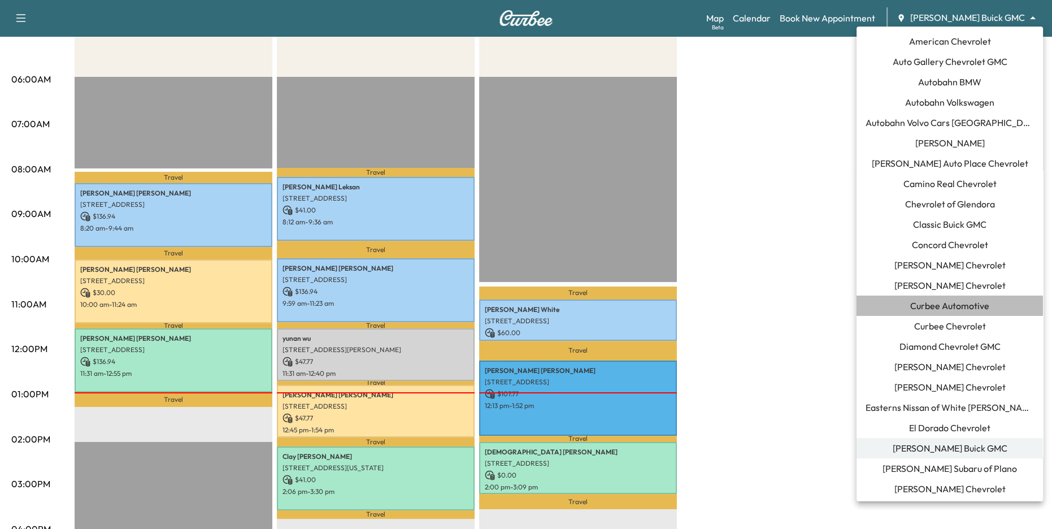
click at [960, 307] on span "Curbee Automotive" at bounding box center [950, 306] width 79 height 14
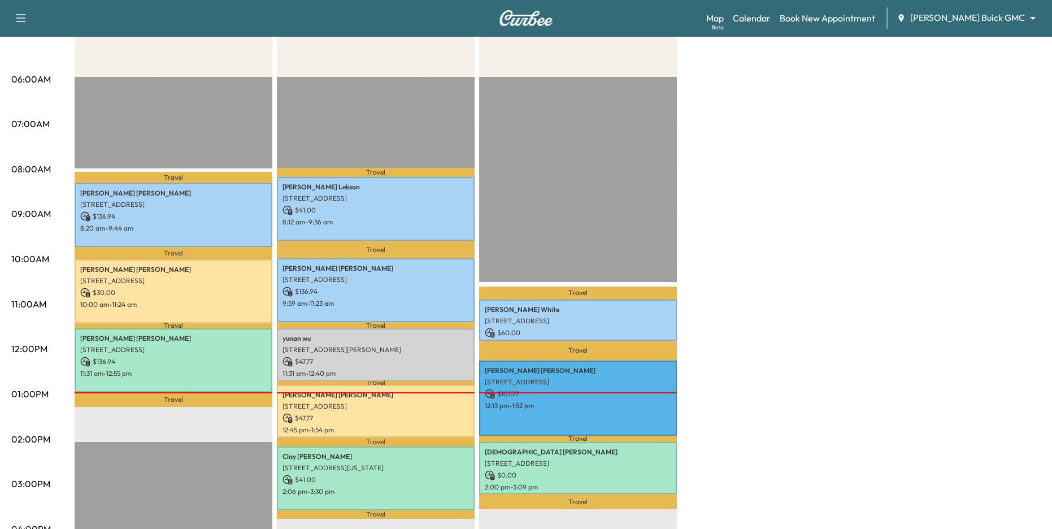
scroll to position [0, 0]
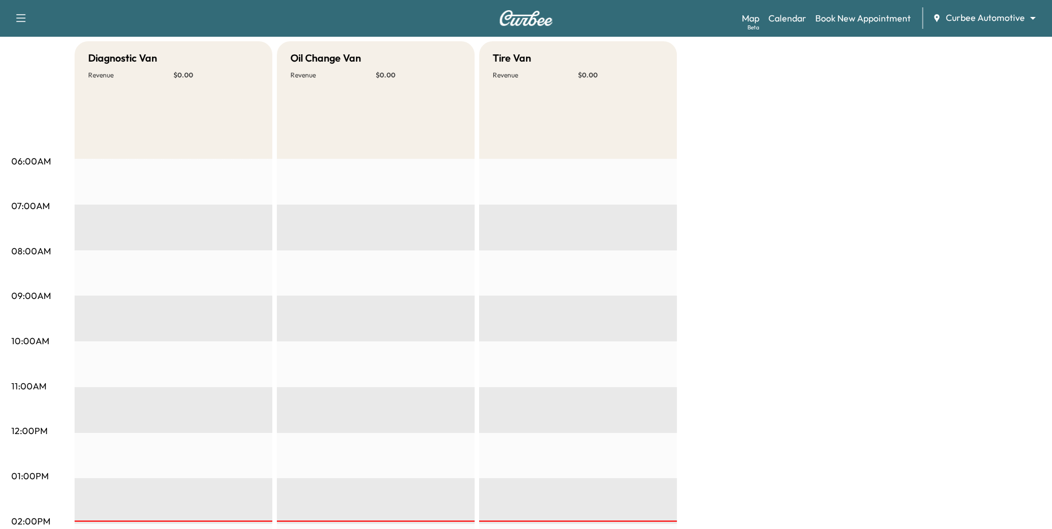
scroll to position [59, 0]
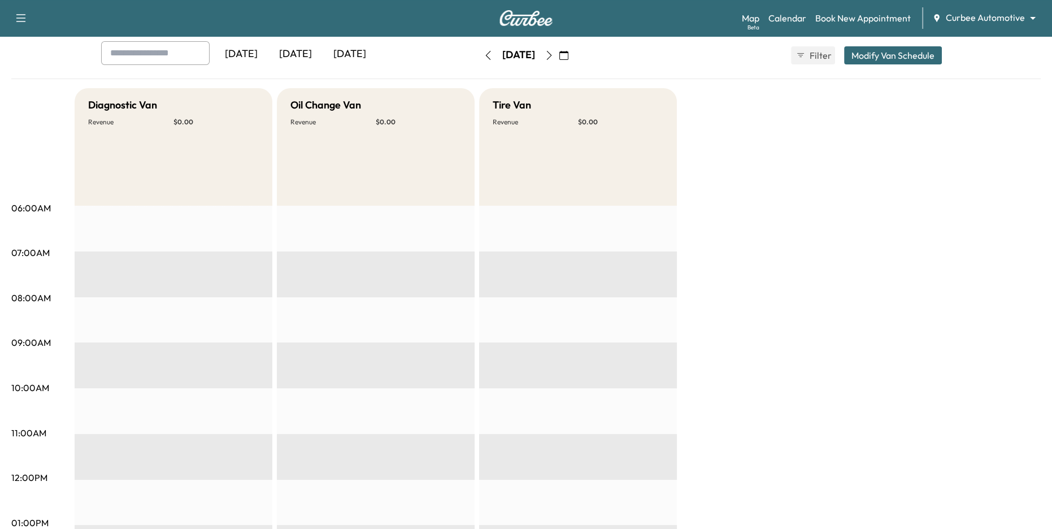
click at [484, 54] on icon "button" at bounding box center [488, 55] width 9 height 9
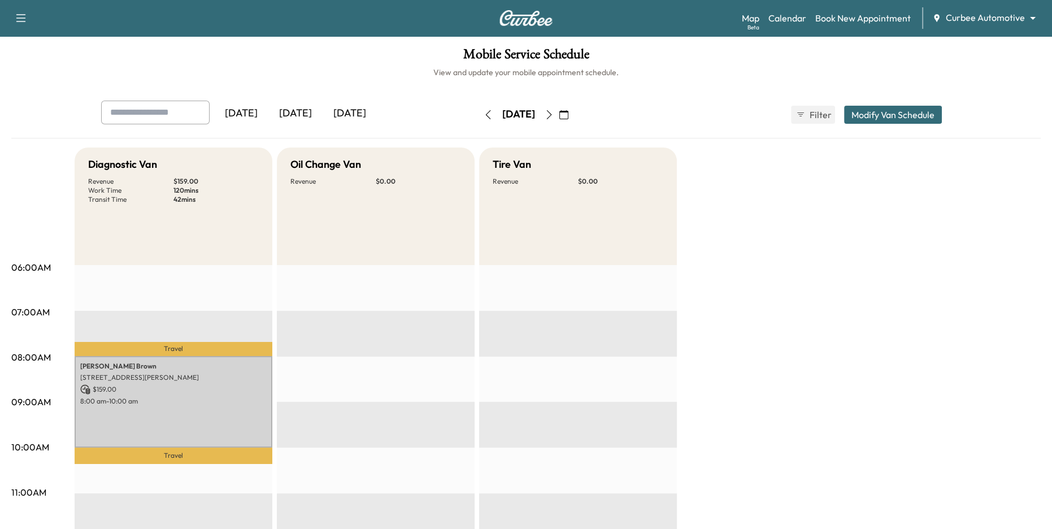
click at [552, 114] on icon "button" at bounding box center [549, 114] width 5 height 9
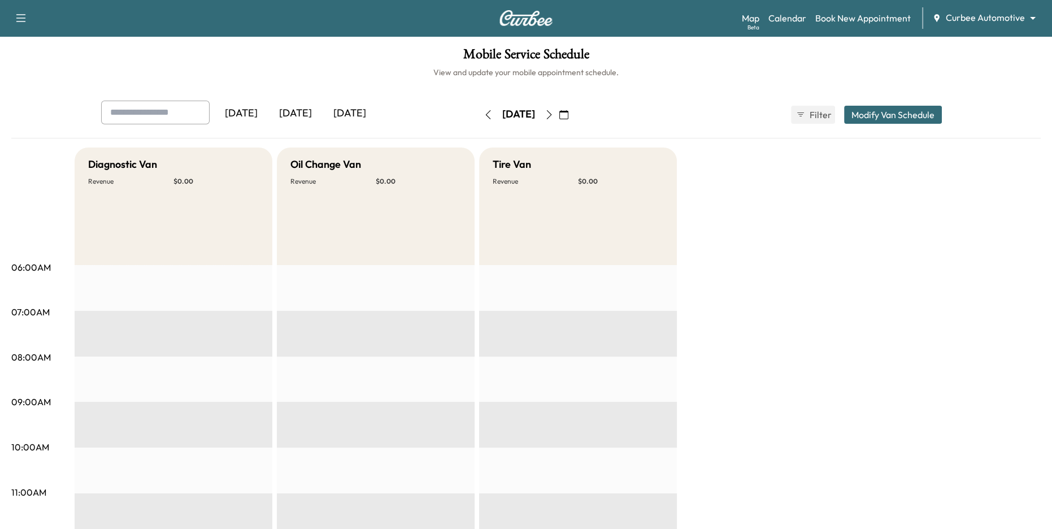
click at [554, 112] on icon "button" at bounding box center [549, 114] width 9 height 9
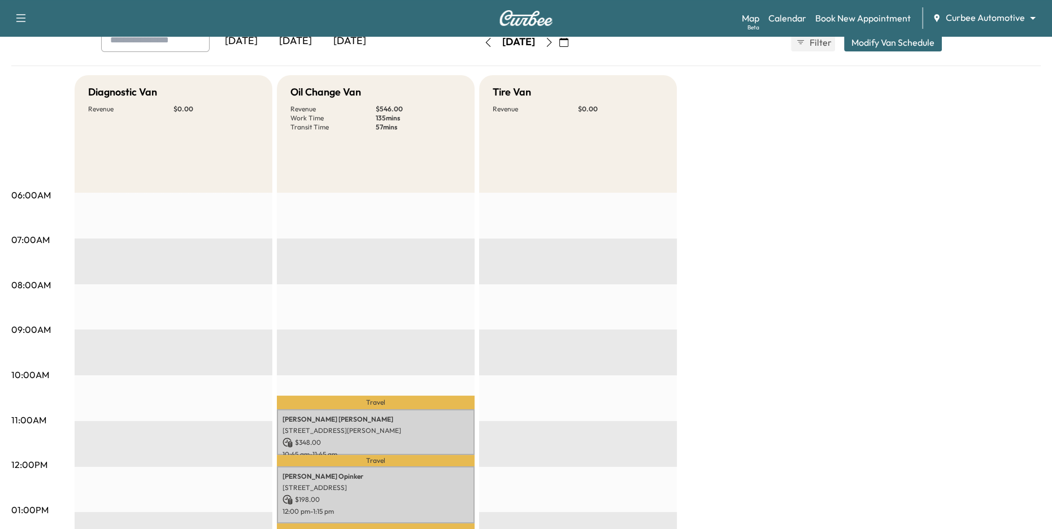
scroll to position [184, 0]
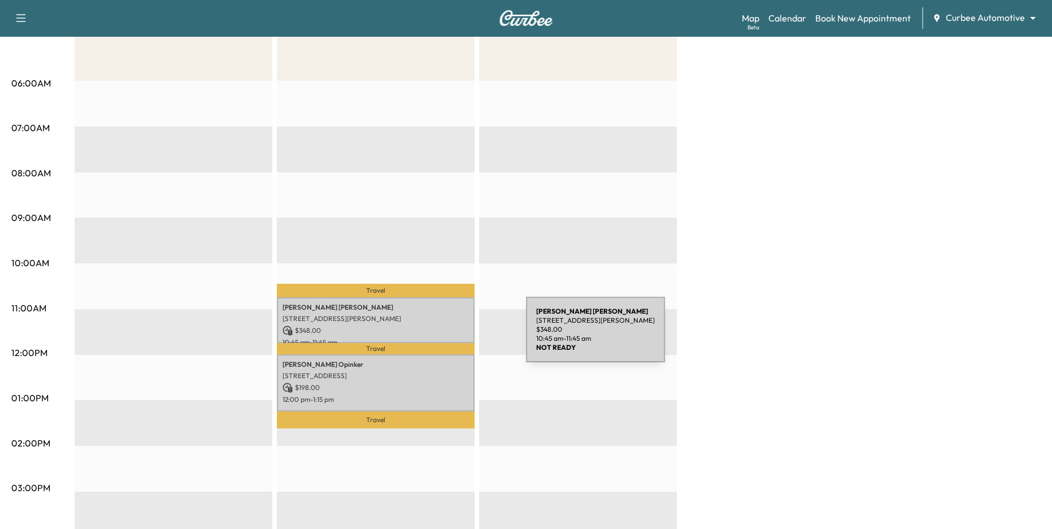
click at [439, 338] on p "10:45 am - 11:45 am" at bounding box center [376, 342] width 187 height 9
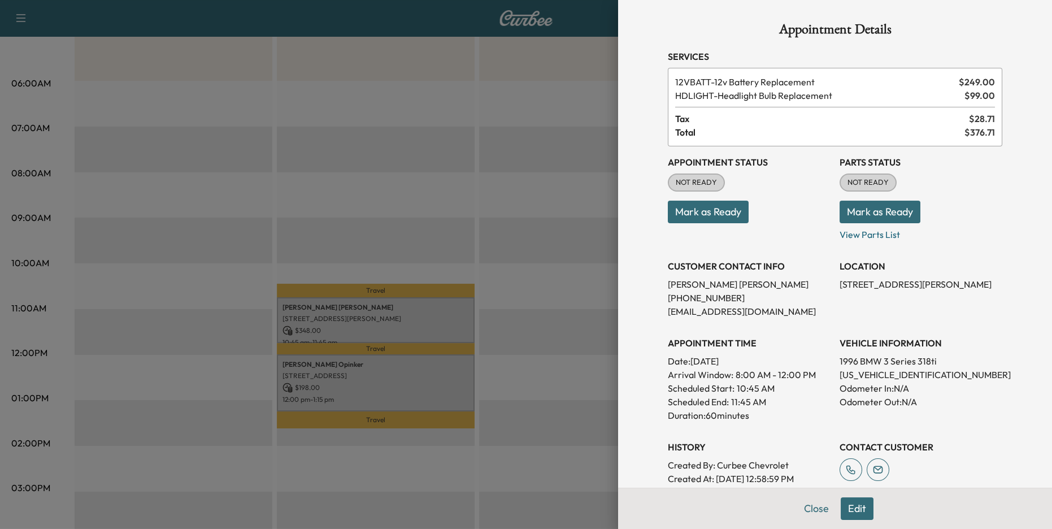
click at [865, 220] on button "Mark as Ready" at bounding box center [880, 212] width 81 height 23
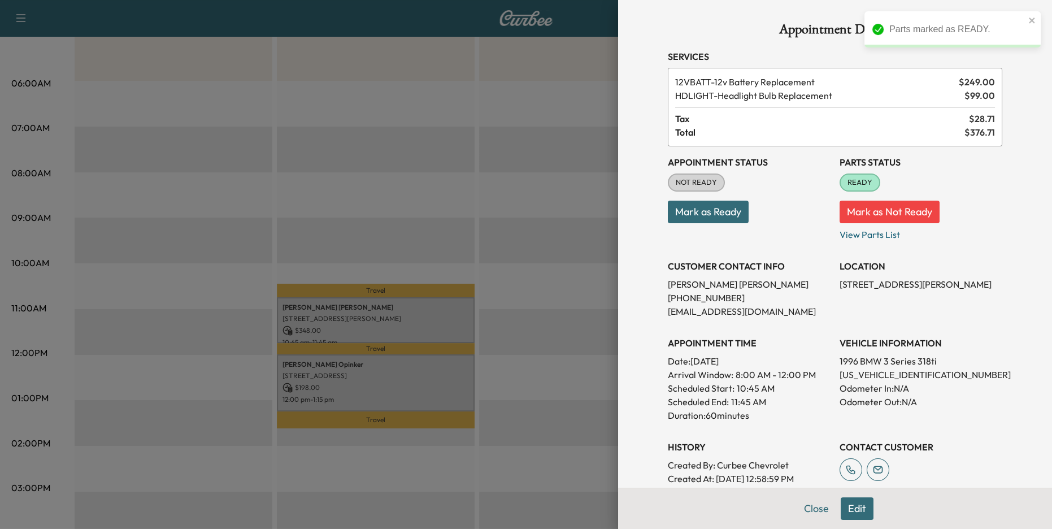
click at [739, 217] on button "Mark as Ready" at bounding box center [708, 212] width 81 height 23
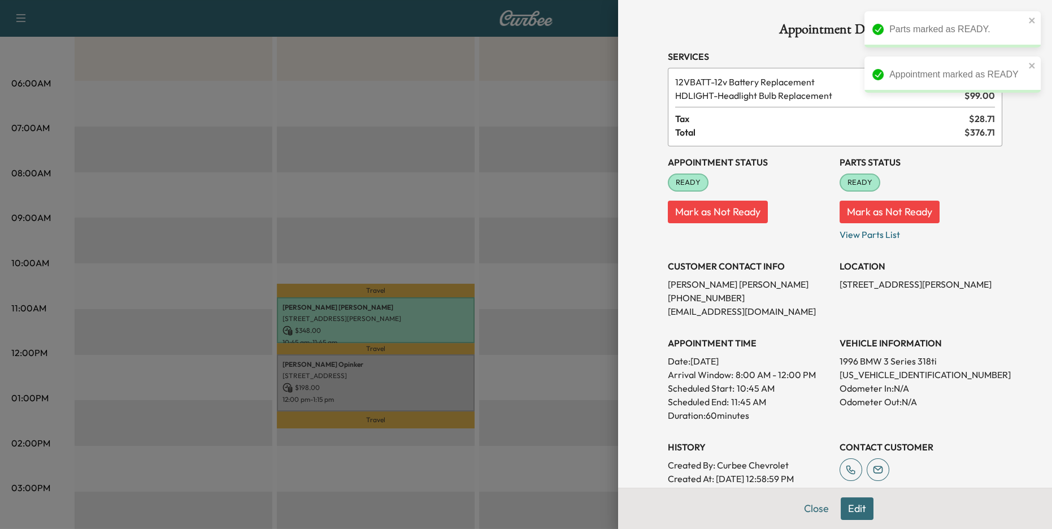
click at [584, 236] on div at bounding box center [526, 264] width 1052 height 529
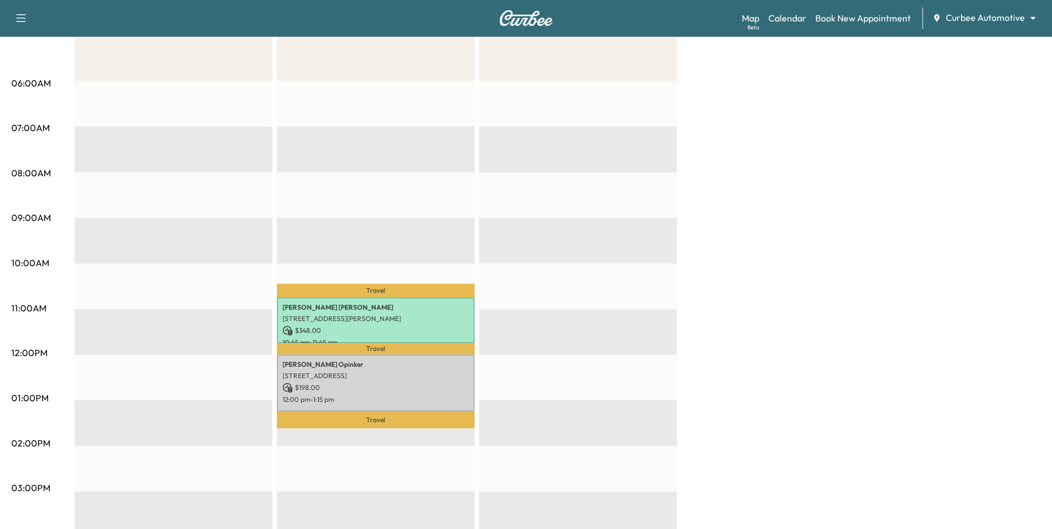
click at [1004, 23] on body "Support Log Out Map Beta Calendar Book New Appointment Curbee Automotive ******…" at bounding box center [526, 80] width 1052 height 529
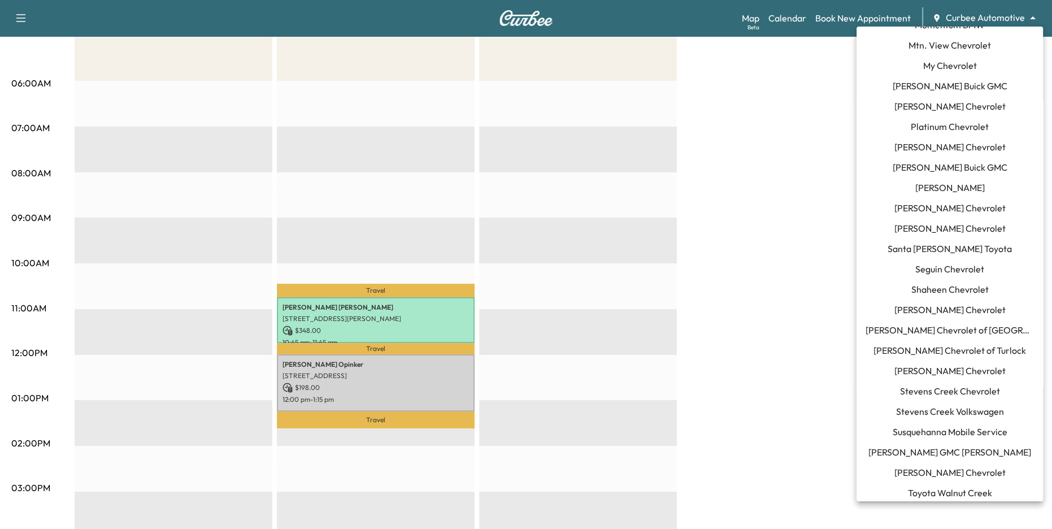
scroll to position [978, 0]
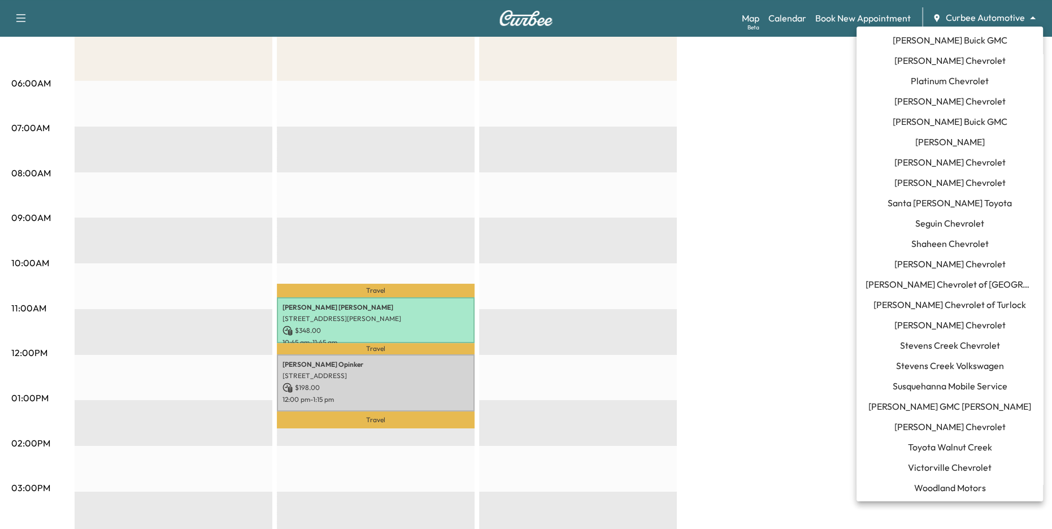
click at [812, 359] on div at bounding box center [526, 264] width 1052 height 529
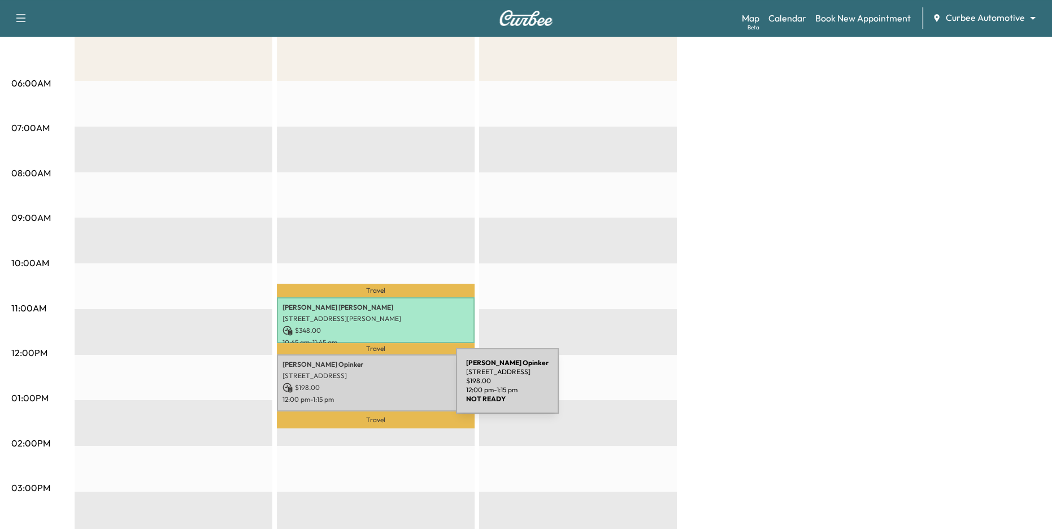
click at [368, 385] on p "$ 198.00" at bounding box center [376, 388] width 187 height 10
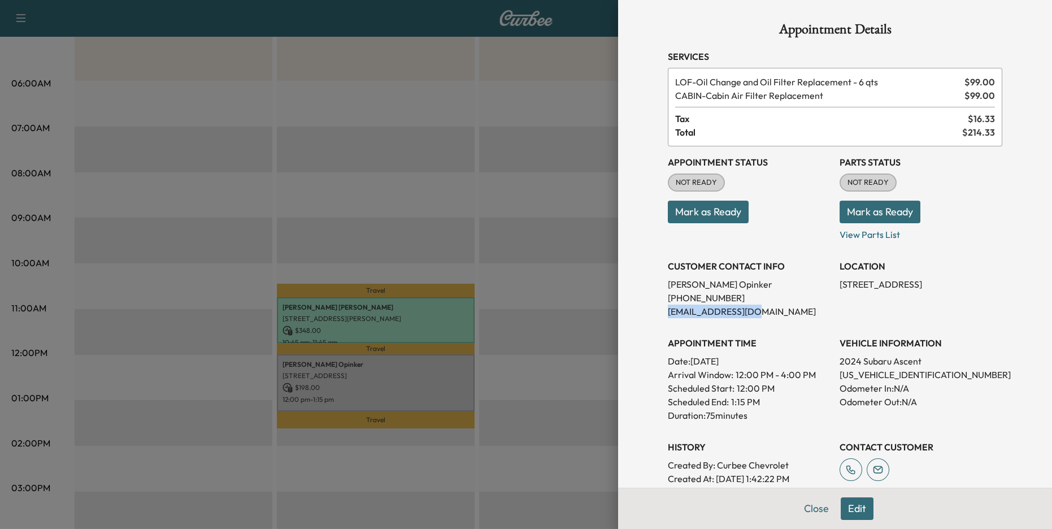
drag, startPoint x: 759, startPoint y: 310, endPoint x: 661, endPoint y: 312, distance: 97.8
click at [661, 312] on div "Appointment Details Services LOF - Oil Change and Oil Filter Replacement - 6 qt…" at bounding box center [835, 320] width 362 height 641
copy p "[EMAIL_ADDRESS][DOMAIN_NAME]"
drag, startPoint x: 728, startPoint y: 295, endPoint x: 666, endPoint y: 297, distance: 61.6
click at [666, 297] on div "Appointment Details Services LOF - Oil Change and Oil Filter Replacement - 6 qt…" at bounding box center [835, 320] width 362 height 641
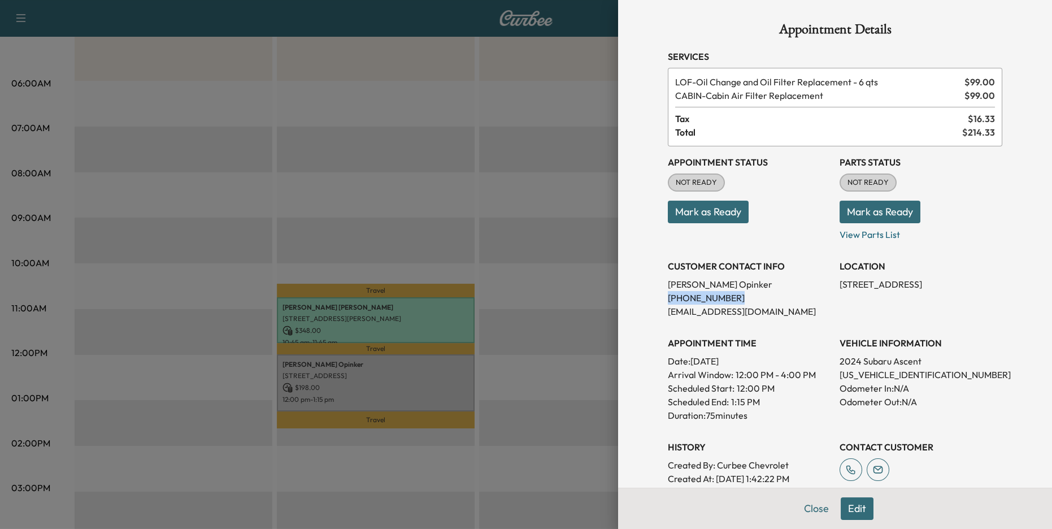
copy p "[PHONE_NUMBER]"
click at [484, 73] on div at bounding box center [526, 264] width 1052 height 529
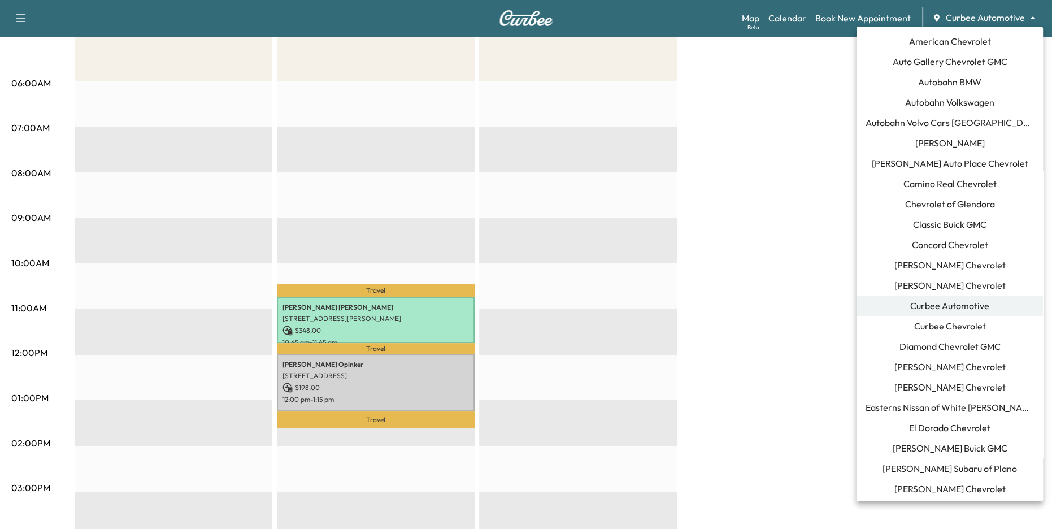
click at [982, 18] on body "Support Log Out Map Beta Calendar Book New Appointment Curbee Automotive ******…" at bounding box center [526, 80] width 1052 height 529
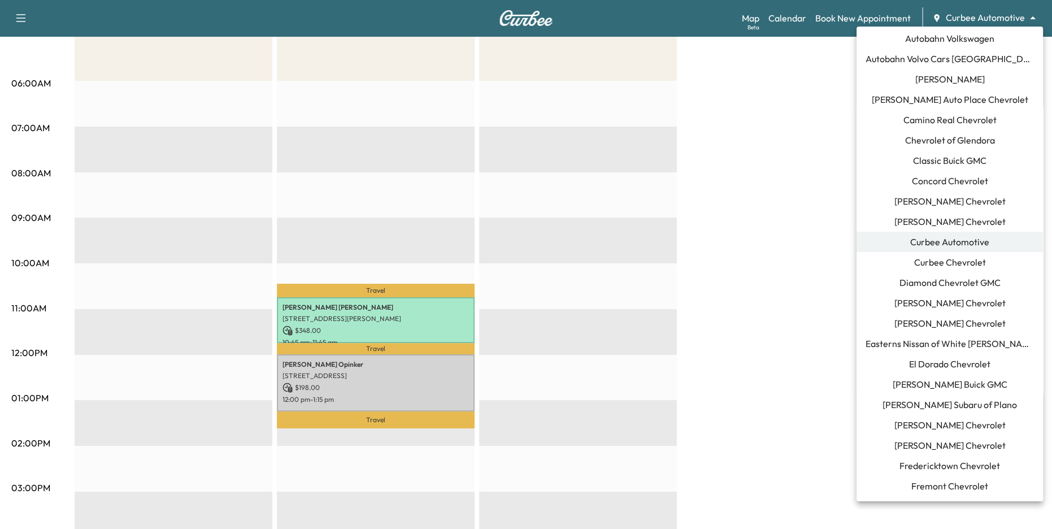
scroll to position [133, 0]
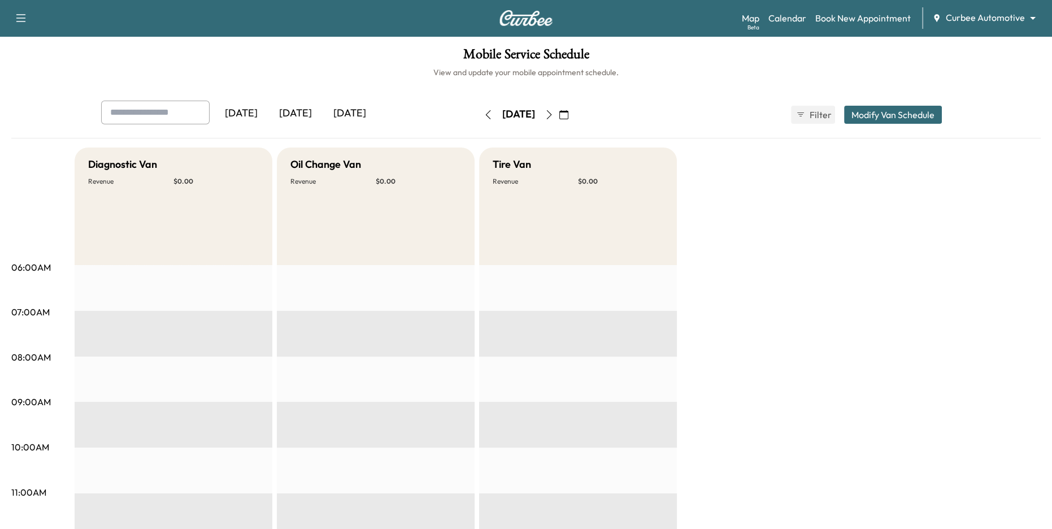
click at [559, 120] on button "button" at bounding box center [549, 115] width 19 height 18
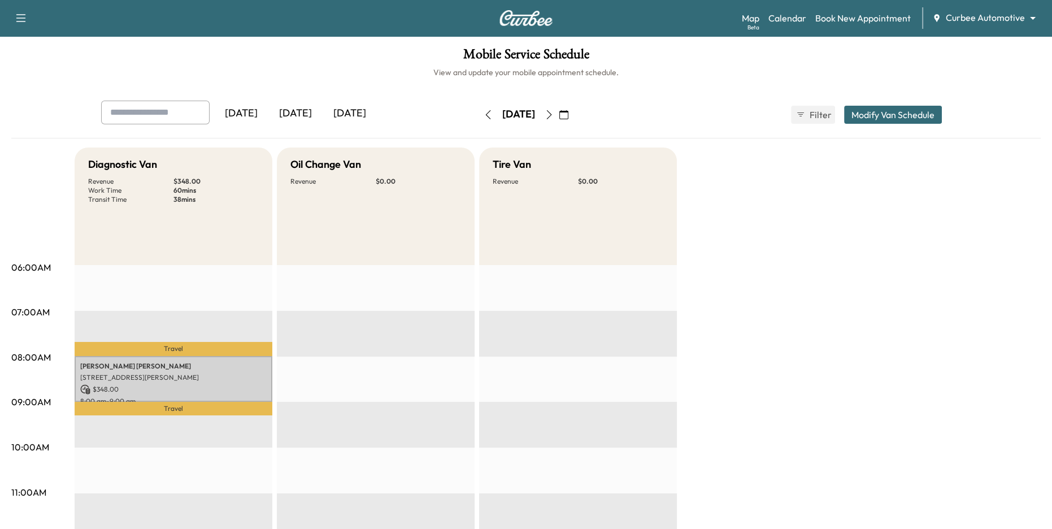
scroll to position [34, 0]
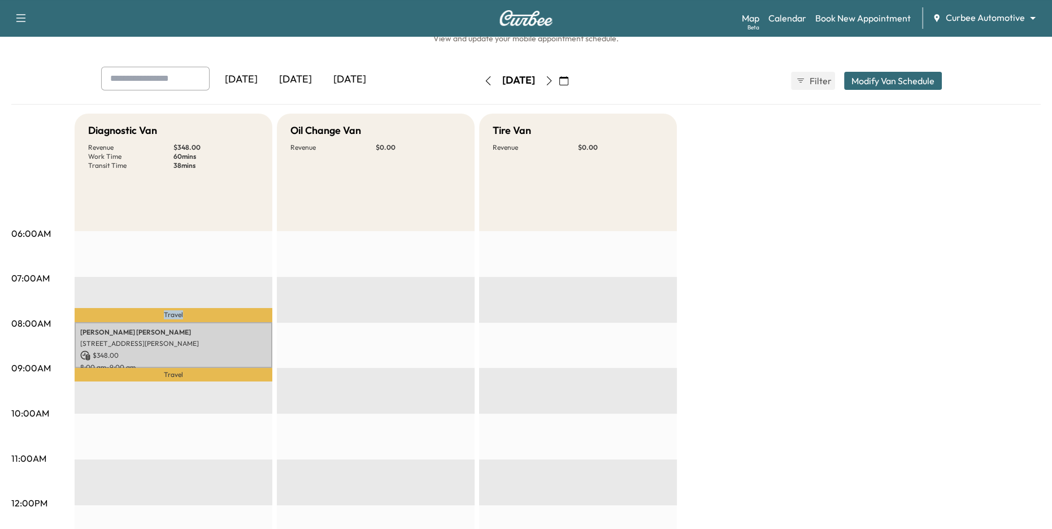
drag, startPoint x: 158, startPoint y: 317, endPoint x: 196, endPoint y: 319, distance: 37.9
click at [196, 319] on p "Travel" at bounding box center [174, 315] width 198 height 15
drag, startPoint x: 162, startPoint y: 377, endPoint x: 200, endPoint y: 376, distance: 37.3
click at [199, 376] on p "Travel" at bounding box center [174, 375] width 198 height 14
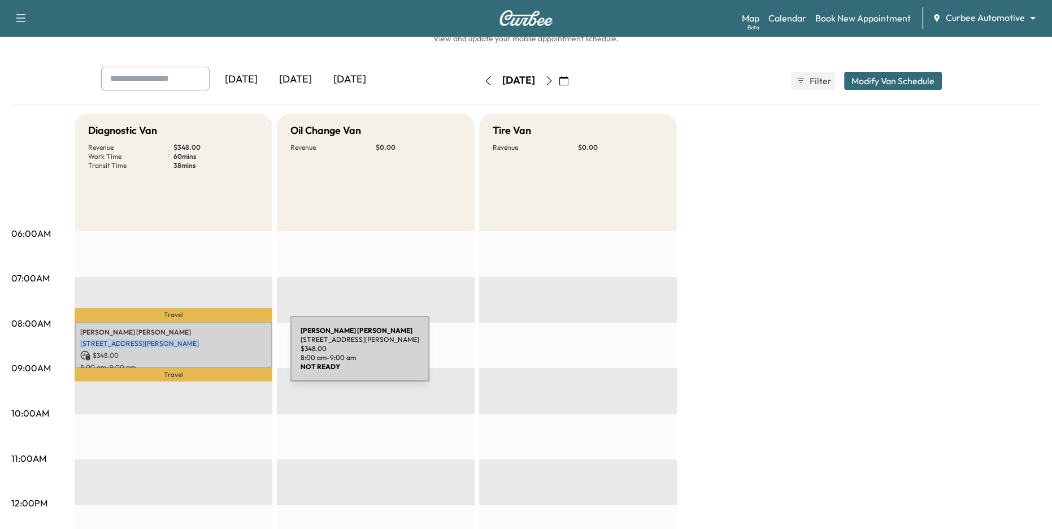
drag, startPoint x: 79, startPoint y: 345, endPoint x: 206, endPoint y: 355, distance: 127.1
click at [206, 355] on div "[PERSON_NAME] [STREET_ADDRESS][PERSON_NAME] $ 348.00 8:00 am - 9:00 am" at bounding box center [174, 345] width 198 height 46
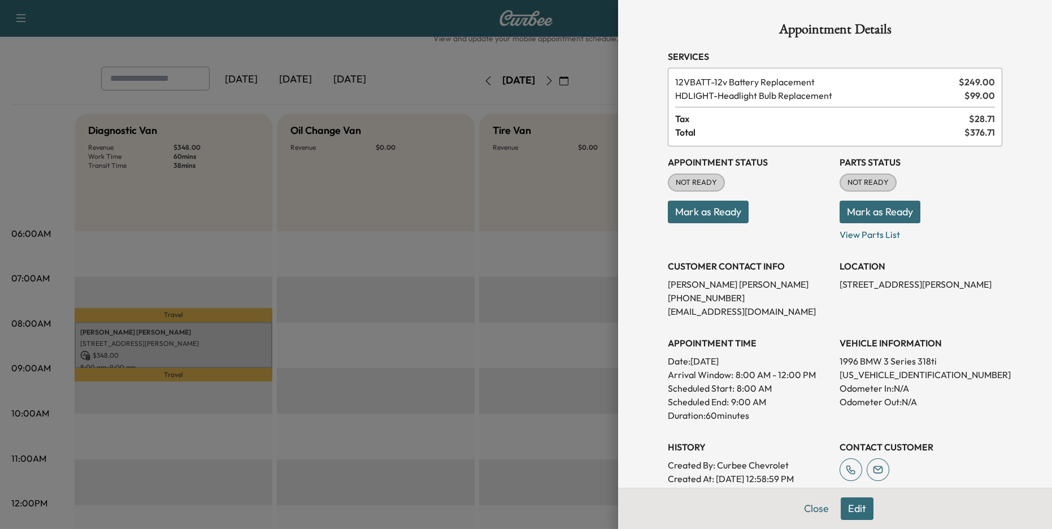
click at [384, 232] on div at bounding box center [526, 264] width 1052 height 529
